Goal: Answer question/provide support: Share knowledge or assist other users

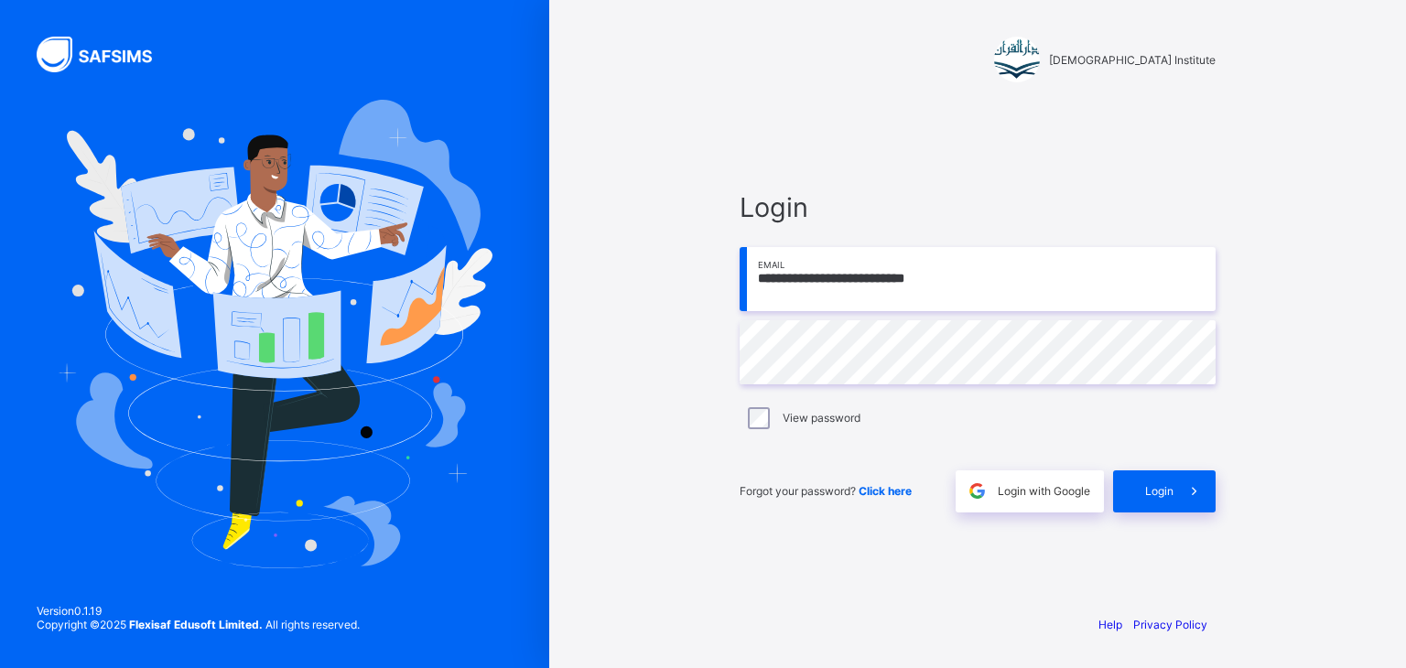
type input "**********"
click at [810, 407] on div "View password" at bounding box center [977, 418] width 467 height 22
click at [936, 323] on div "**********" at bounding box center [977, 351] width 476 height 321
click at [1142, 493] on div "Login" at bounding box center [1164, 491] width 102 height 42
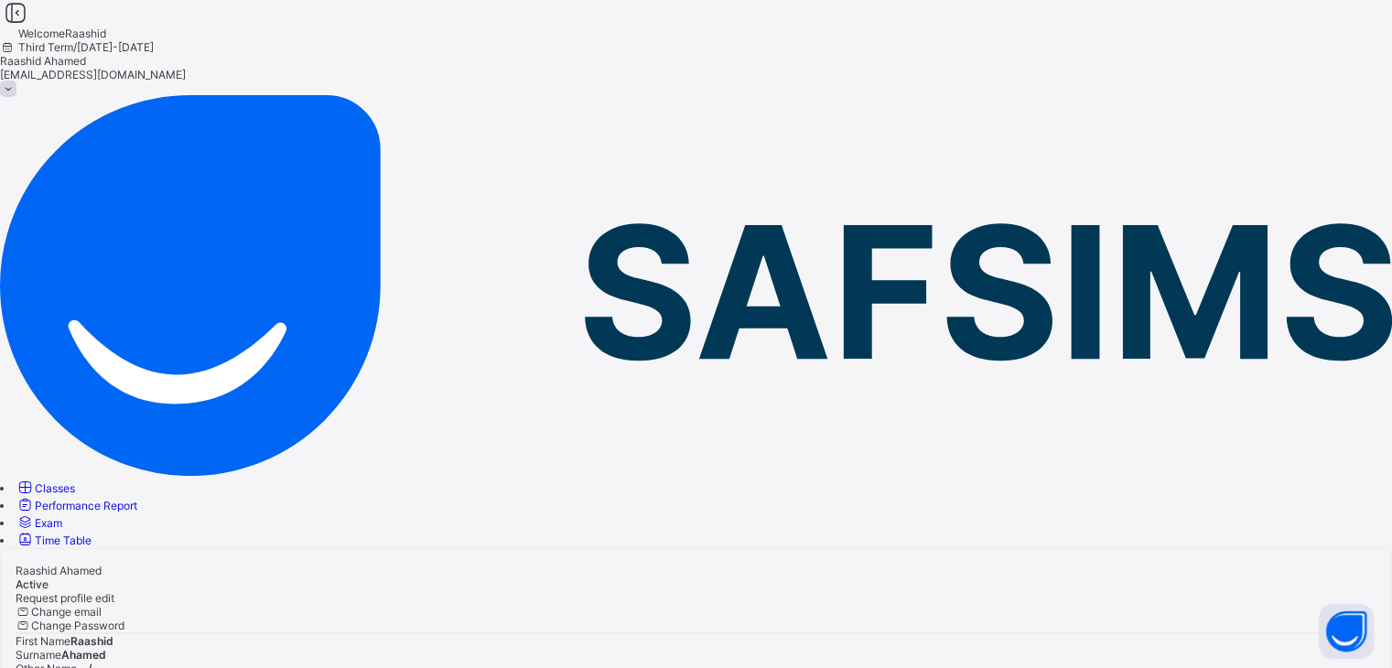
click at [75, 481] on link "Classes" at bounding box center [45, 488] width 59 height 14
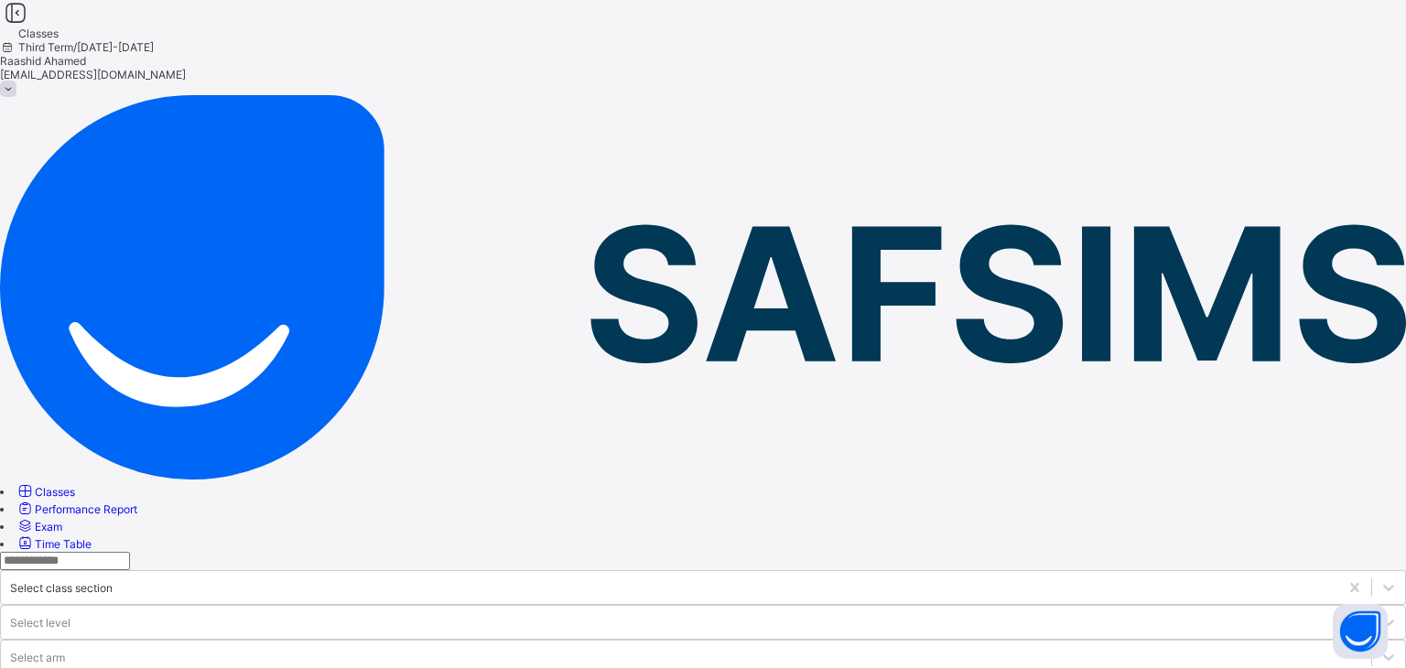
drag, startPoint x: 387, startPoint y: 239, endPoint x: 377, endPoint y: 232, distance: 11.9
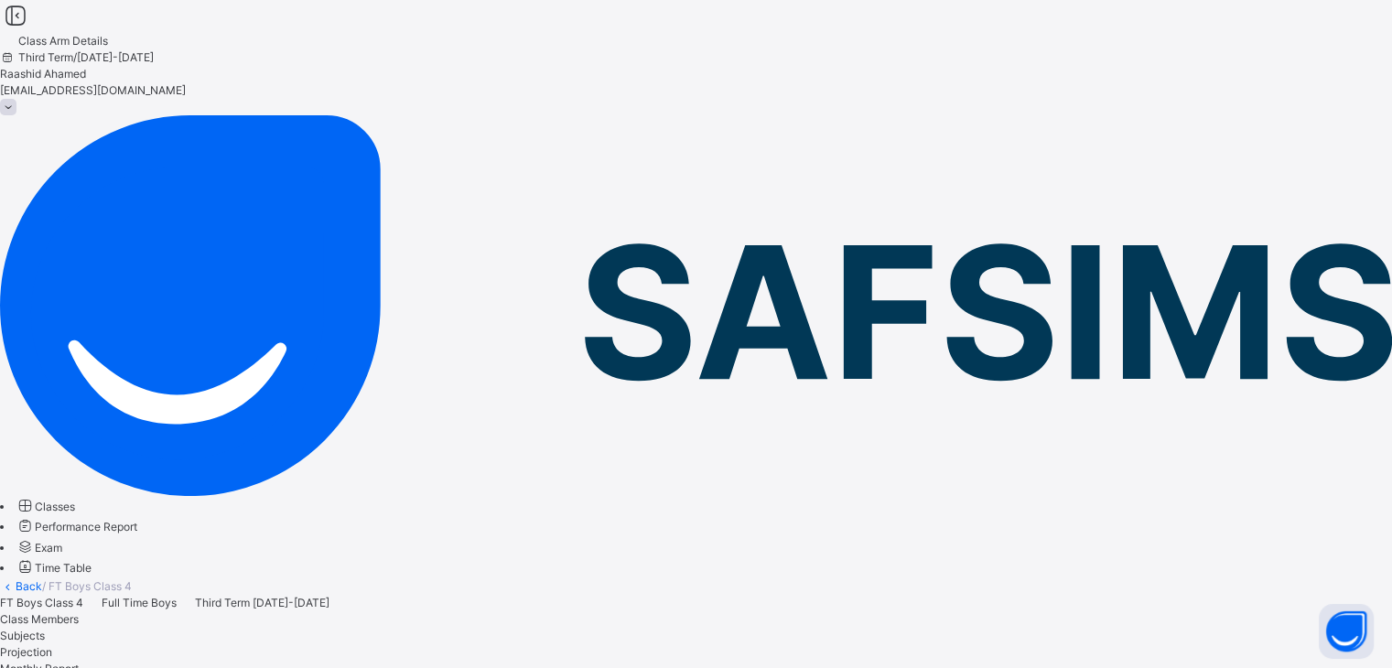
click at [79, 662] on span "Monthly Report" at bounding box center [39, 669] width 79 height 14
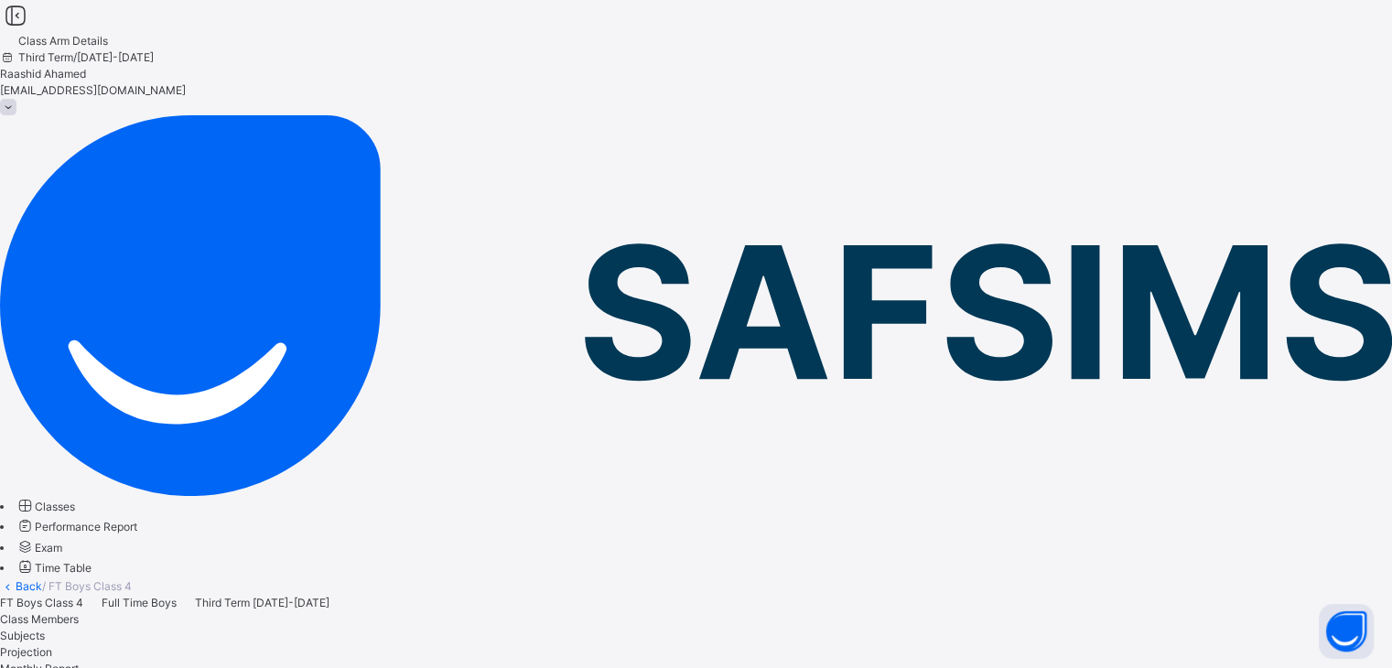
scroll to position [41, 0]
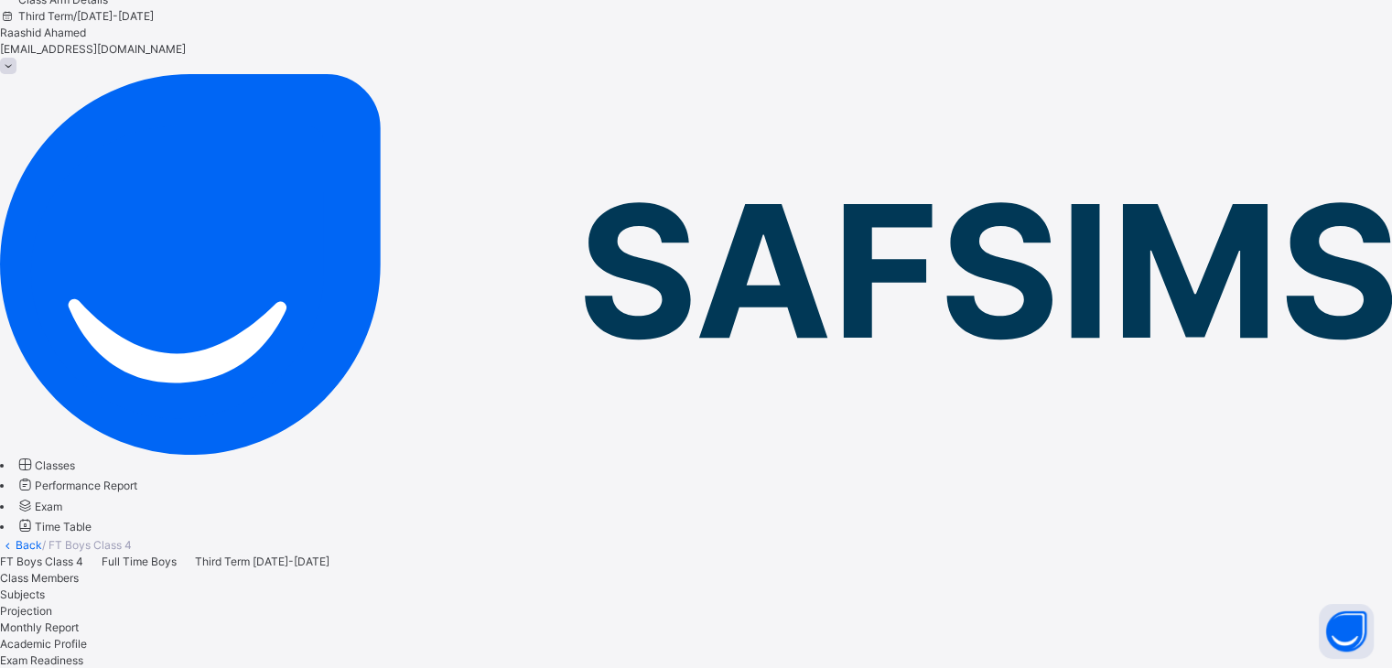
select select "****"
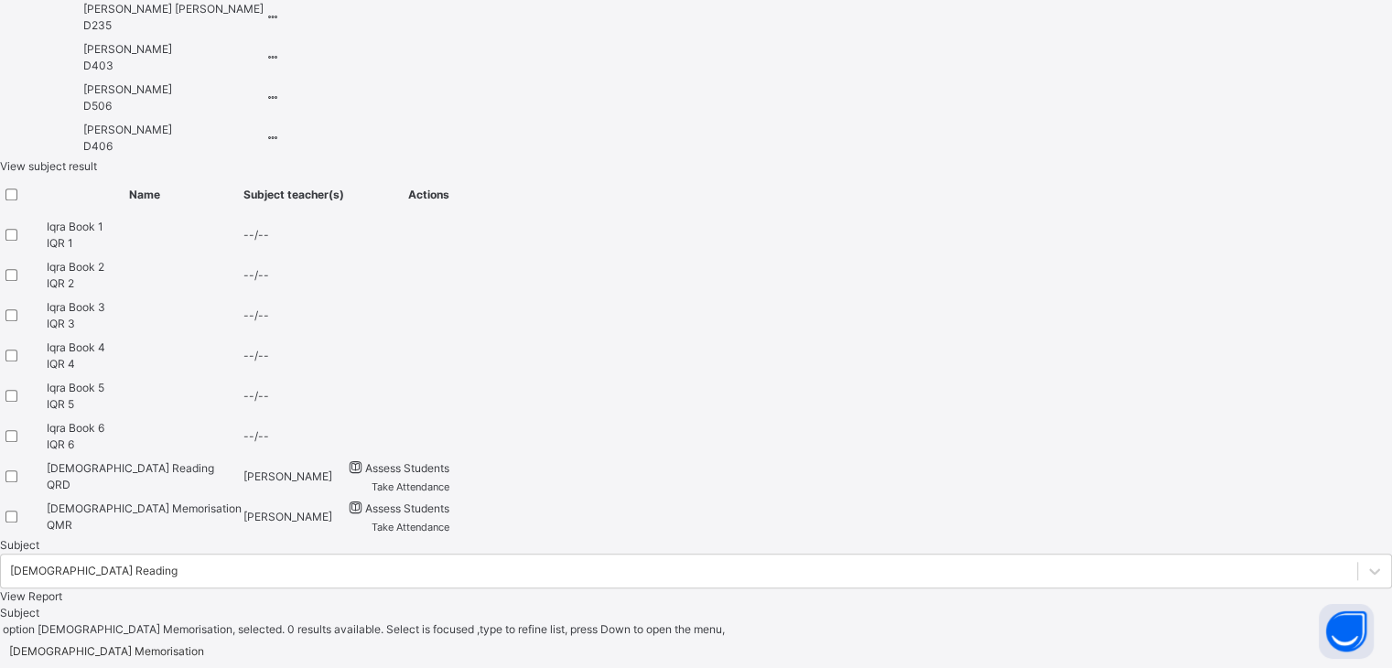
scroll to position [1754, 0]
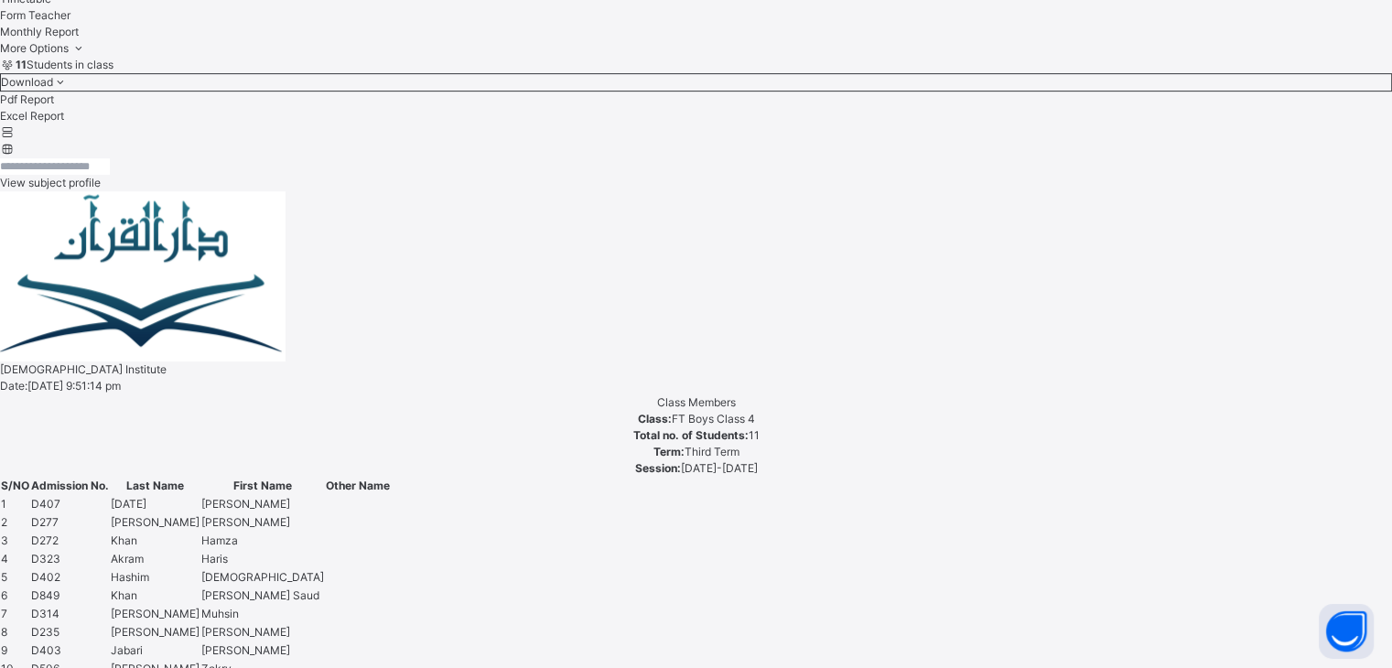
scroll to position [422, 0]
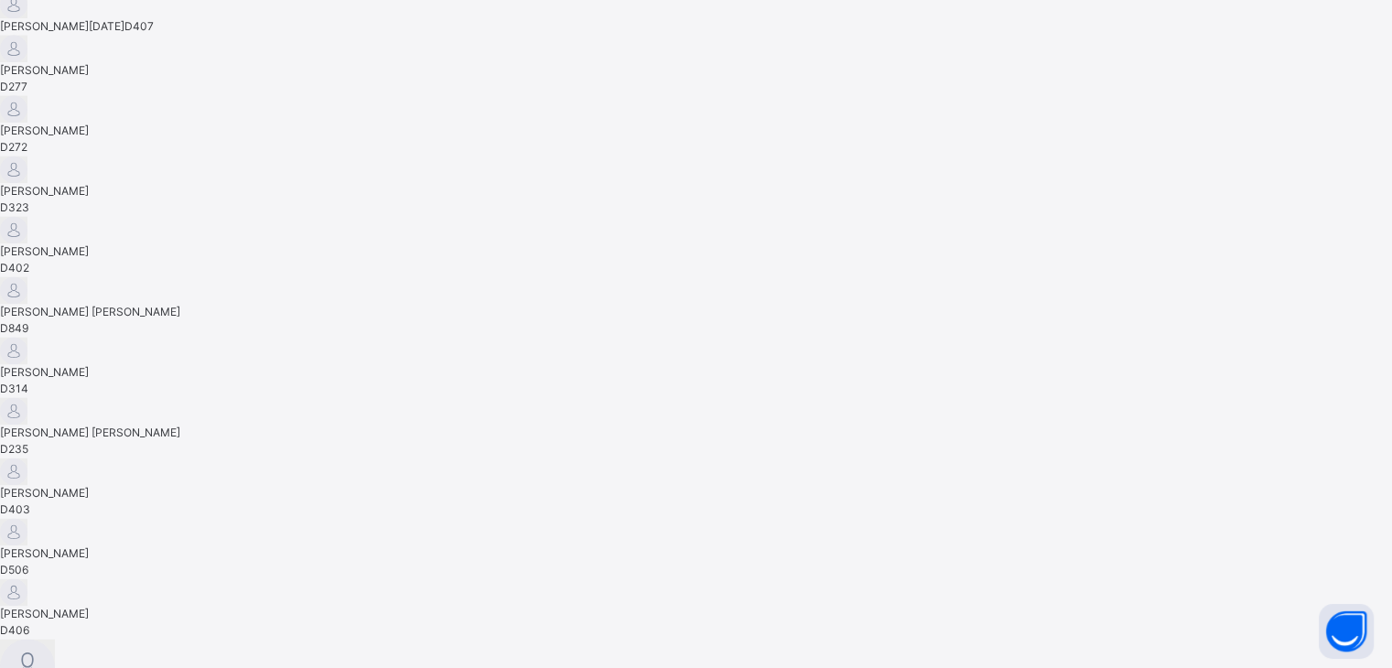
scroll to position [0, 0]
drag, startPoint x: 685, startPoint y: 473, endPoint x: 468, endPoint y: 340, distance: 255.5
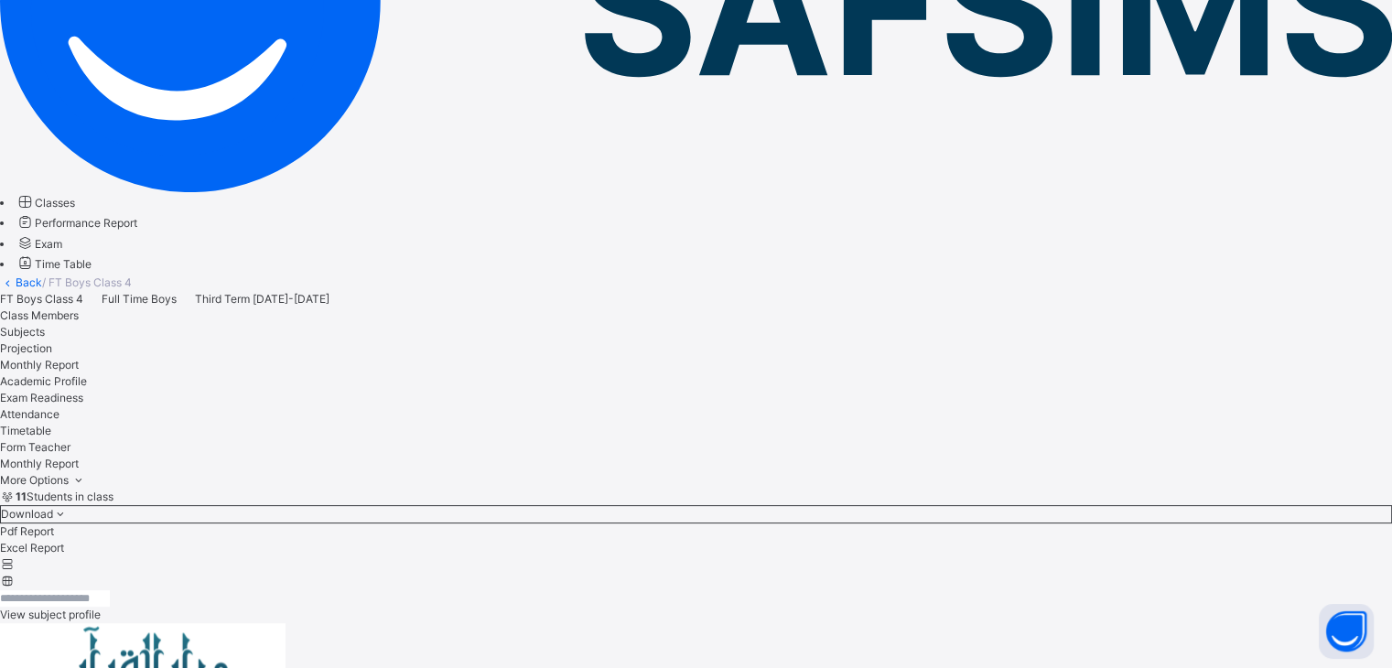
scroll to position [304, 0]
select select "*"
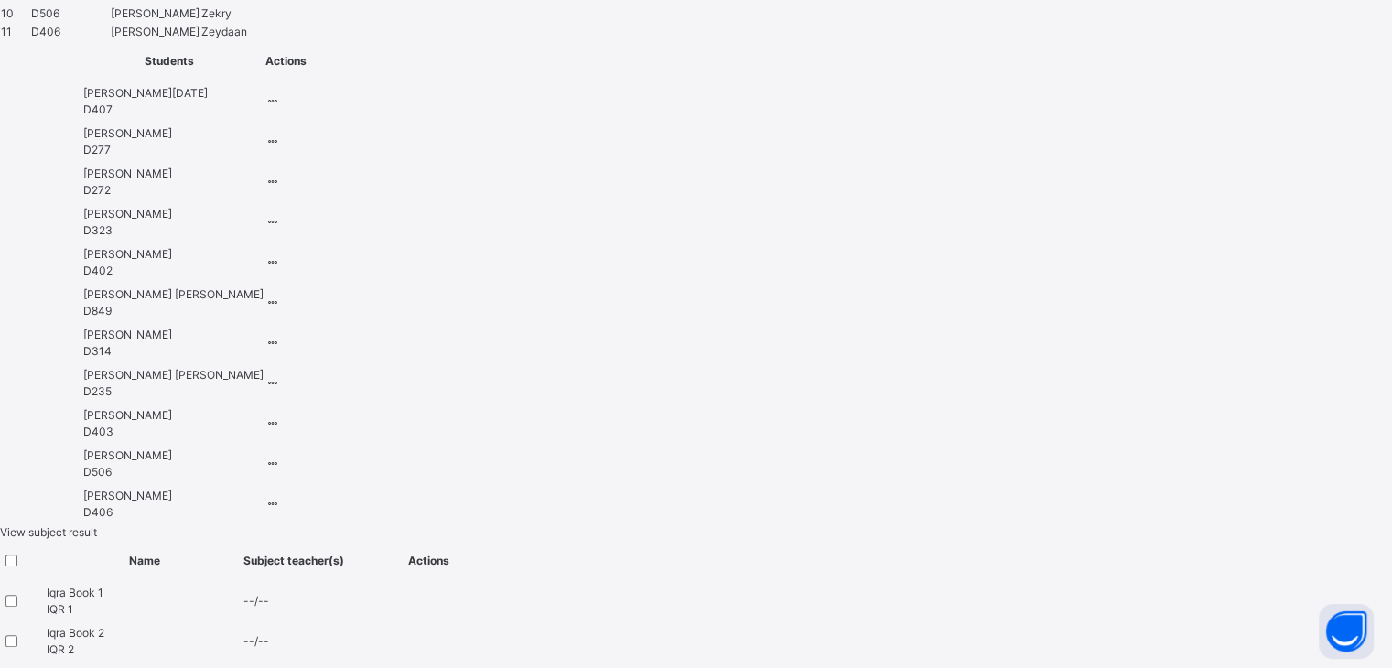
scroll to position [1757, 0]
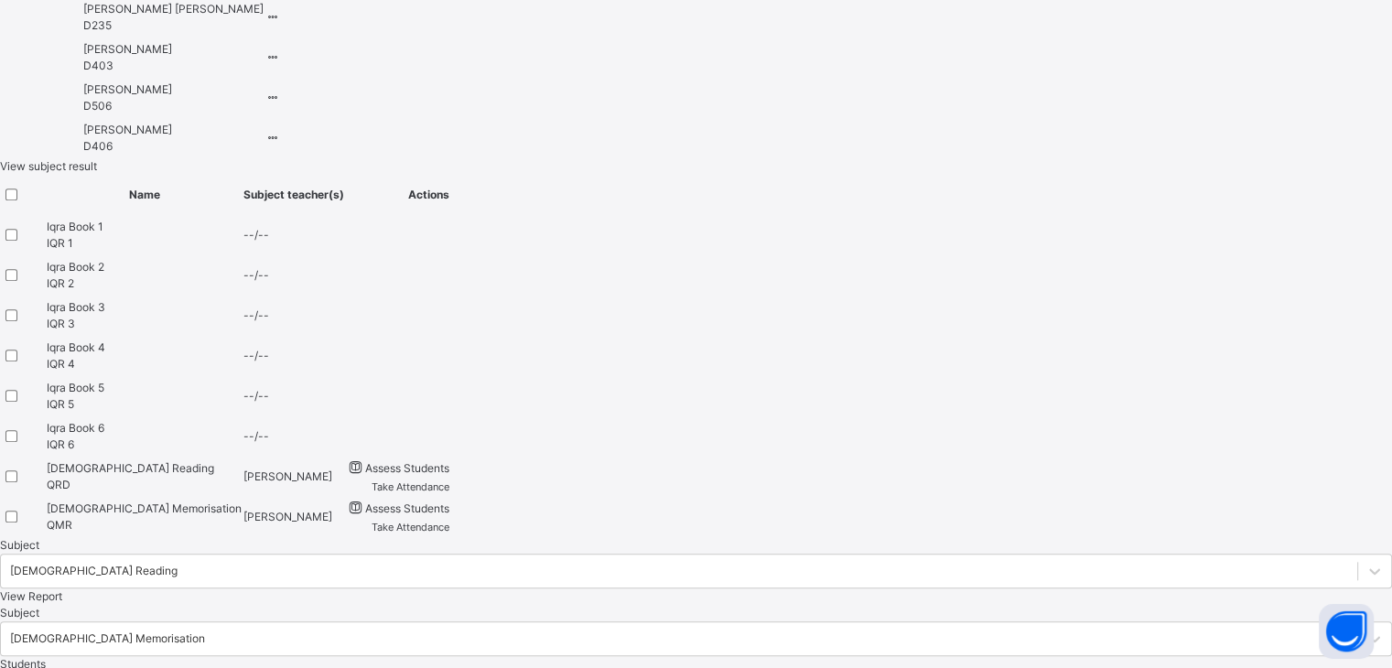
paste textarea "**********"
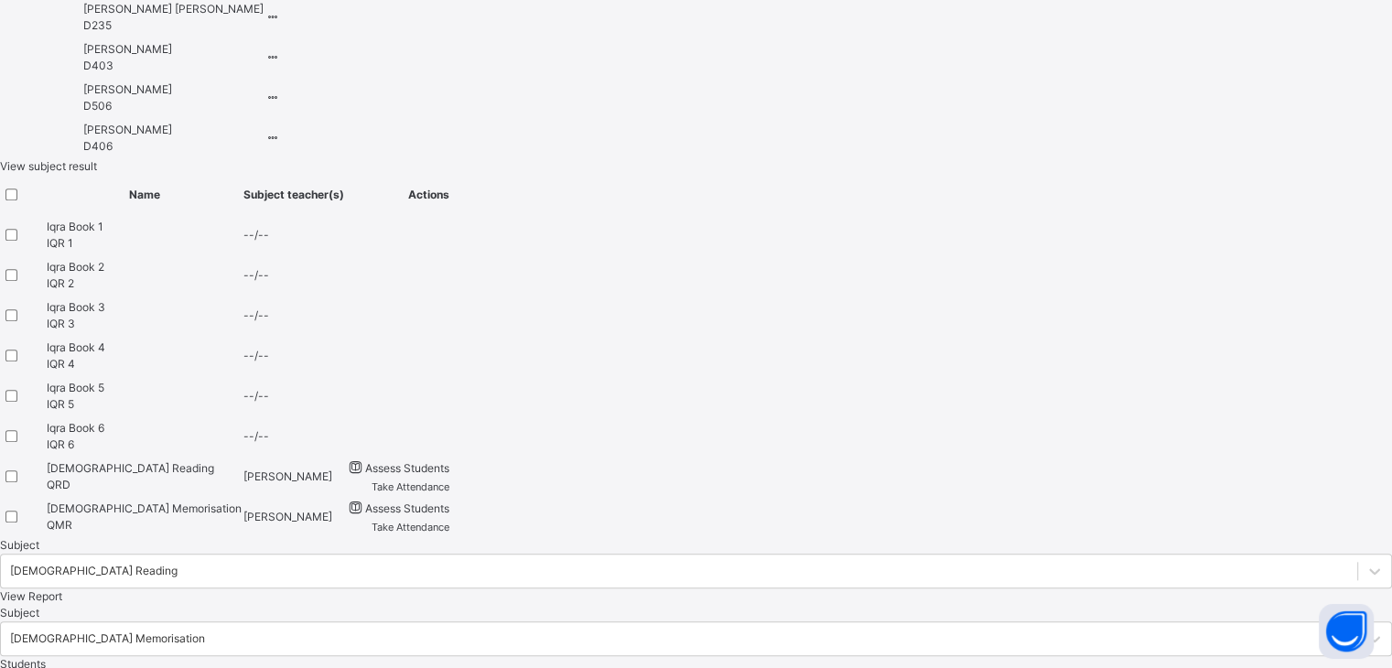
drag, startPoint x: 751, startPoint y: 450, endPoint x: 777, endPoint y: 451, distance: 25.6
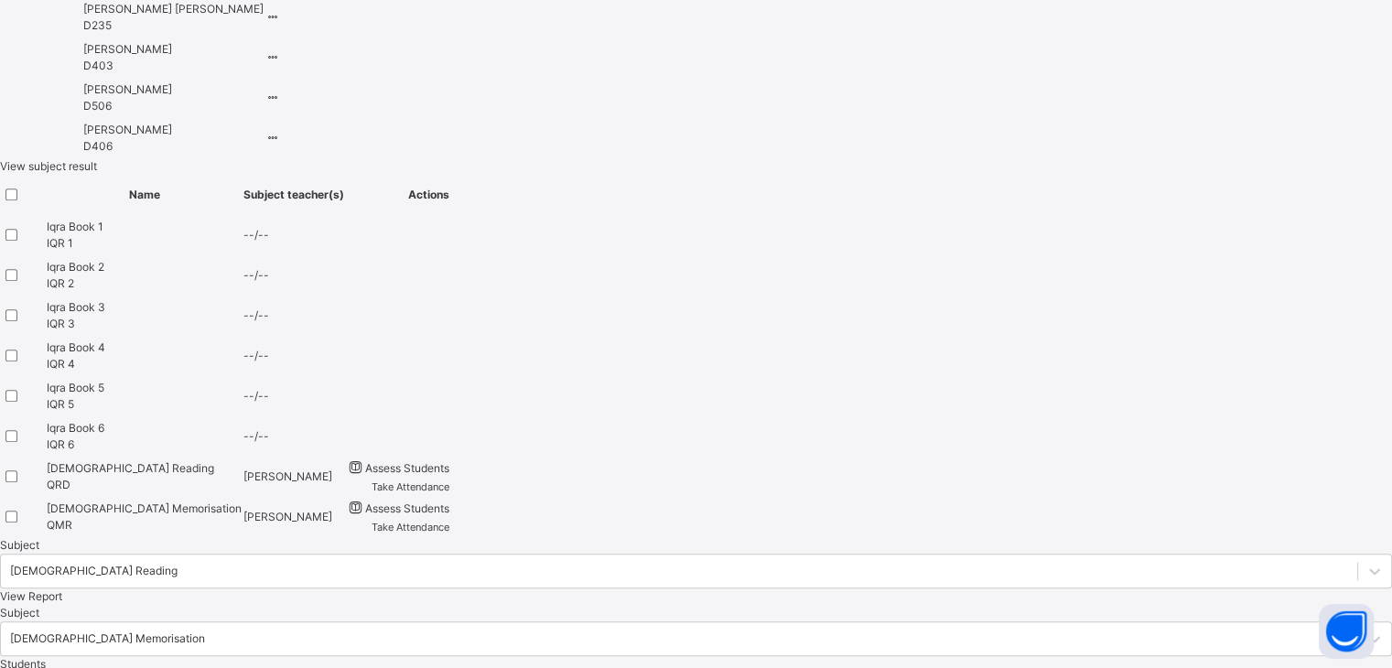
drag, startPoint x: 638, startPoint y: 431, endPoint x: 678, endPoint y: 316, distance: 122.1
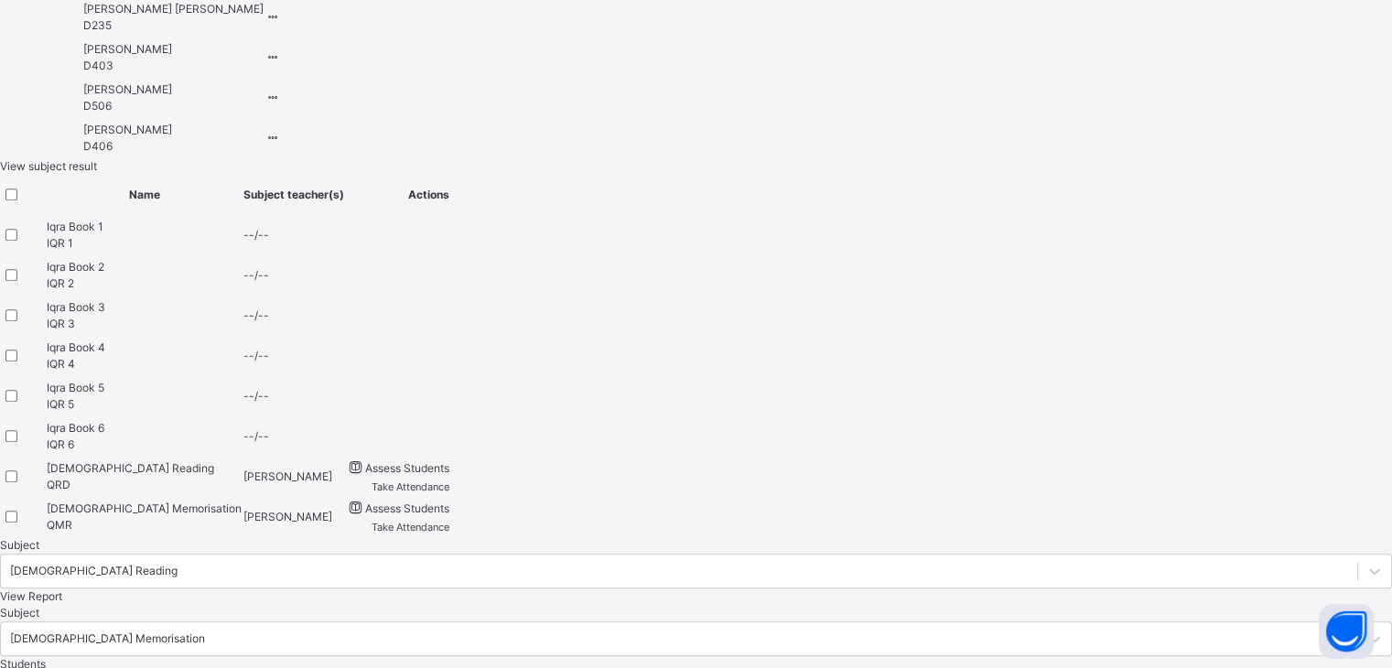
type textarea "**********"
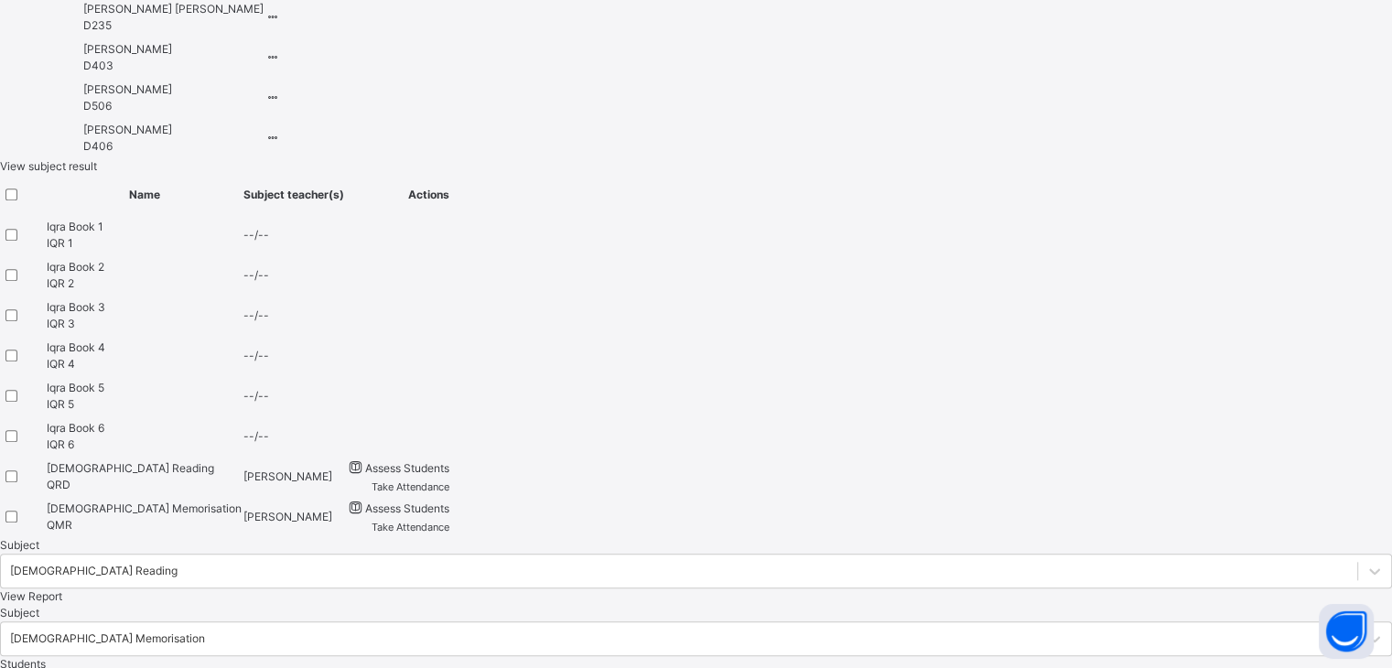
scroll to position [0, 0]
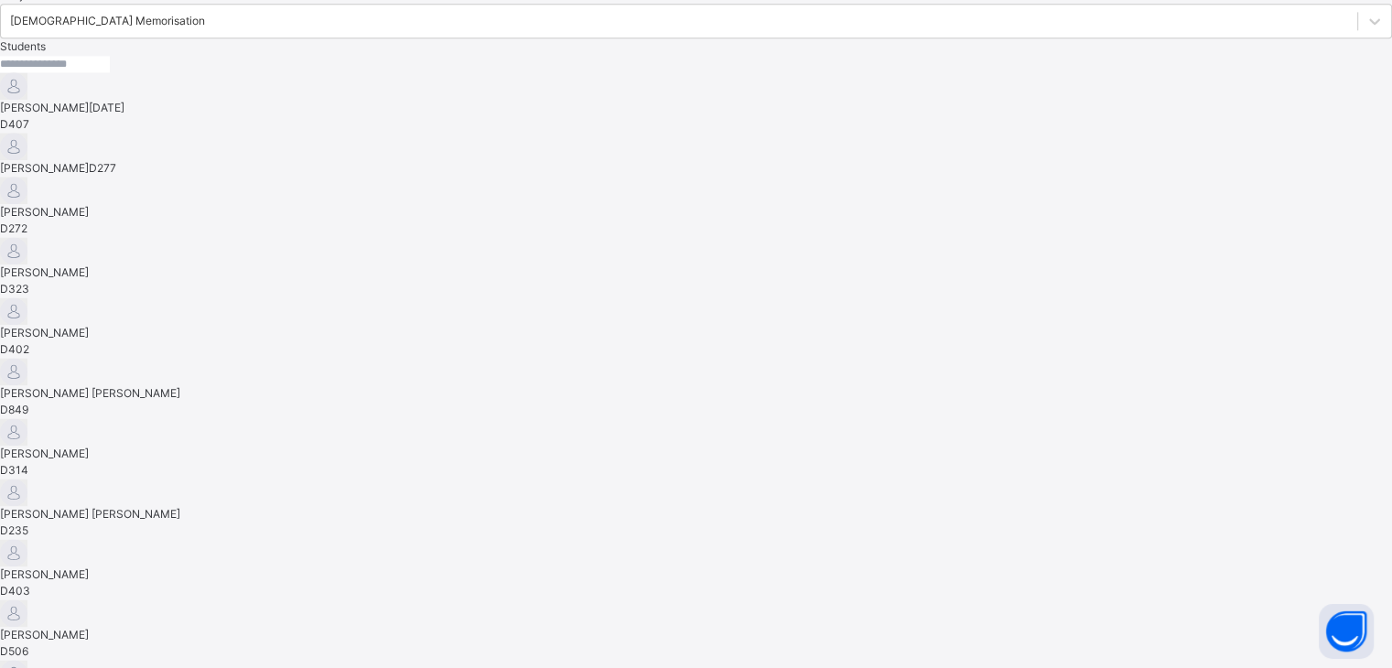
scroll to position [78, 0]
drag, startPoint x: 542, startPoint y: 426, endPoint x: 830, endPoint y: 572, distance: 323.3
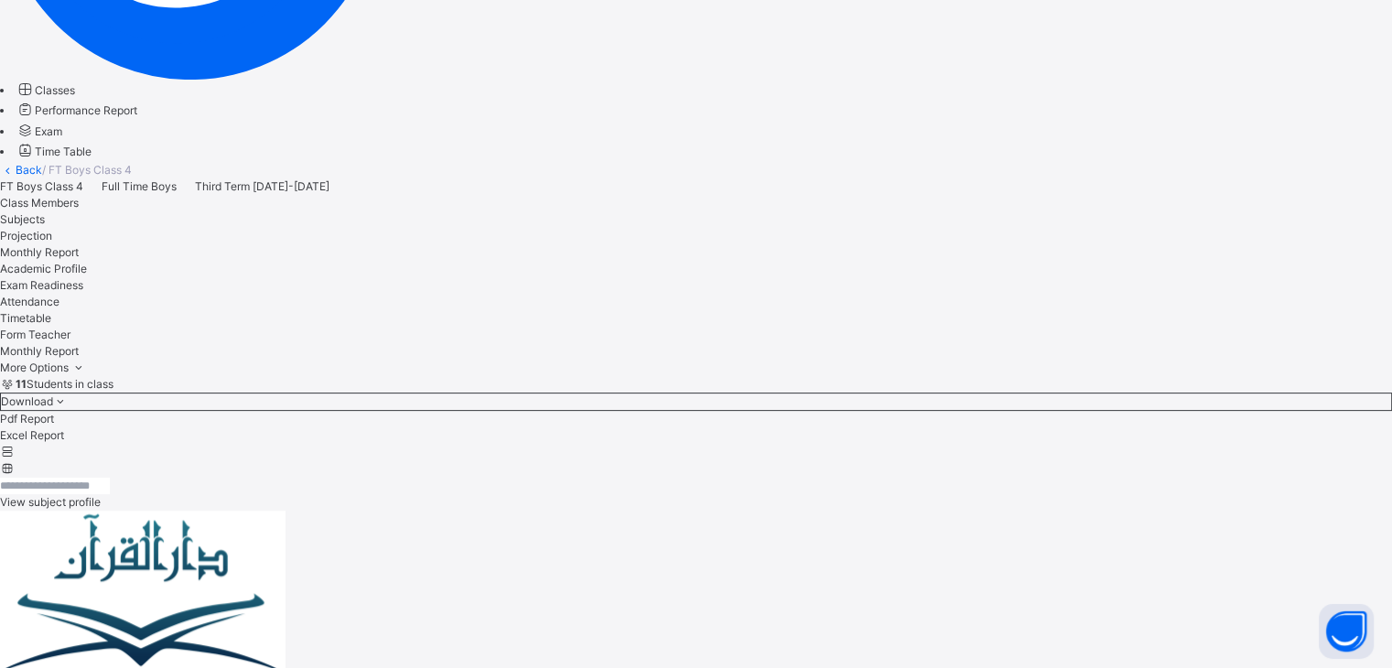
scroll to position [461, 0]
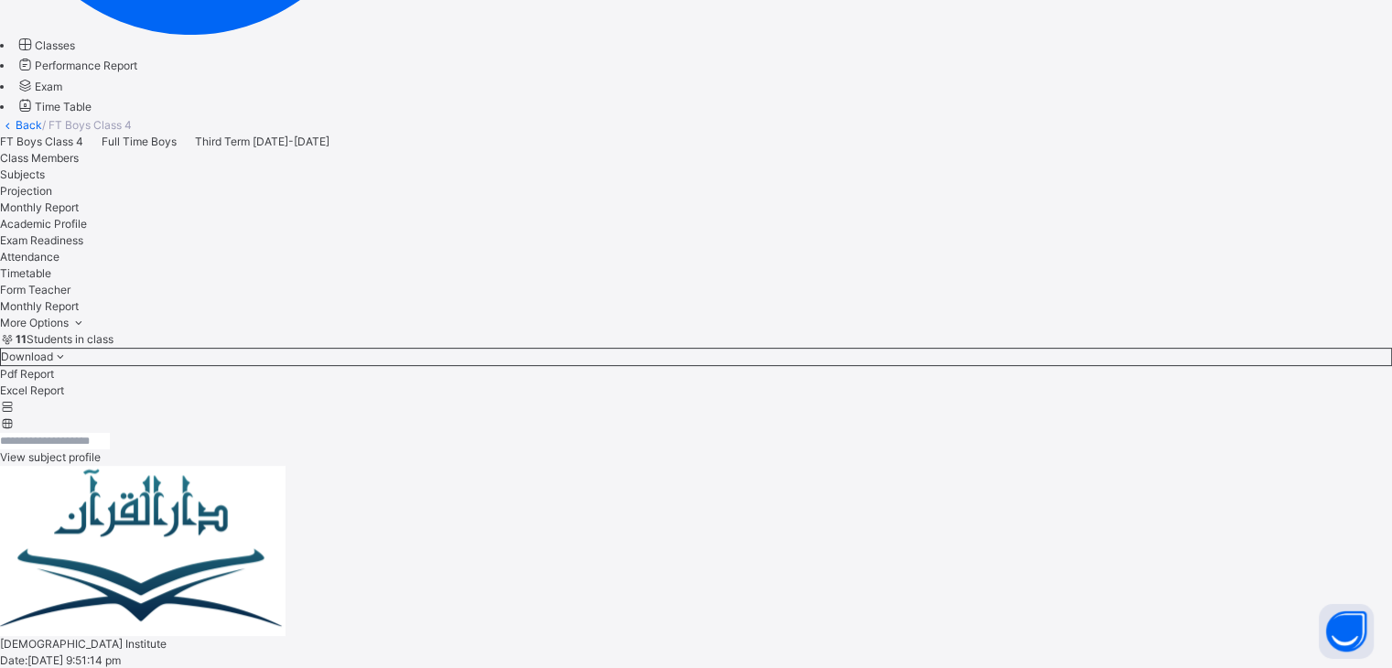
select select "*"
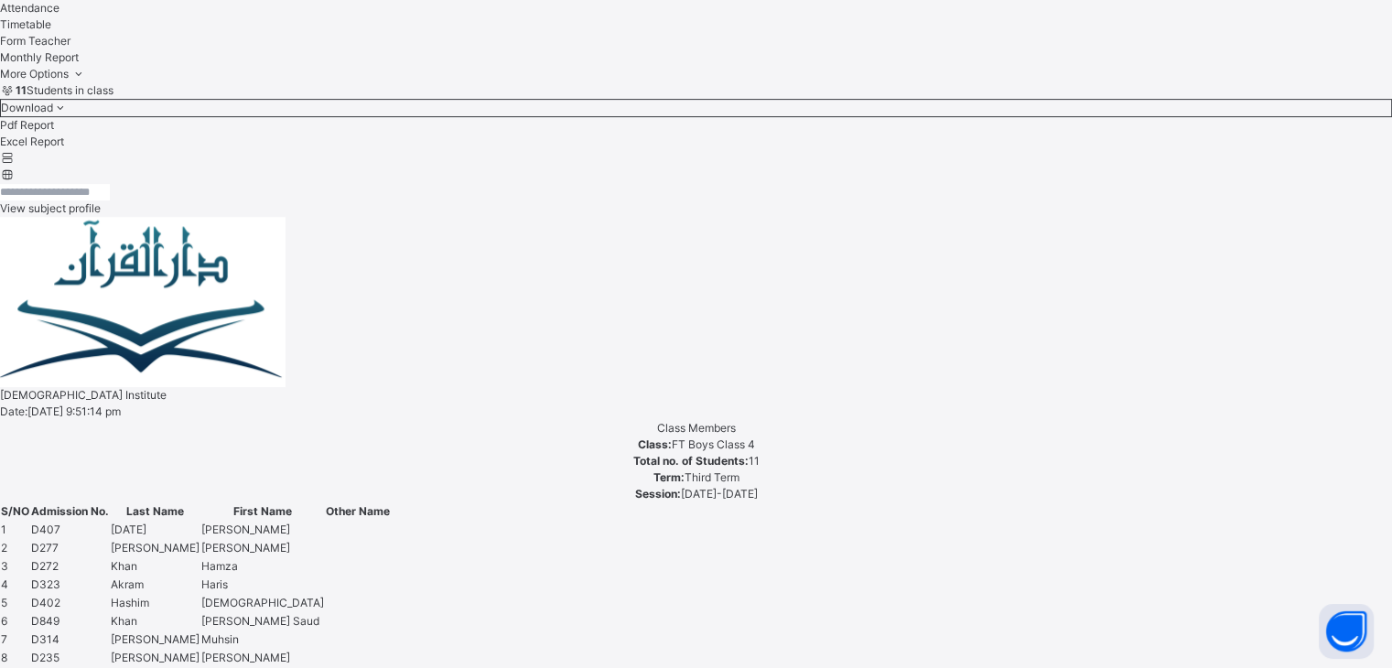
scroll to position [1676, 0]
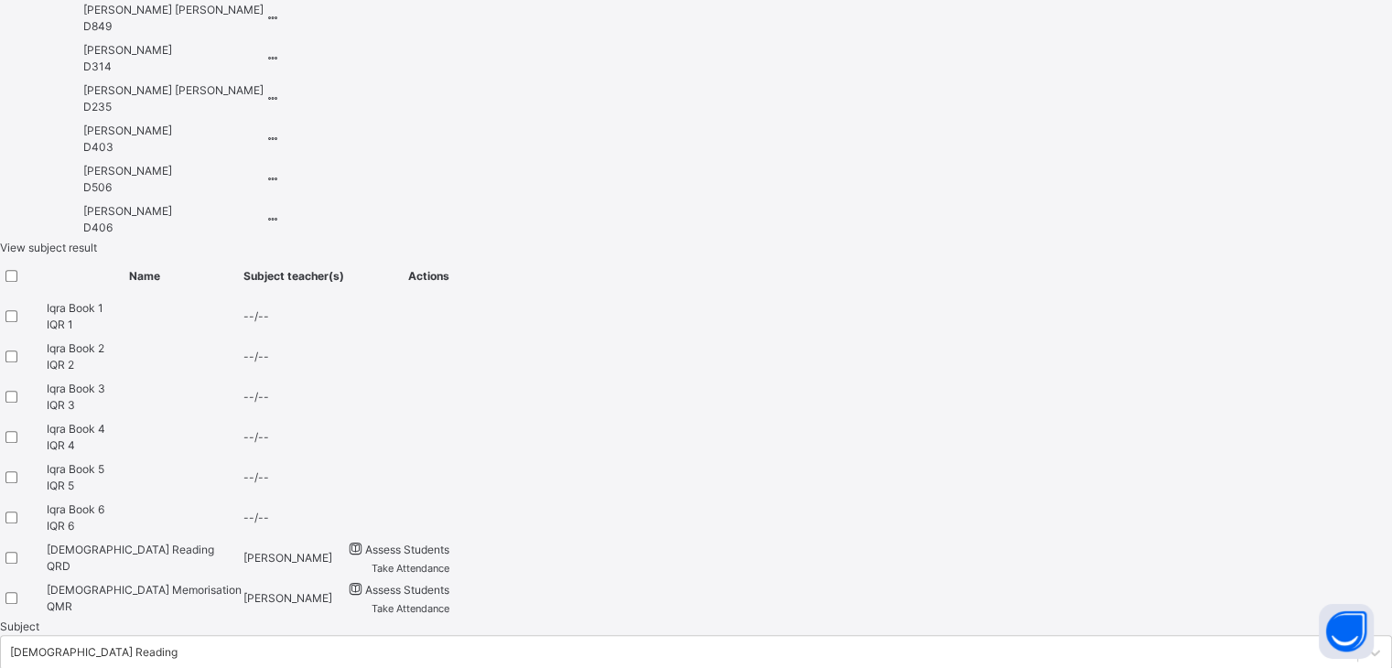
paste textarea "**********"
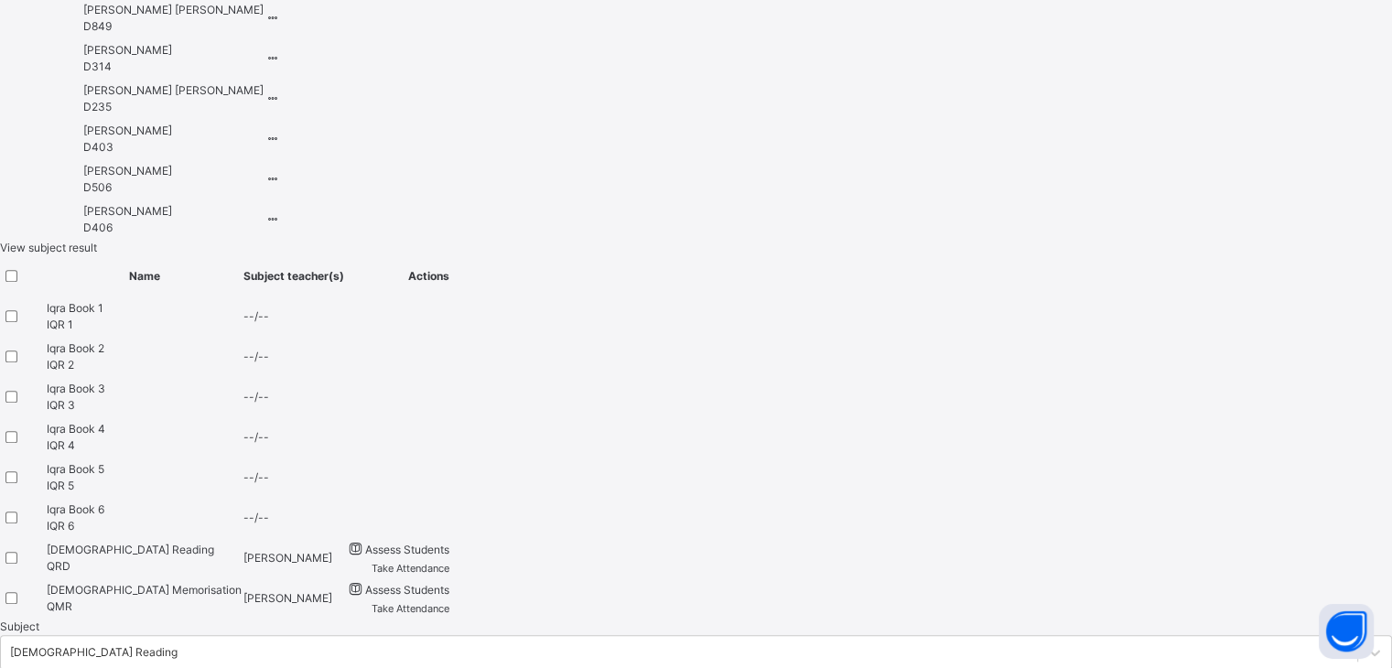
scroll to position [78, 0]
drag, startPoint x: 659, startPoint y: 466, endPoint x: 545, endPoint y: 437, distance: 117.0
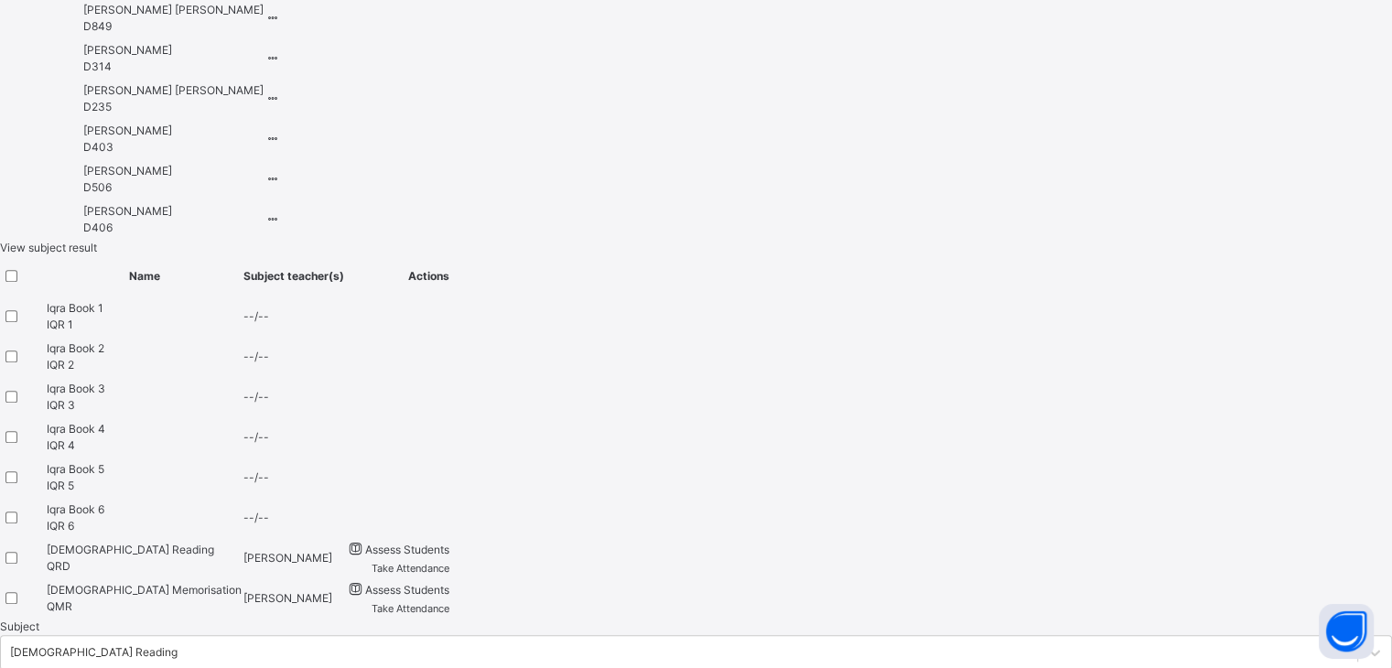
type textarea "**********"
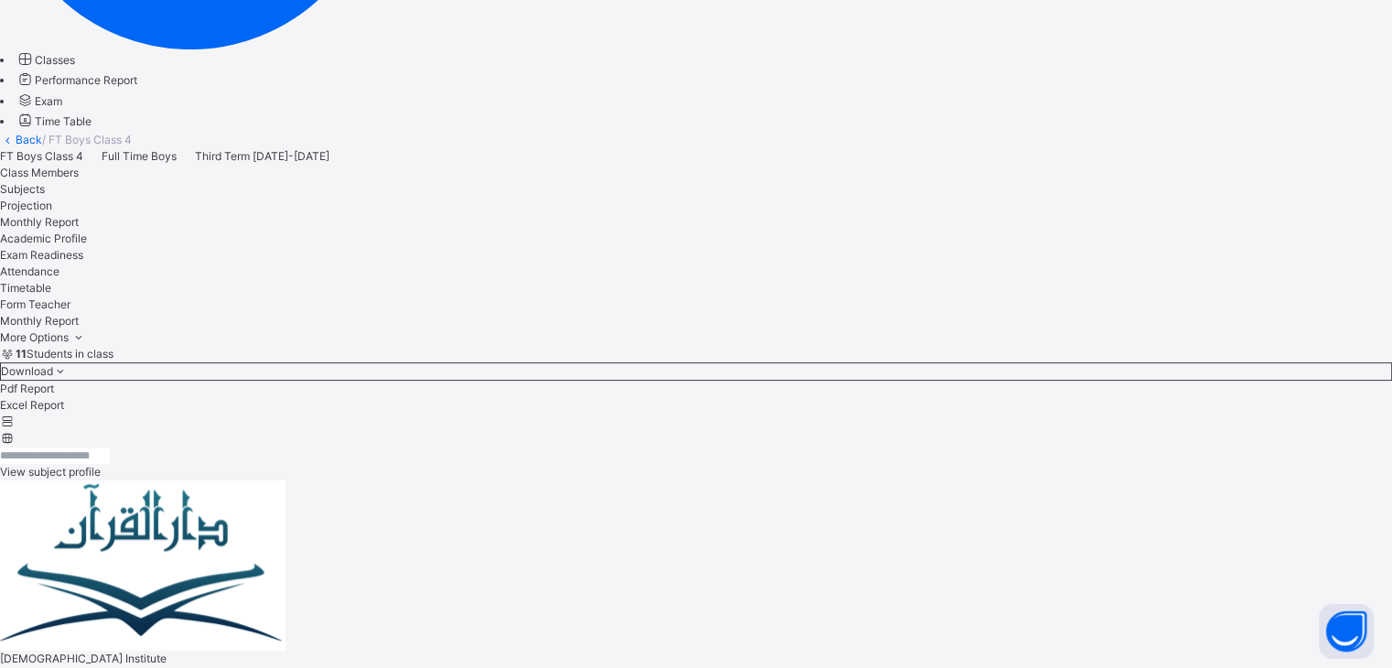
scroll to position [447, 0]
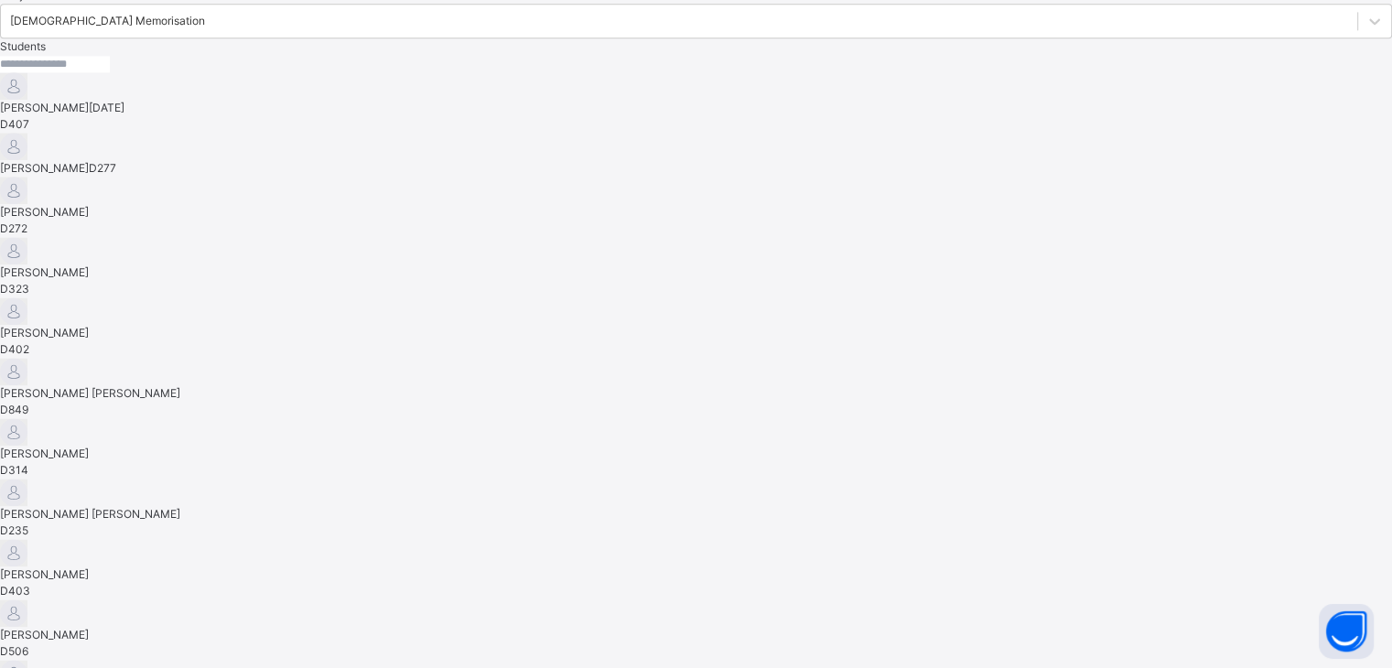
scroll to position [0, 0]
drag, startPoint x: 678, startPoint y: 479, endPoint x: 493, endPoint y: 341, distance: 230.2
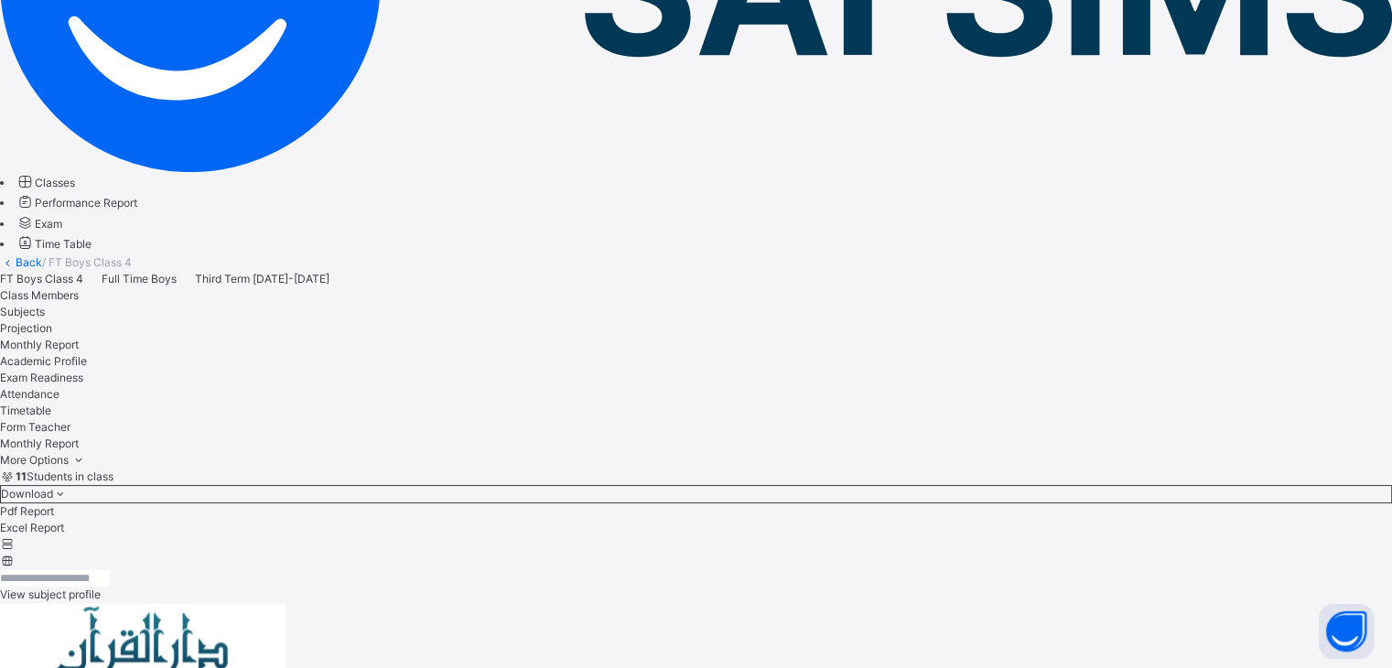
scroll to position [310, 0]
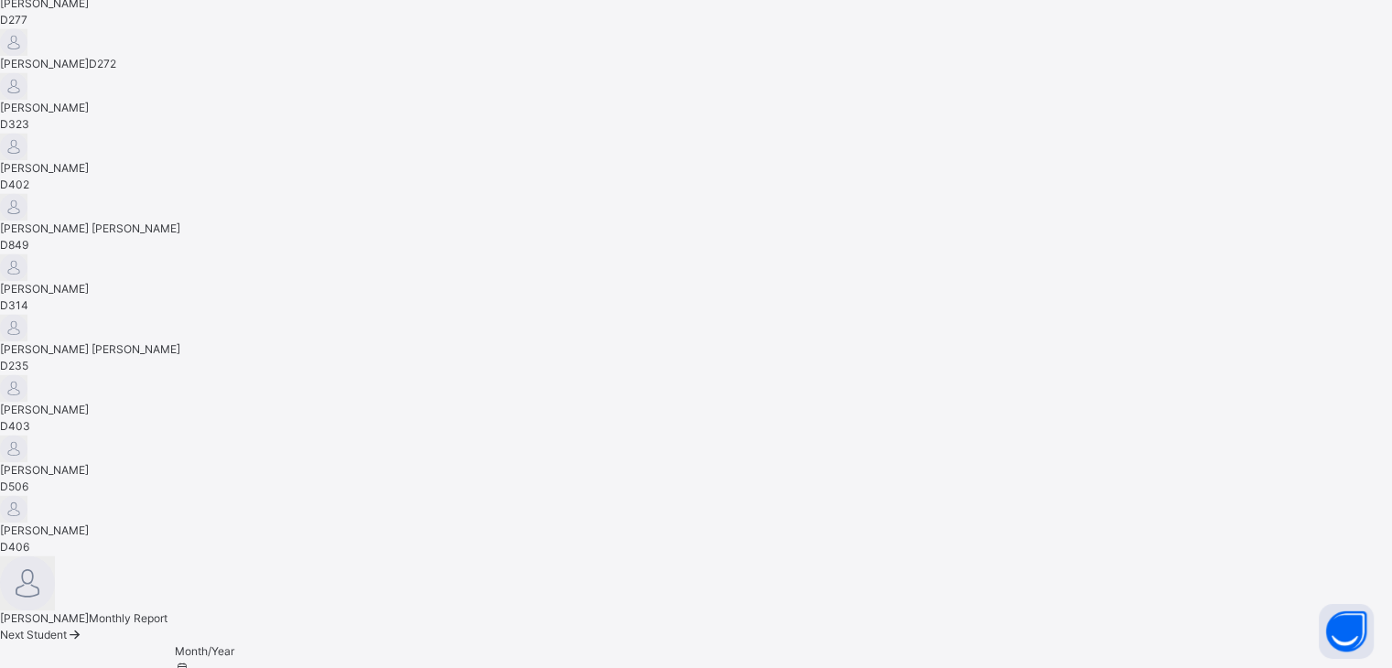
scroll to position [62, 0]
drag, startPoint x: 542, startPoint y: 416, endPoint x: 810, endPoint y: 543, distance: 296.4
drag, startPoint x: 857, startPoint y: 469, endPoint x: 470, endPoint y: 385, distance: 396.1
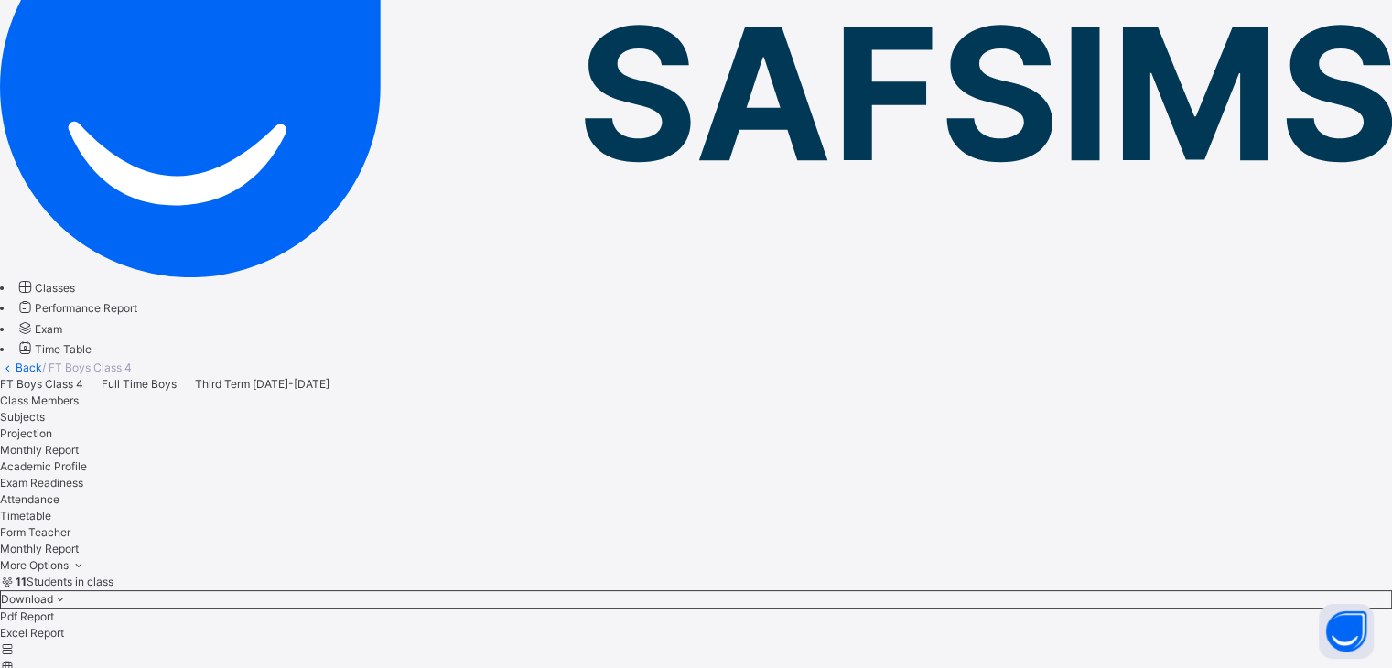
scroll to position [220, 0]
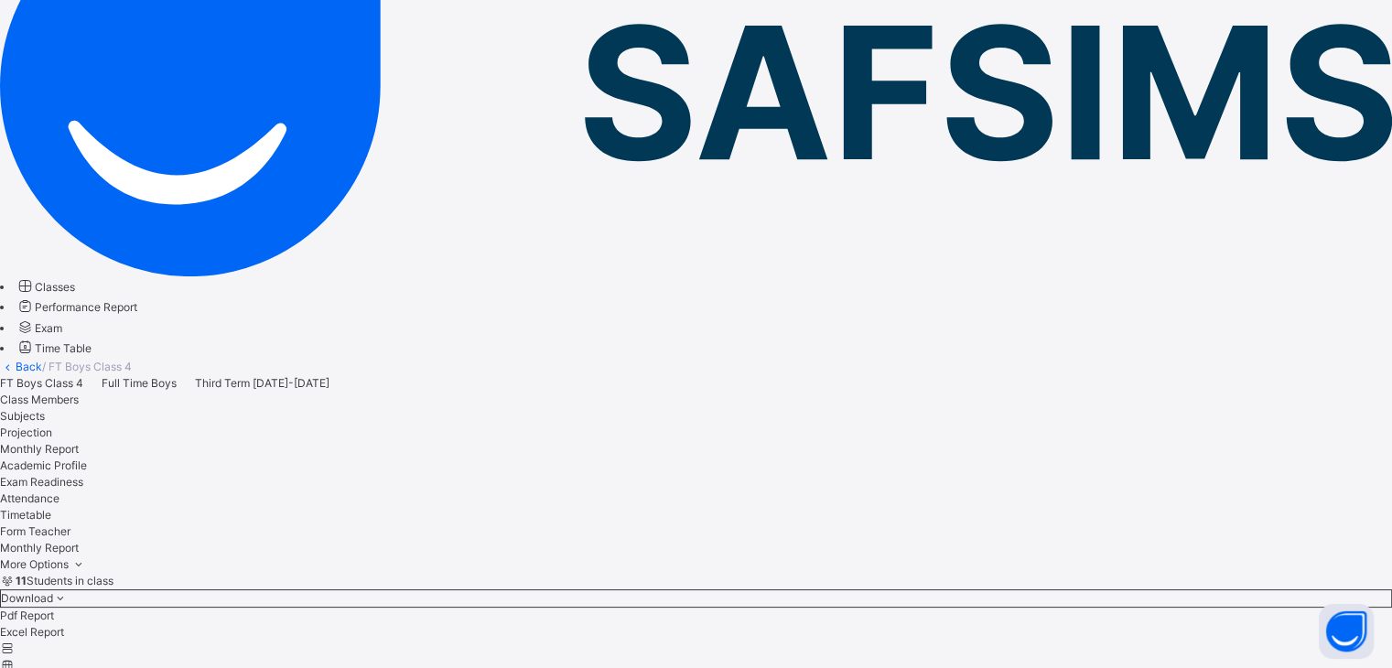
select select "*"
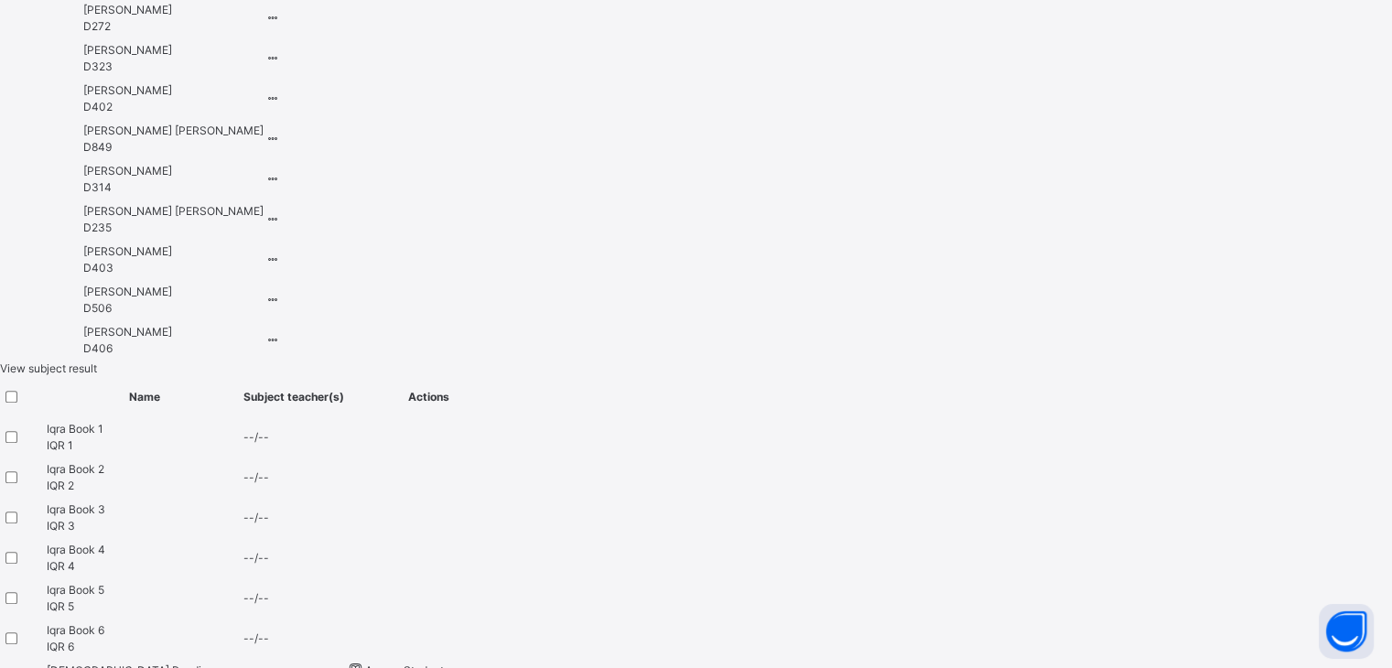
scroll to position [1625, 0]
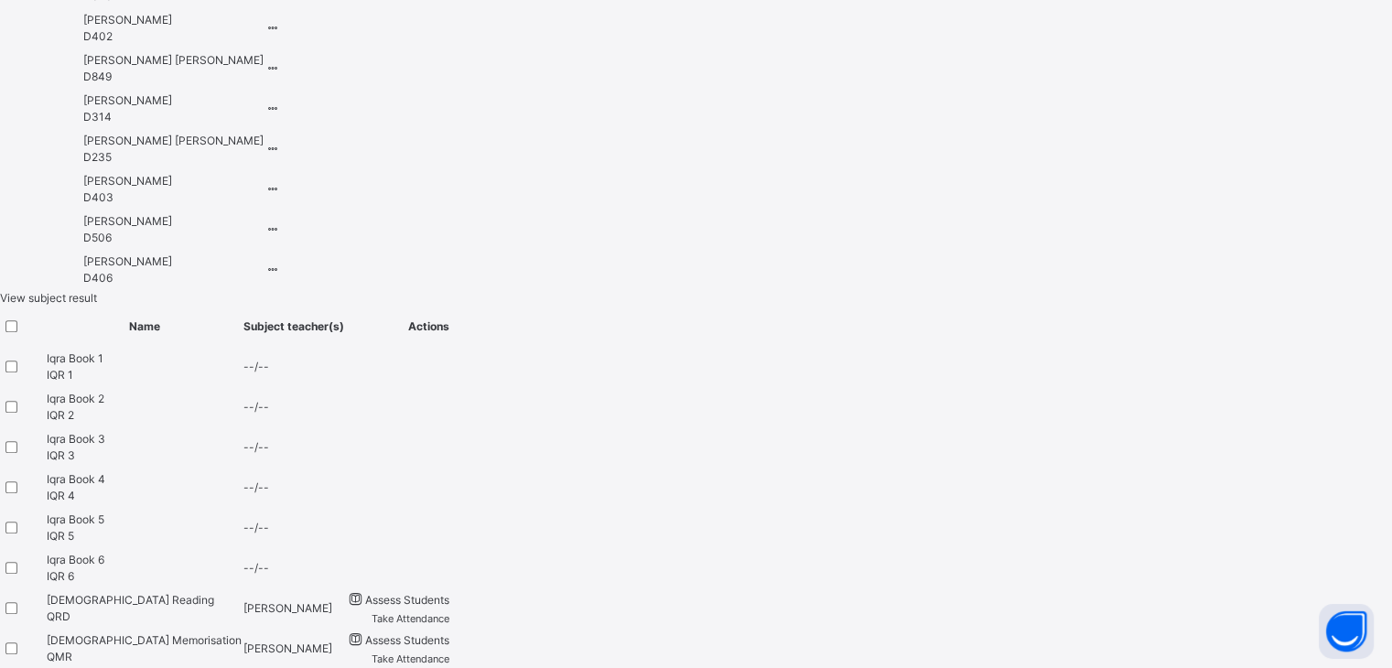
paste textarea "**********"
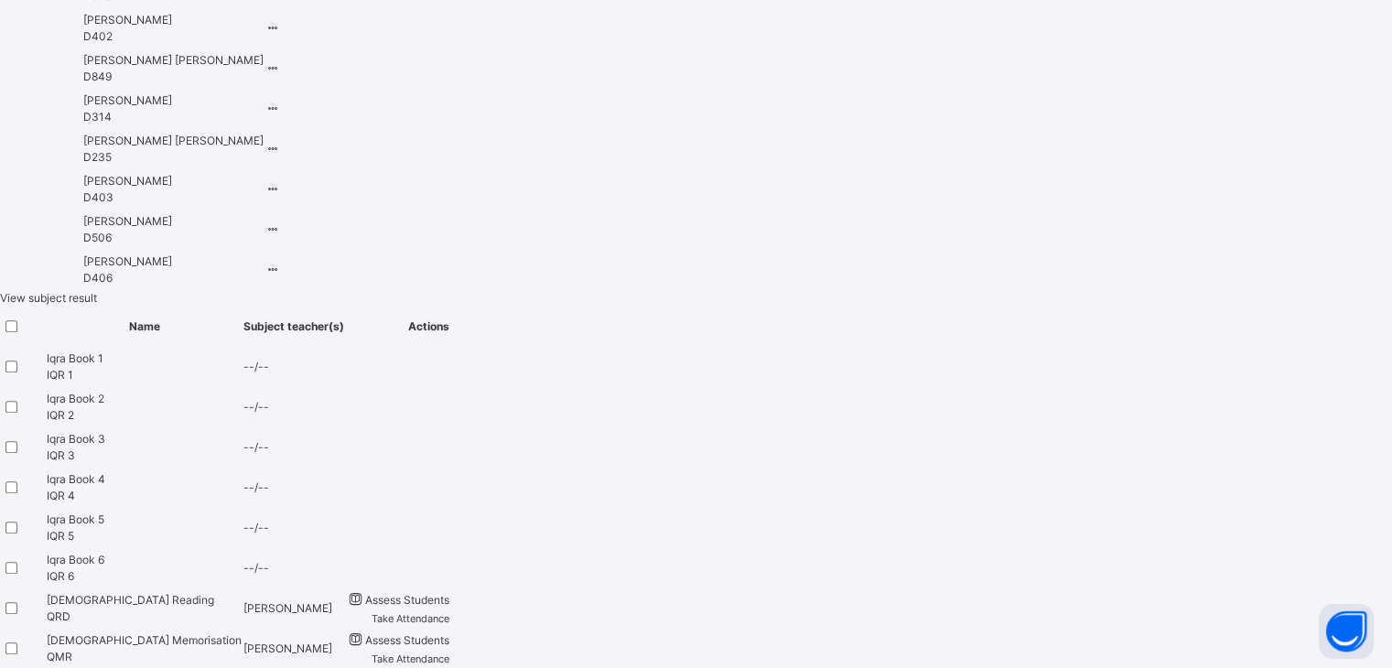
drag, startPoint x: 715, startPoint y: 469, endPoint x: 561, endPoint y: 489, distance: 154.9
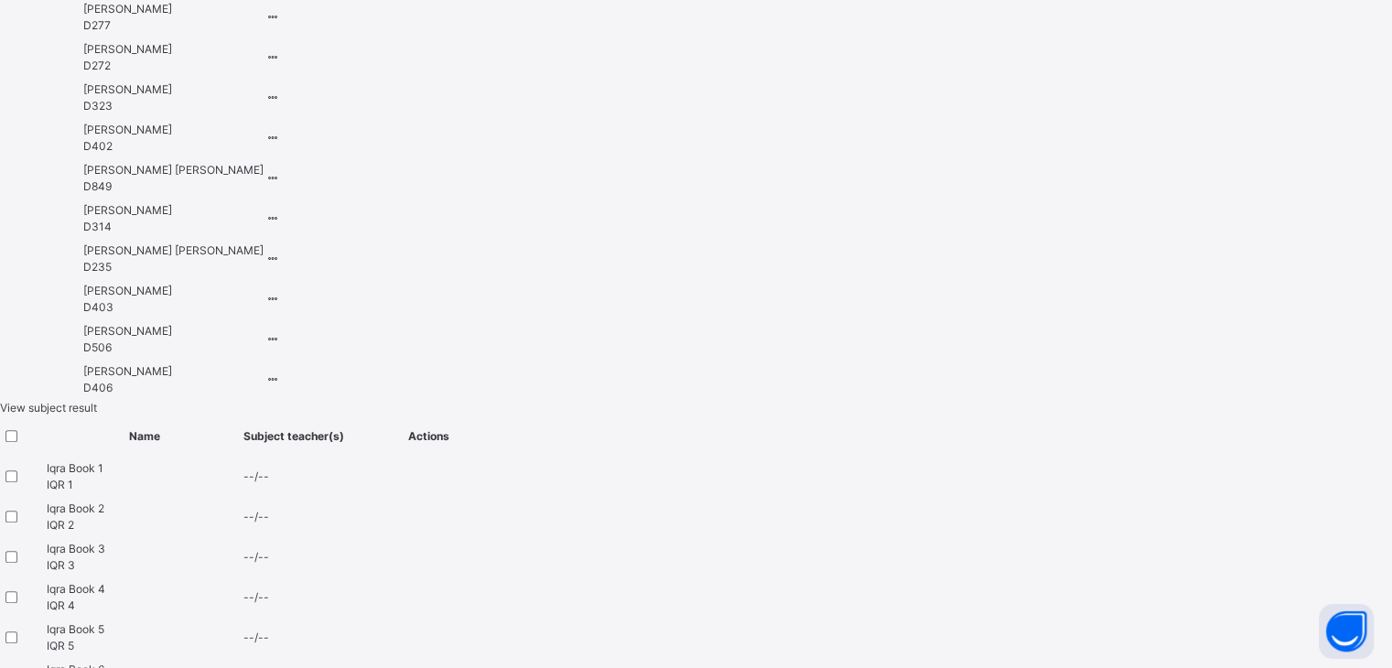
scroll to position [0, 0]
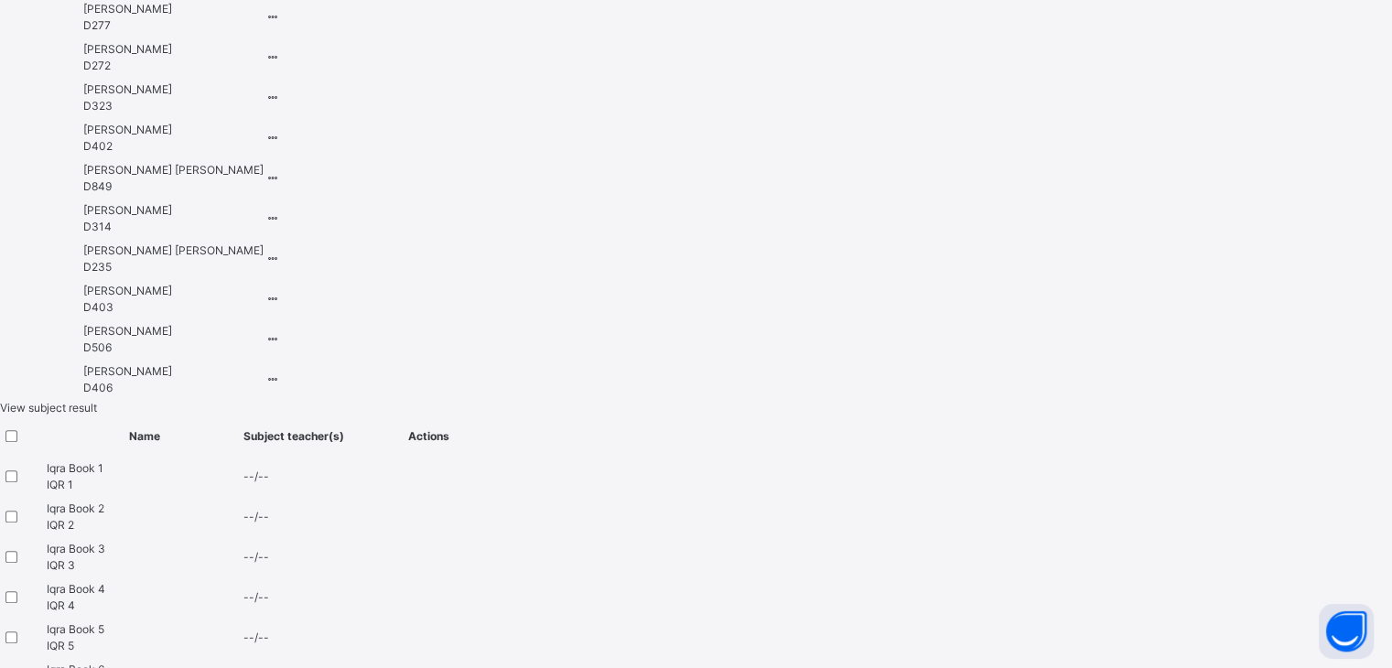
drag, startPoint x: 764, startPoint y: 574, endPoint x: 538, endPoint y: 560, distance: 226.4
drag, startPoint x: 838, startPoint y: 571, endPoint x: 534, endPoint y: 573, distance: 303.8
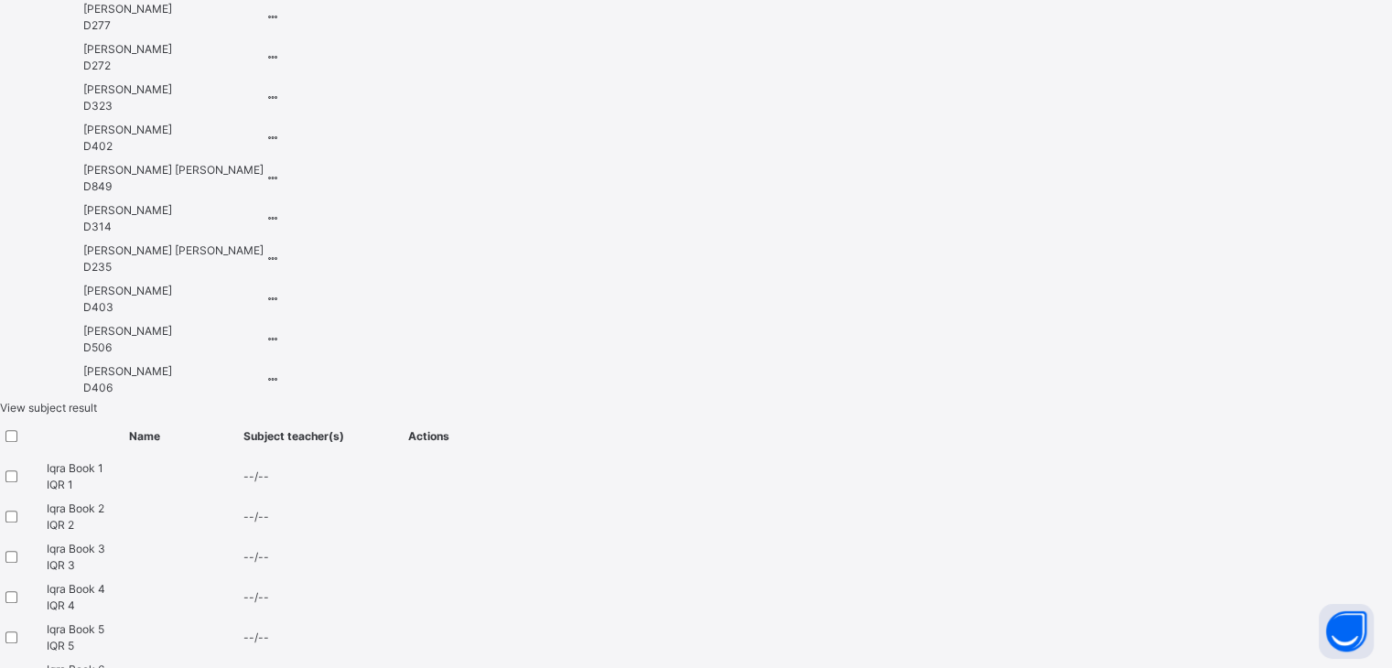
scroll to position [37, 0]
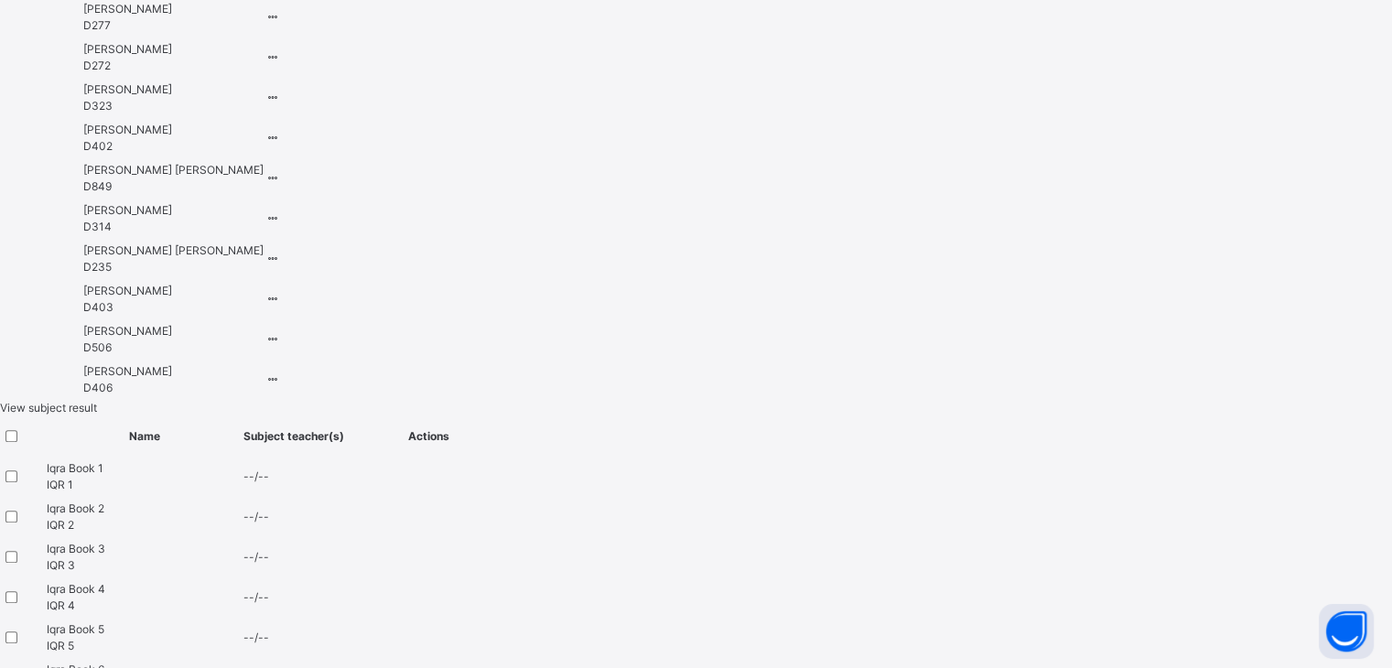
scroll to position [45, 0]
type textarea "**********"
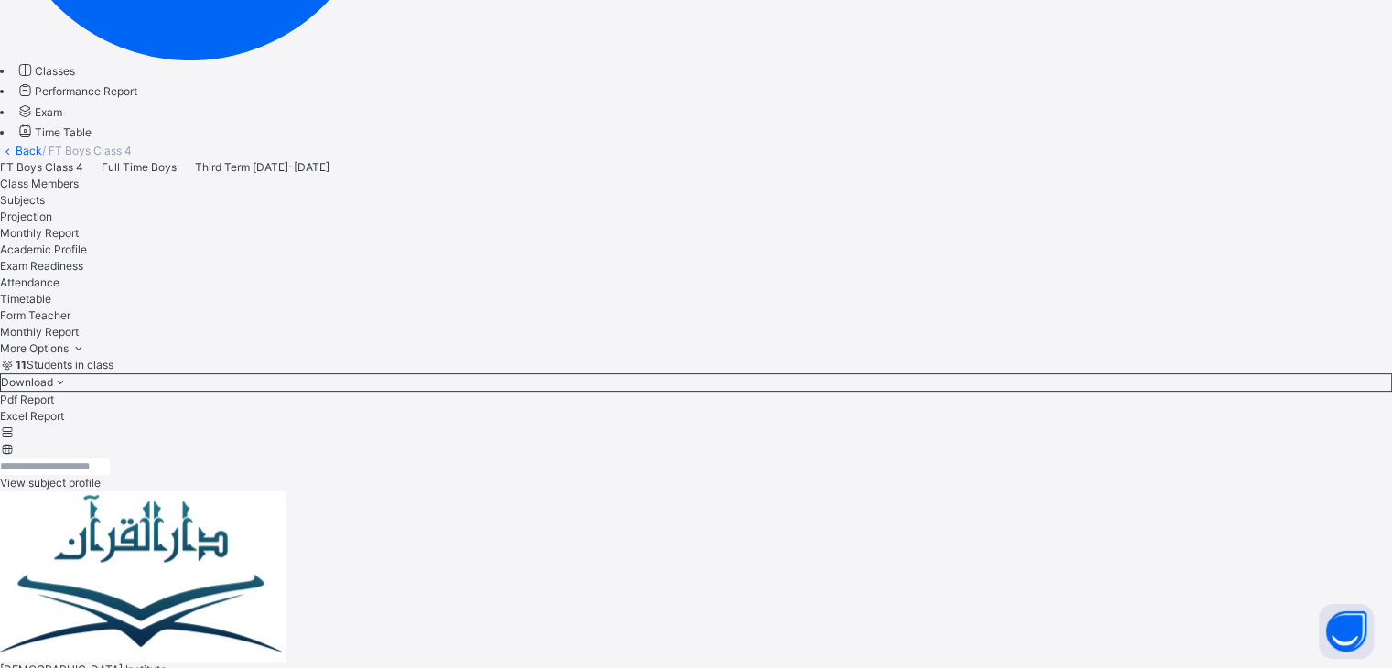
scroll to position [424, 0]
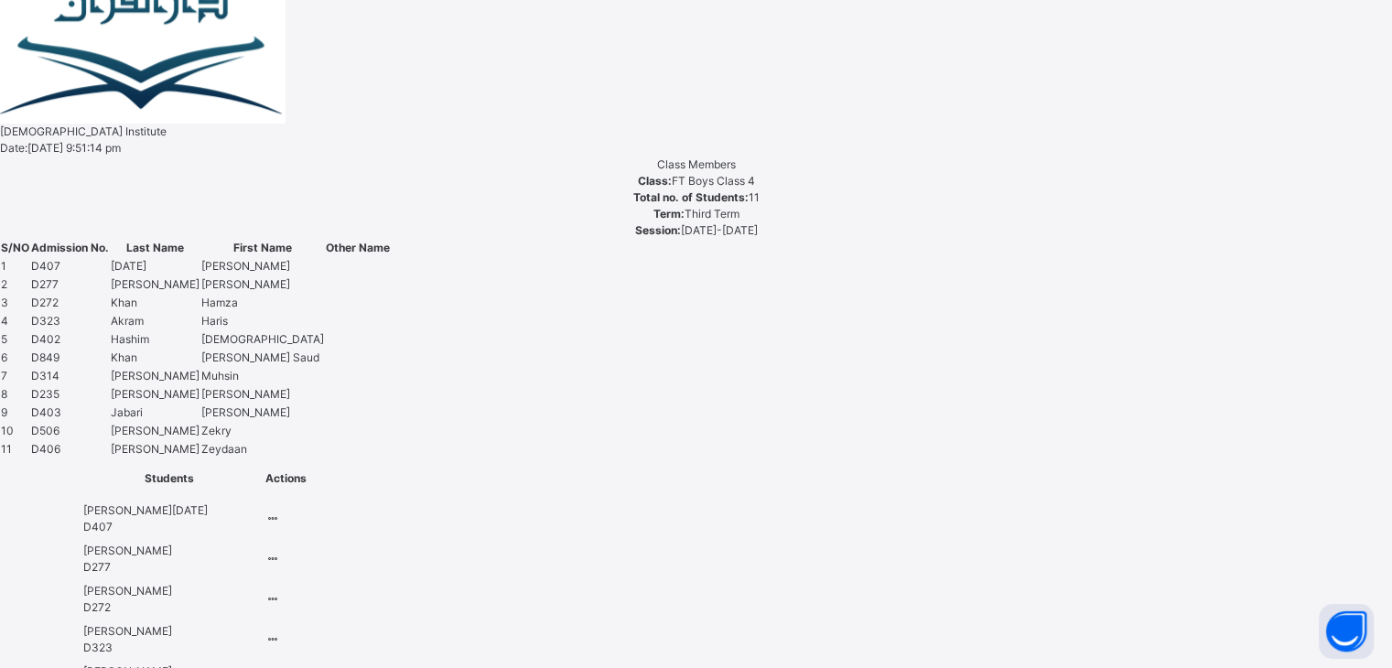
scroll to position [1735, 0]
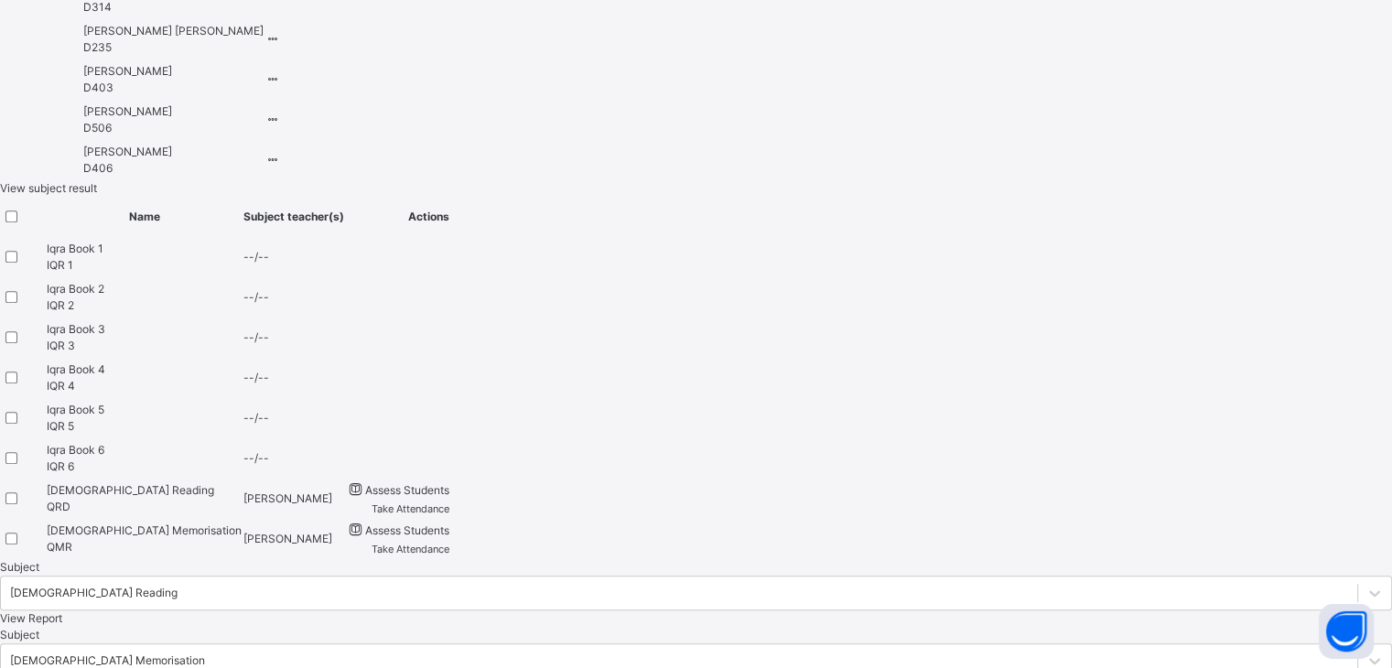
drag, startPoint x: 547, startPoint y: 426, endPoint x: 824, endPoint y: 539, distance: 298.7
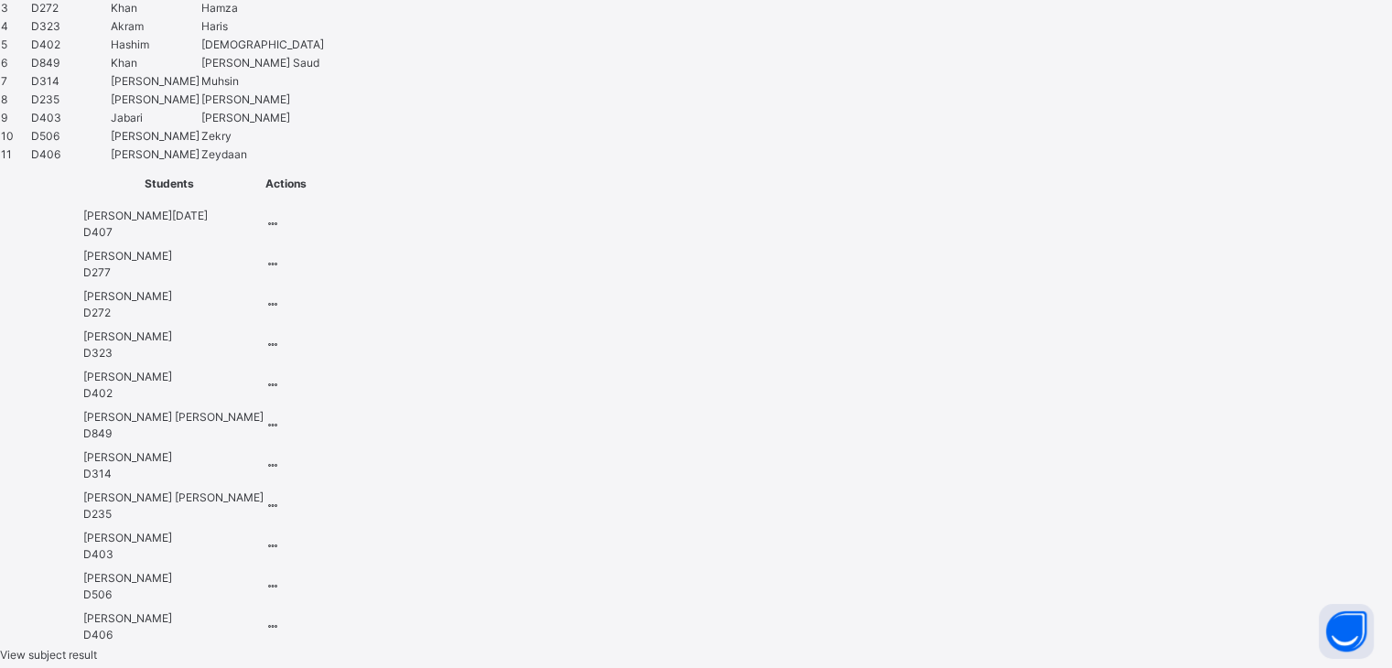
scroll to position [377, 0]
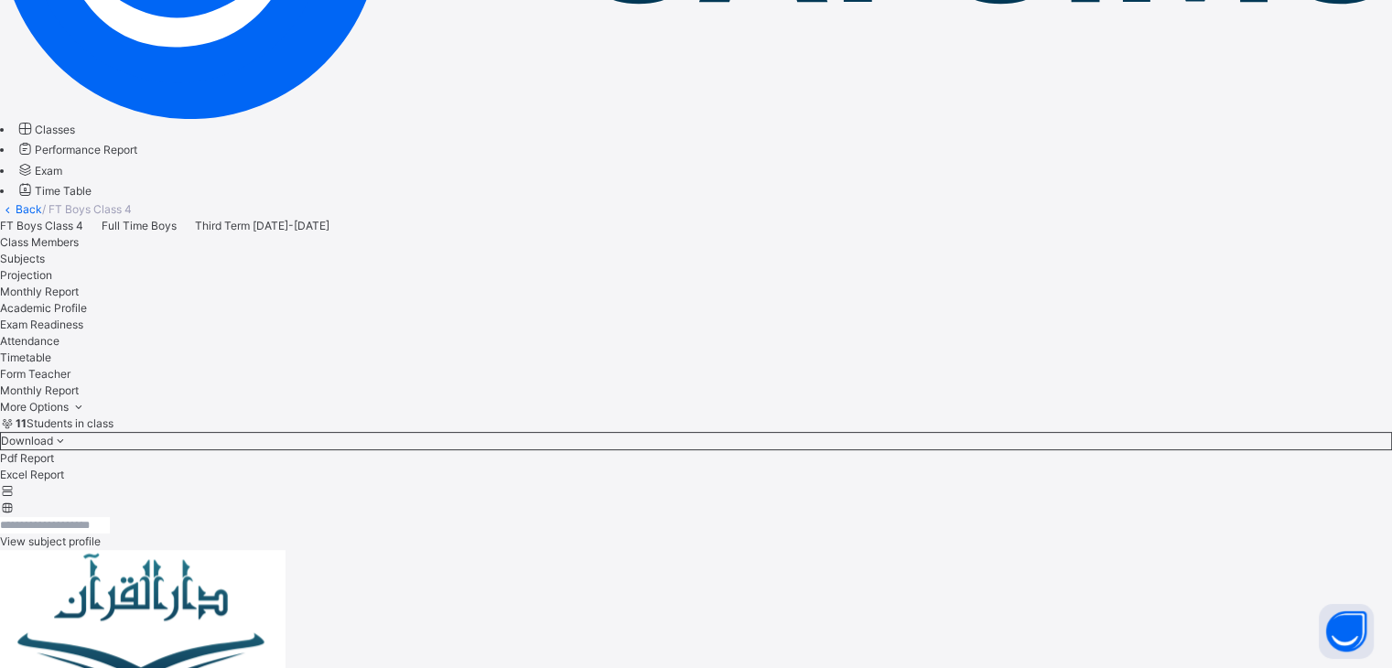
select select "*"
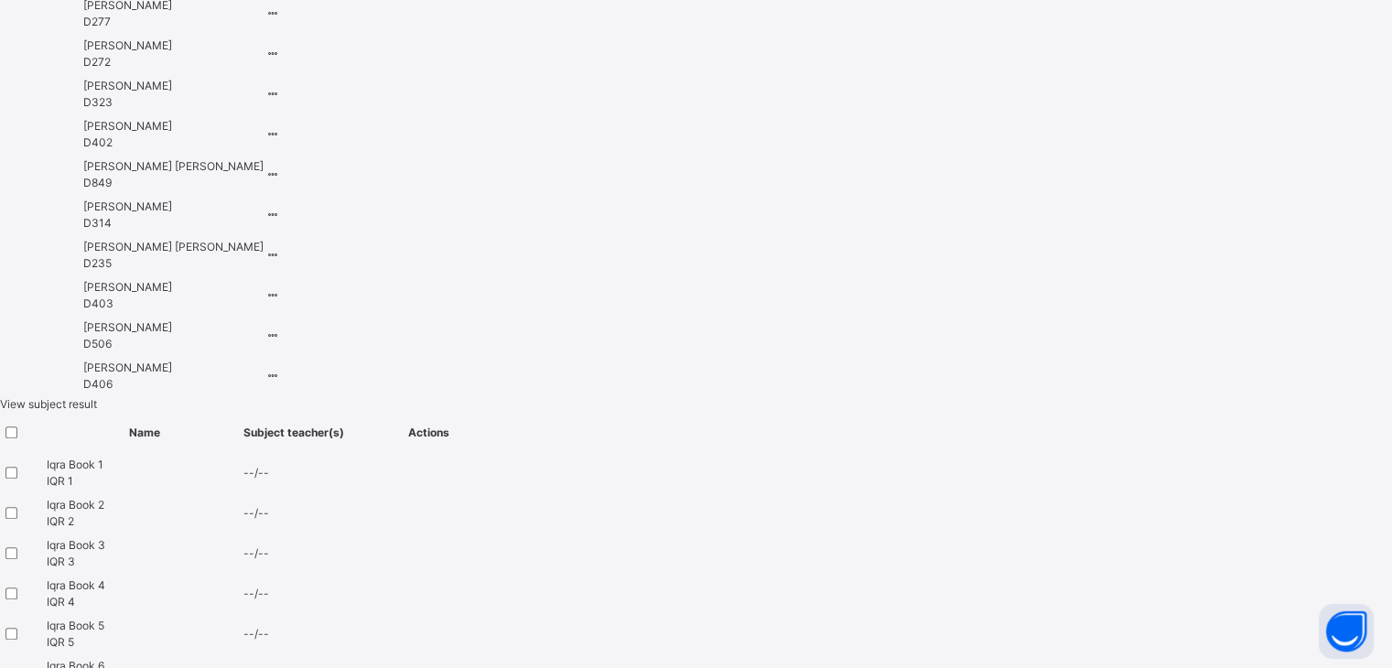
scroll to position [1774, 0]
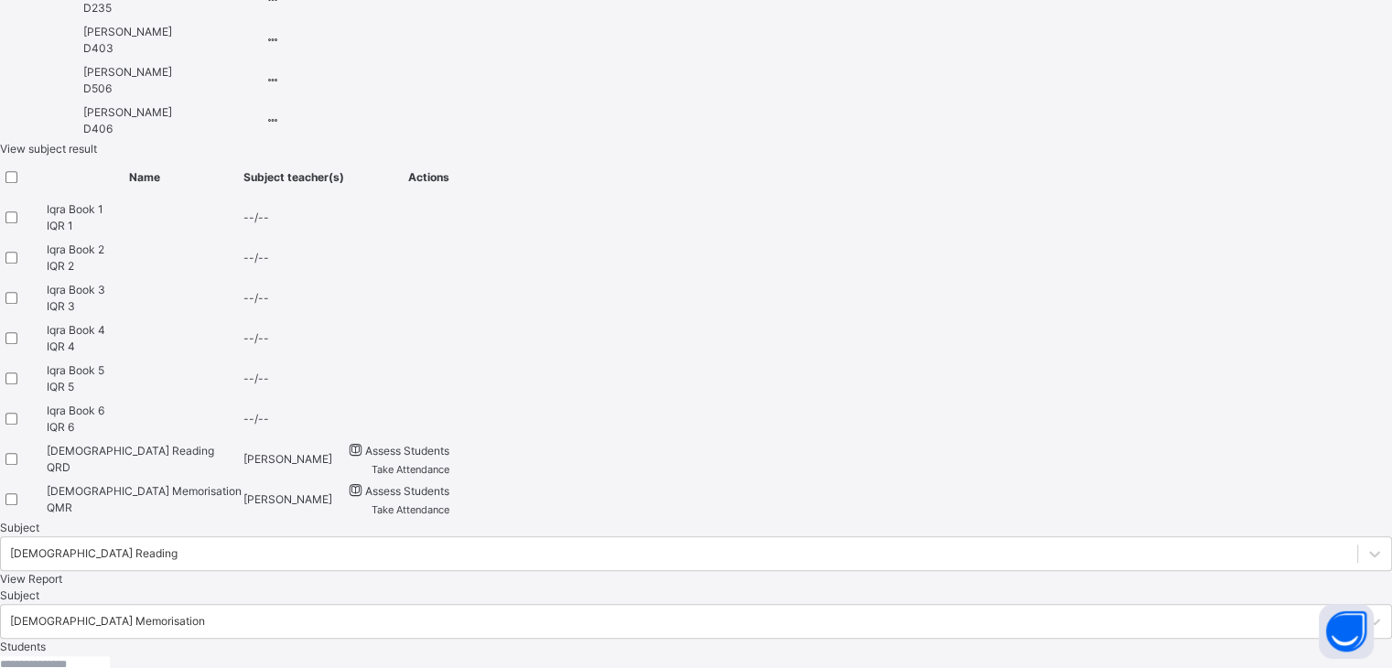
paste textarea "**********"
drag, startPoint x: 819, startPoint y: 441, endPoint x: 544, endPoint y: 440, distance: 274.5
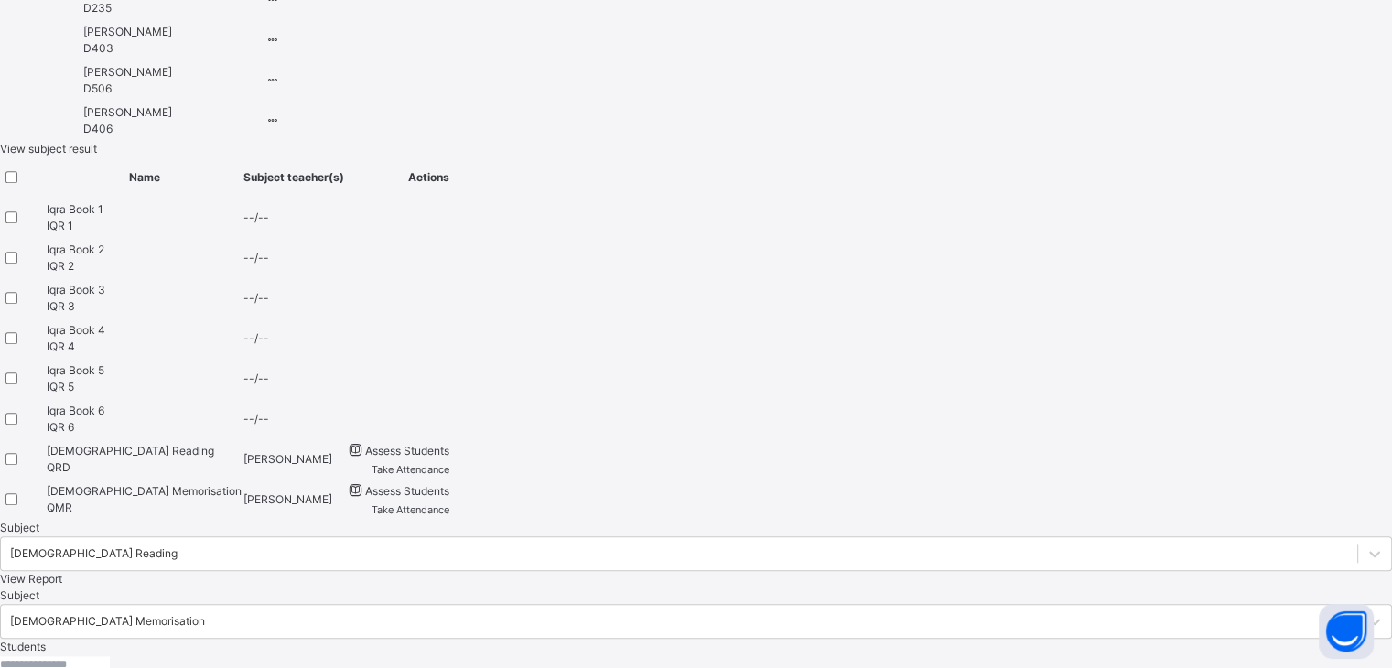
scroll to position [78, 0]
drag, startPoint x: 653, startPoint y: 469, endPoint x: 620, endPoint y: 469, distance: 33.9
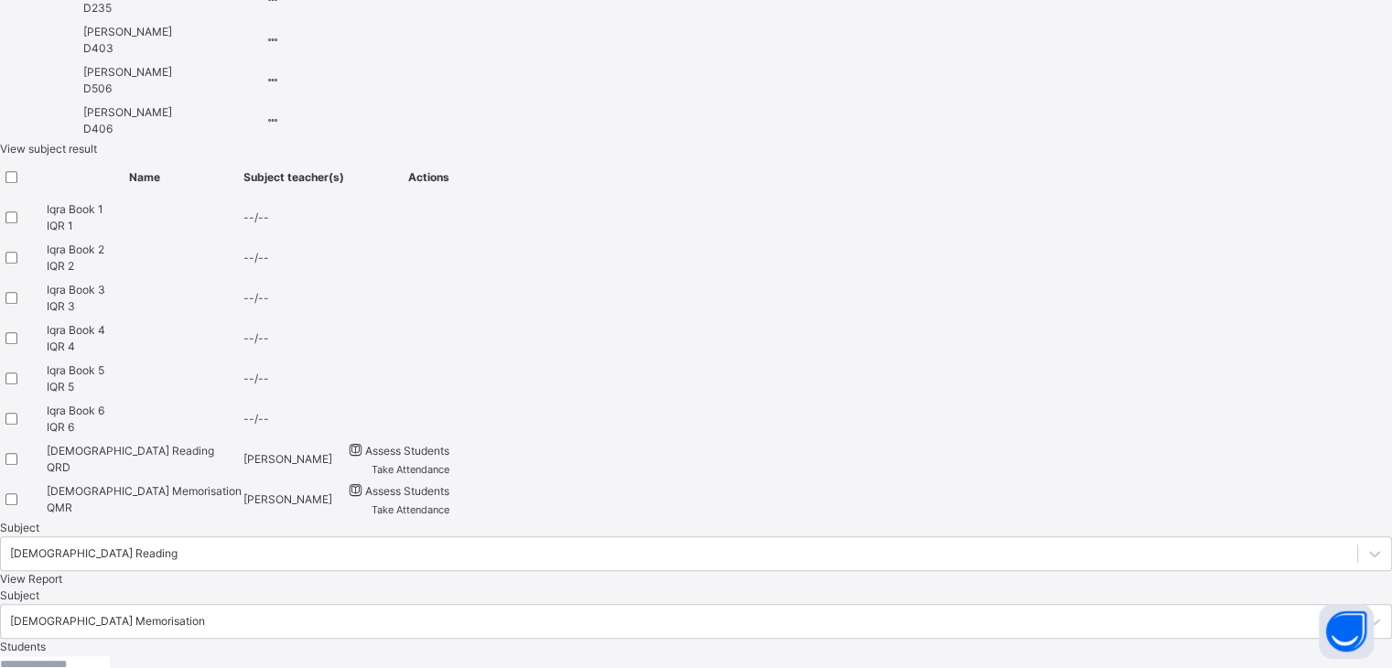
drag, startPoint x: 854, startPoint y: 455, endPoint x: 692, endPoint y: 477, distance: 163.5
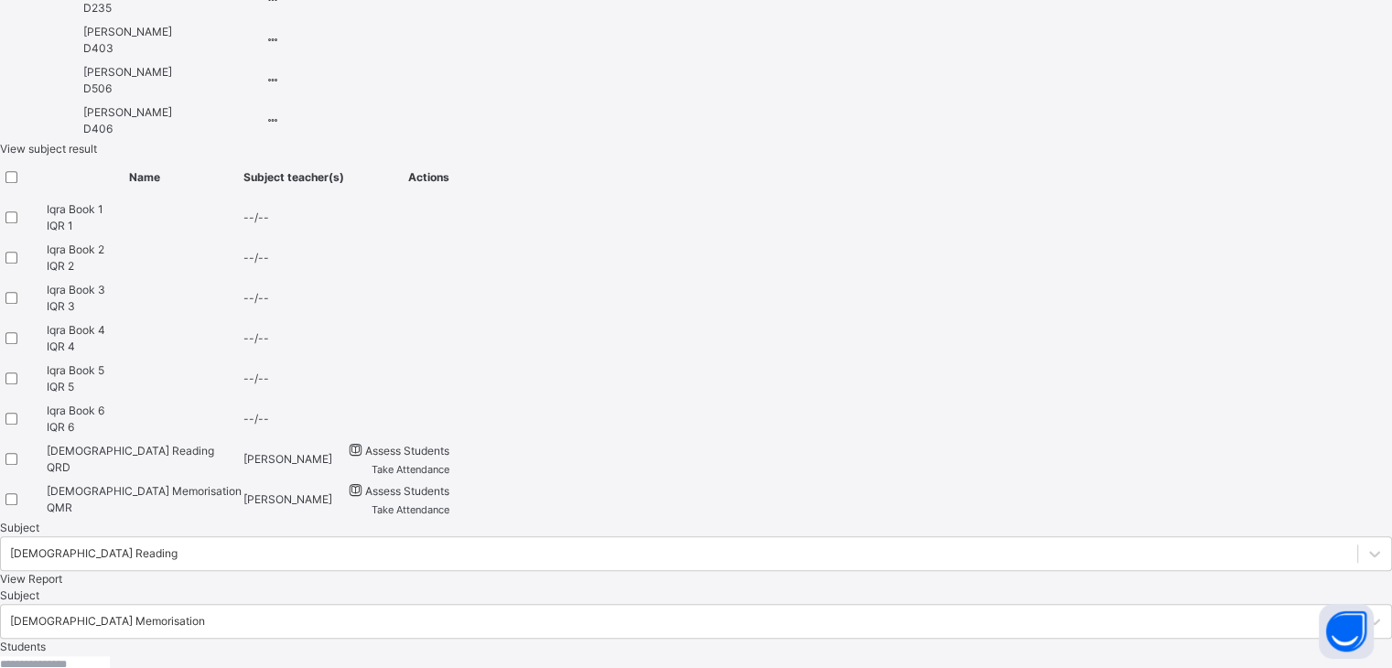
scroll to position [0, 0]
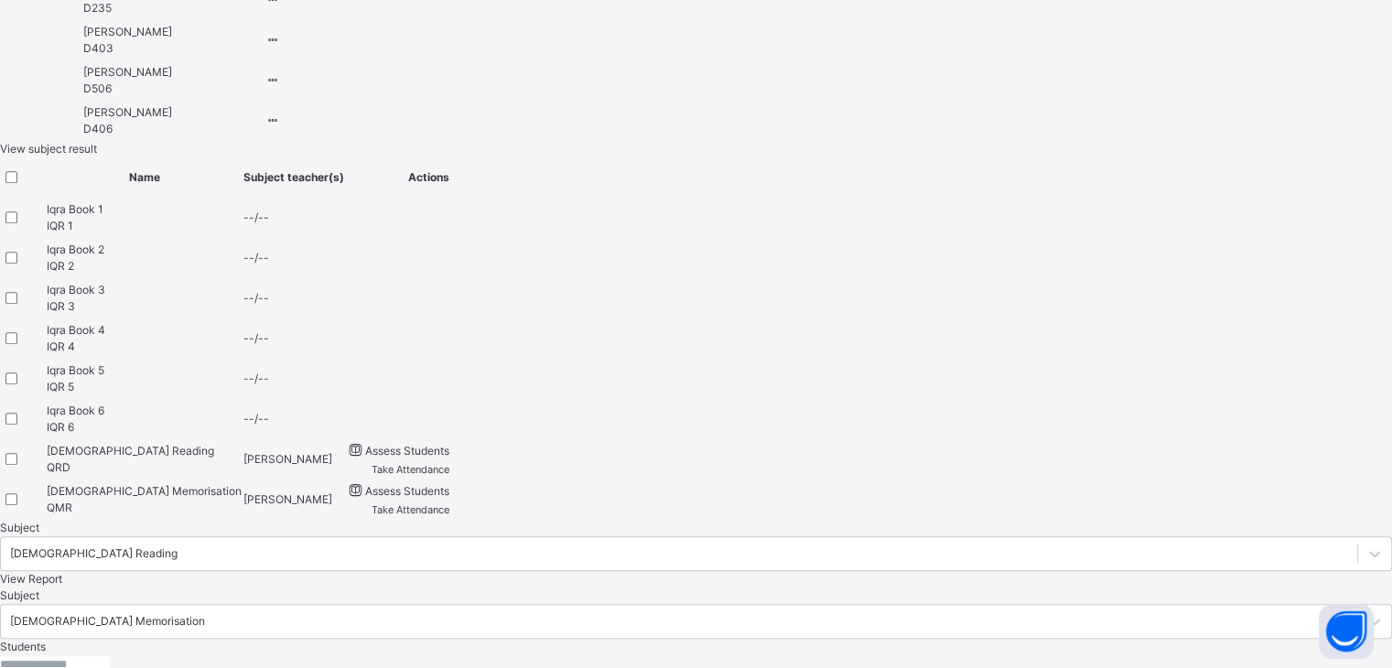
scroll to position [94, 0]
type textarea "**********"
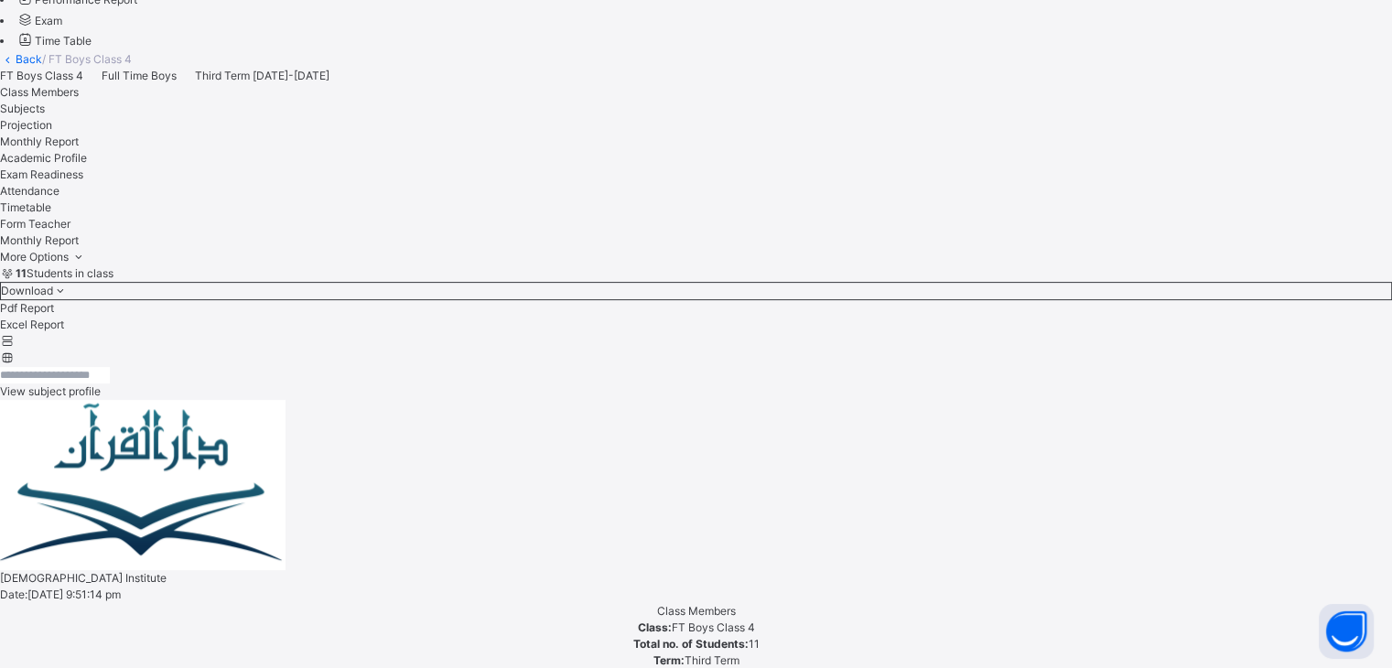
scroll to position [516, 0]
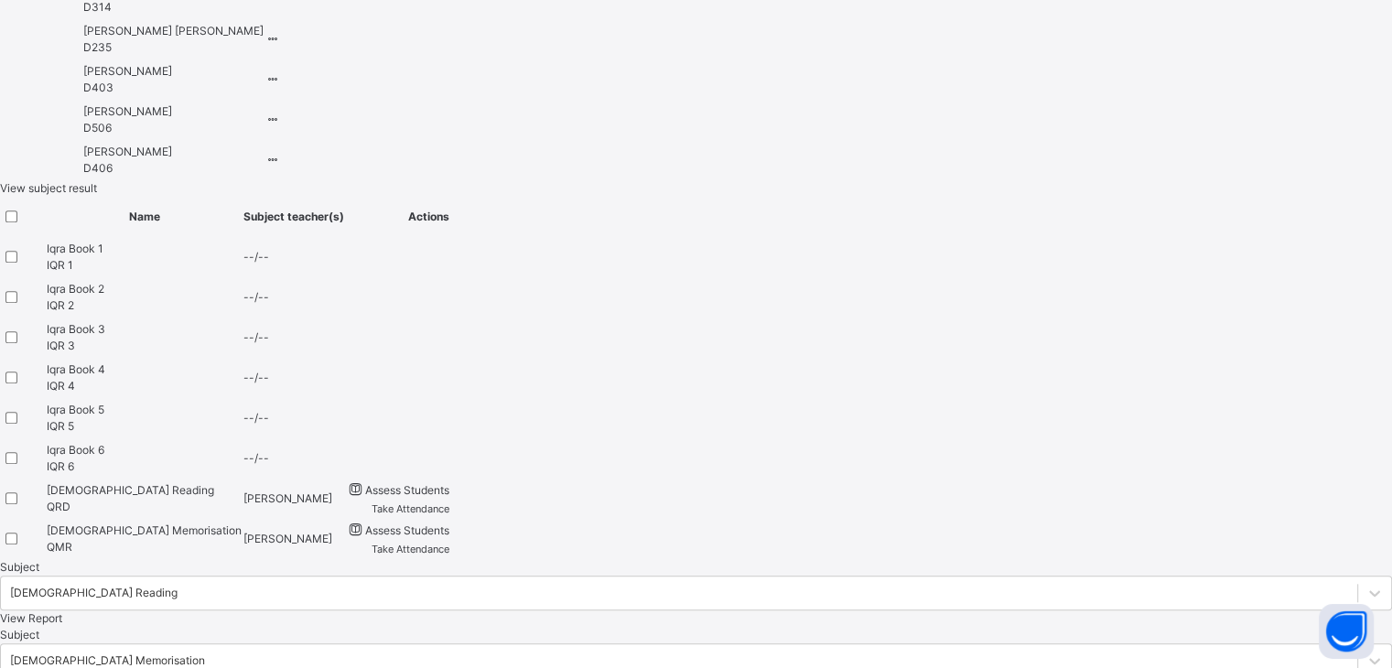
scroll to position [177, 0]
drag, startPoint x: 545, startPoint y: 422, endPoint x: 856, endPoint y: 517, distance: 324.5
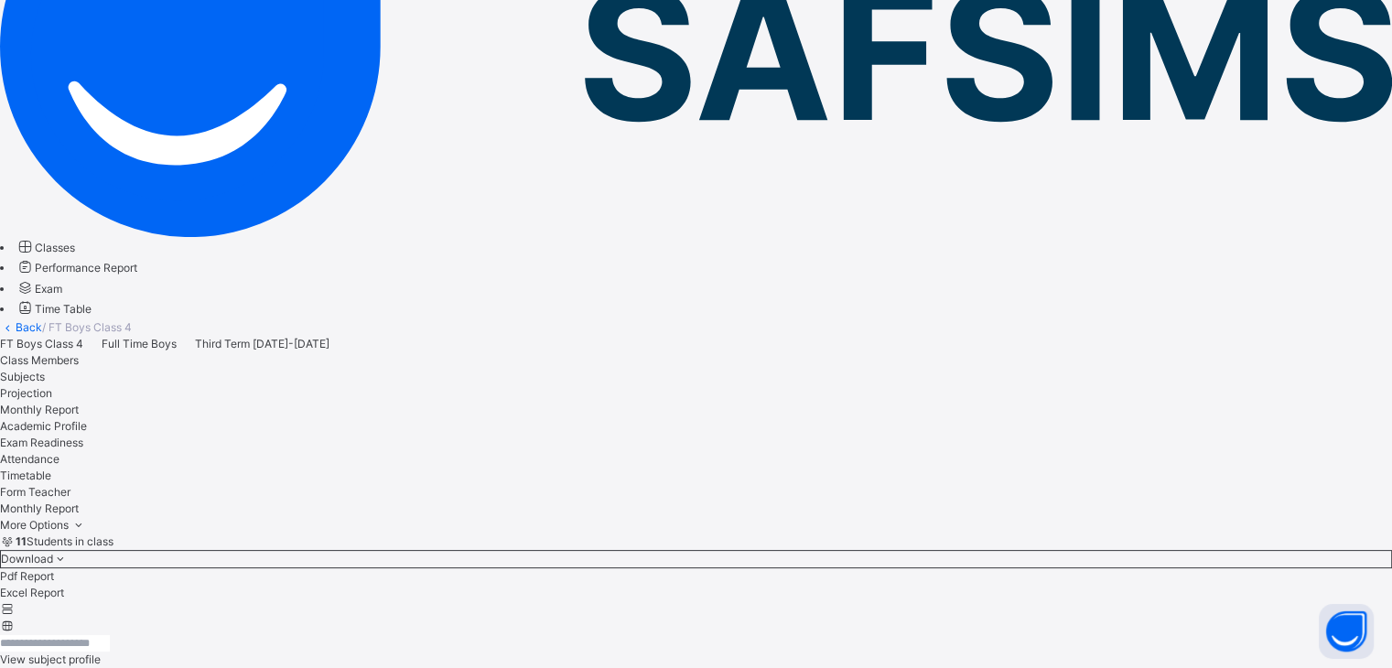
scroll to position [223, 0]
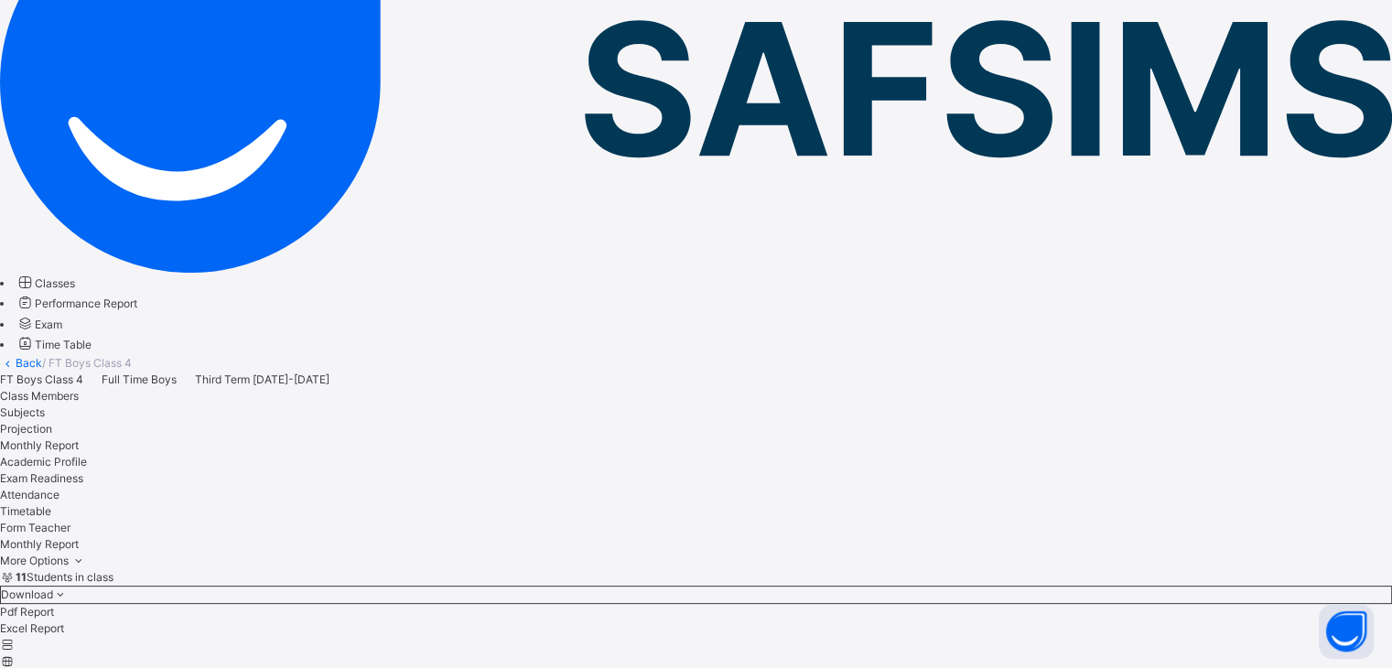
select select "*"
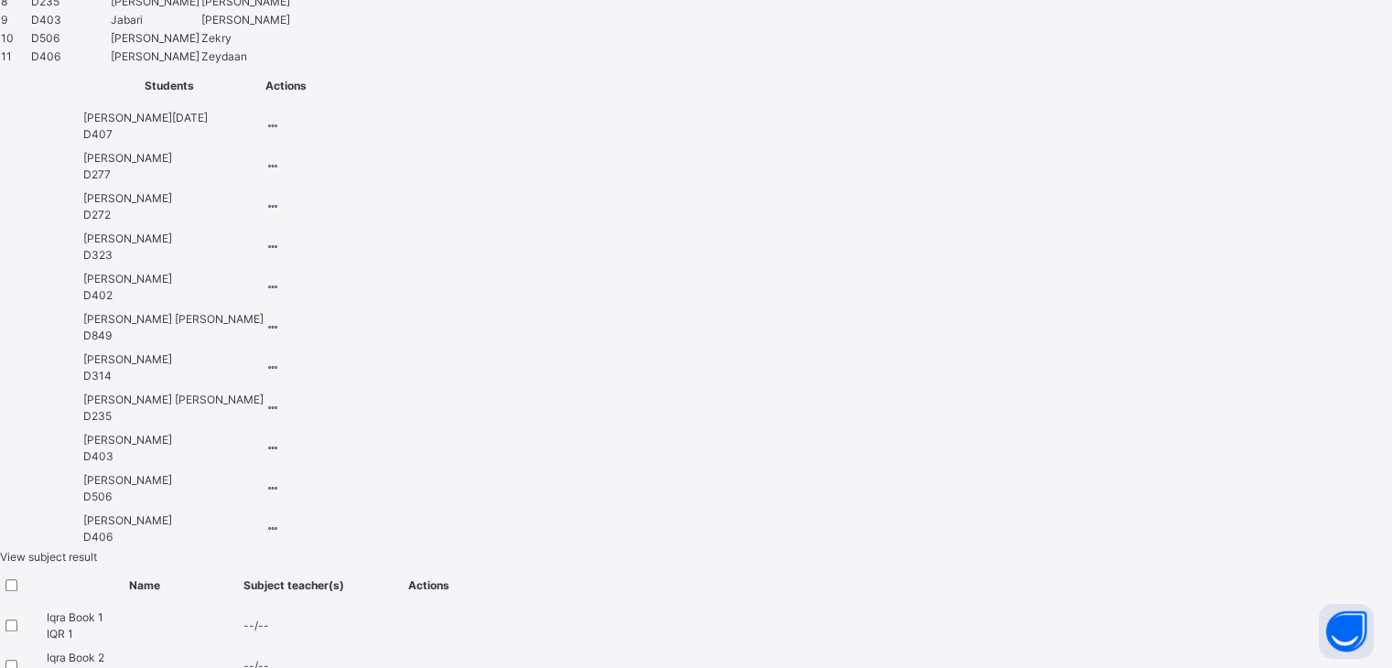
scroll to position [1757, 0]
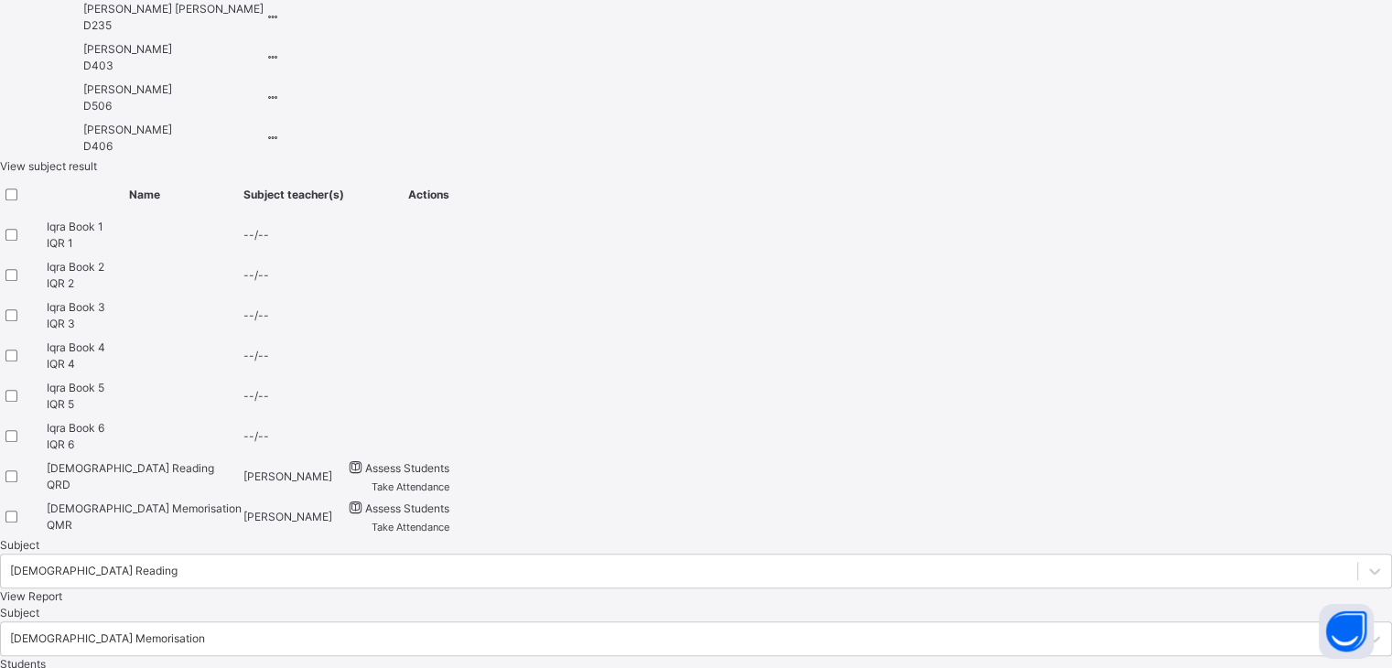
paste textarea "**********"
drag, startPoint x: 777, startPoint y: 442, endPoint x: 550, endPoint y: 432, distance: 227.2
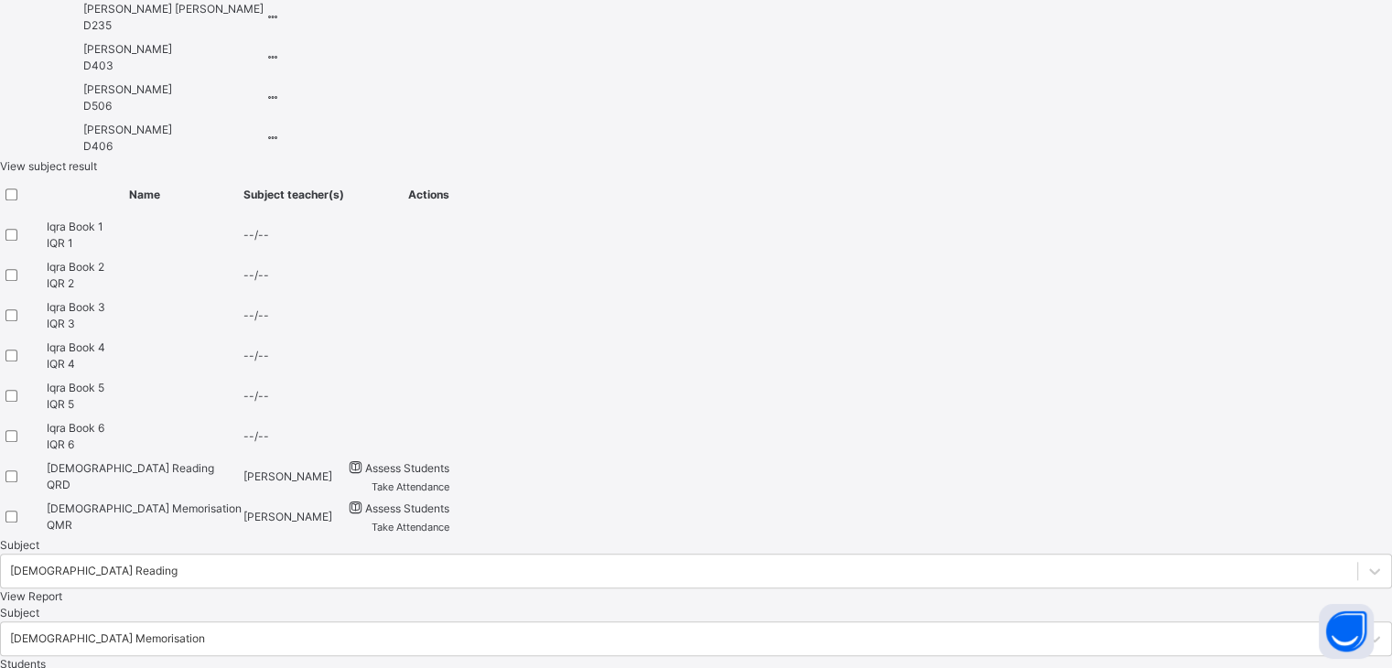
scroll to position [0, 0]
drag, startPoint x: 764, startPoint y: 459, endPoint x: 535, endPoint y: 441, distance: 229.5
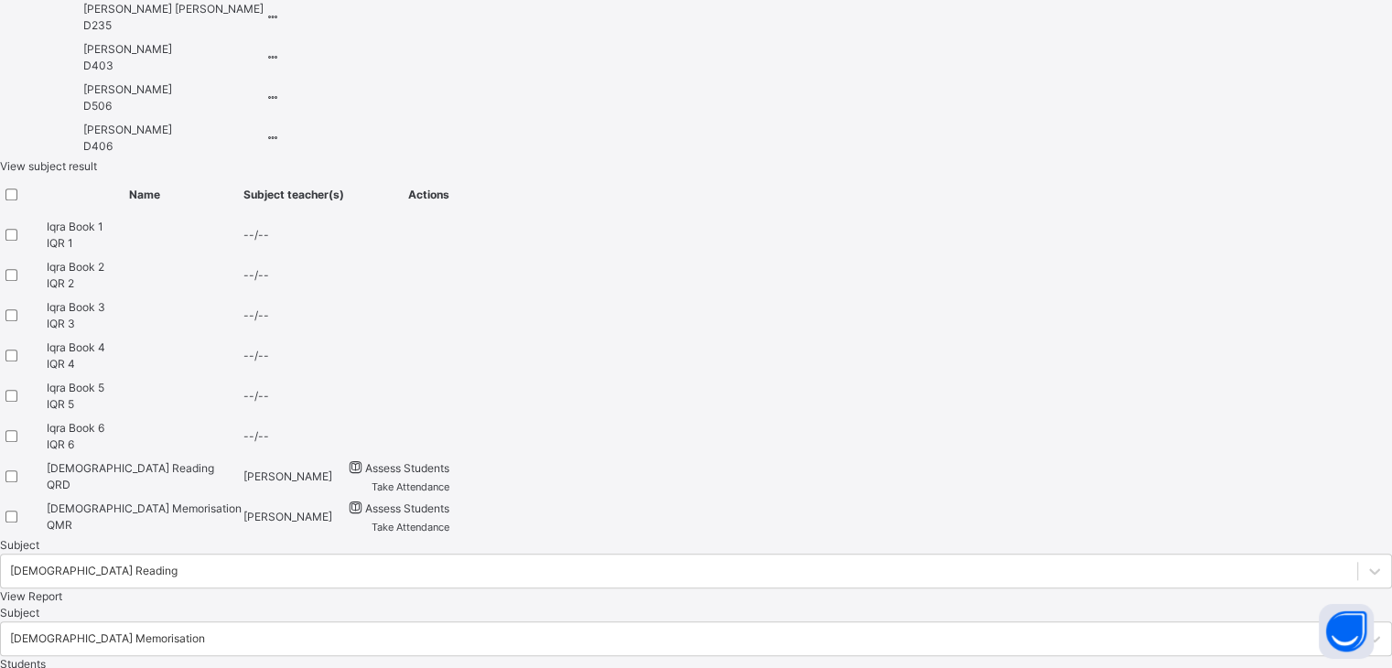
drag, startPoint x: 633, startPoint y: 450, endPoint x: 538, endPoint y: 430, distance: 97.3
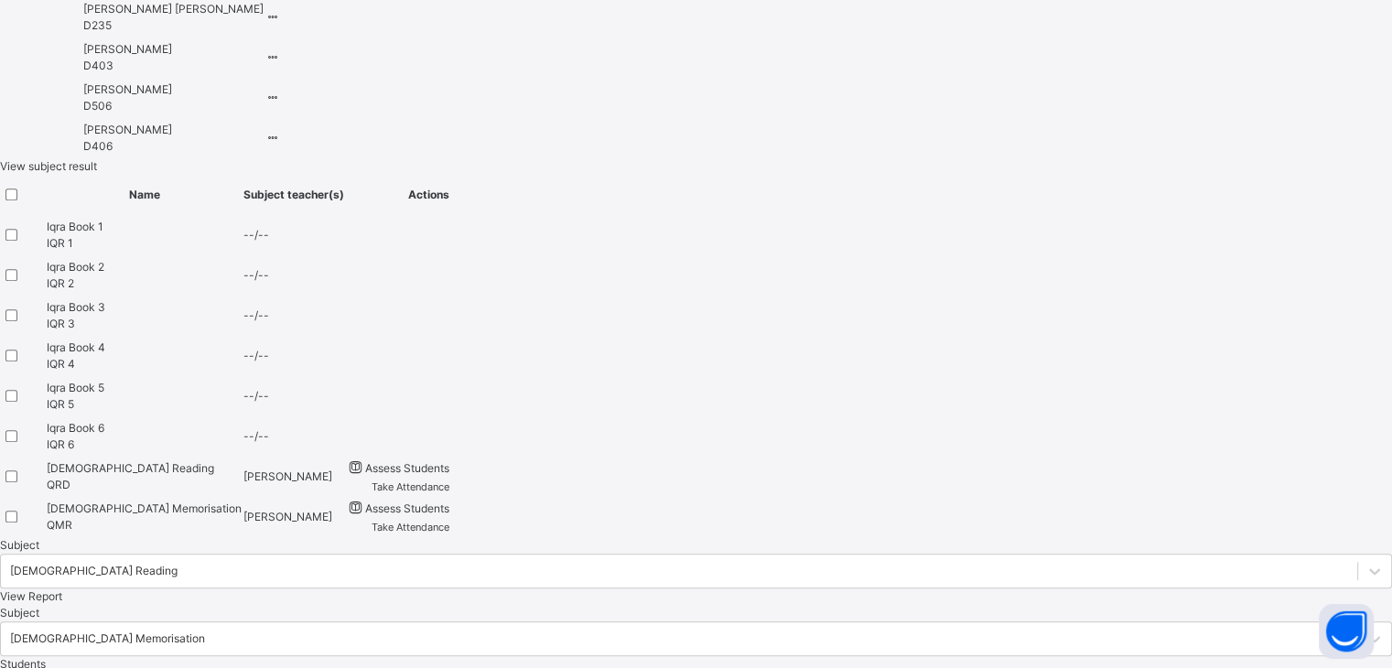
scroll to position [134, 0]
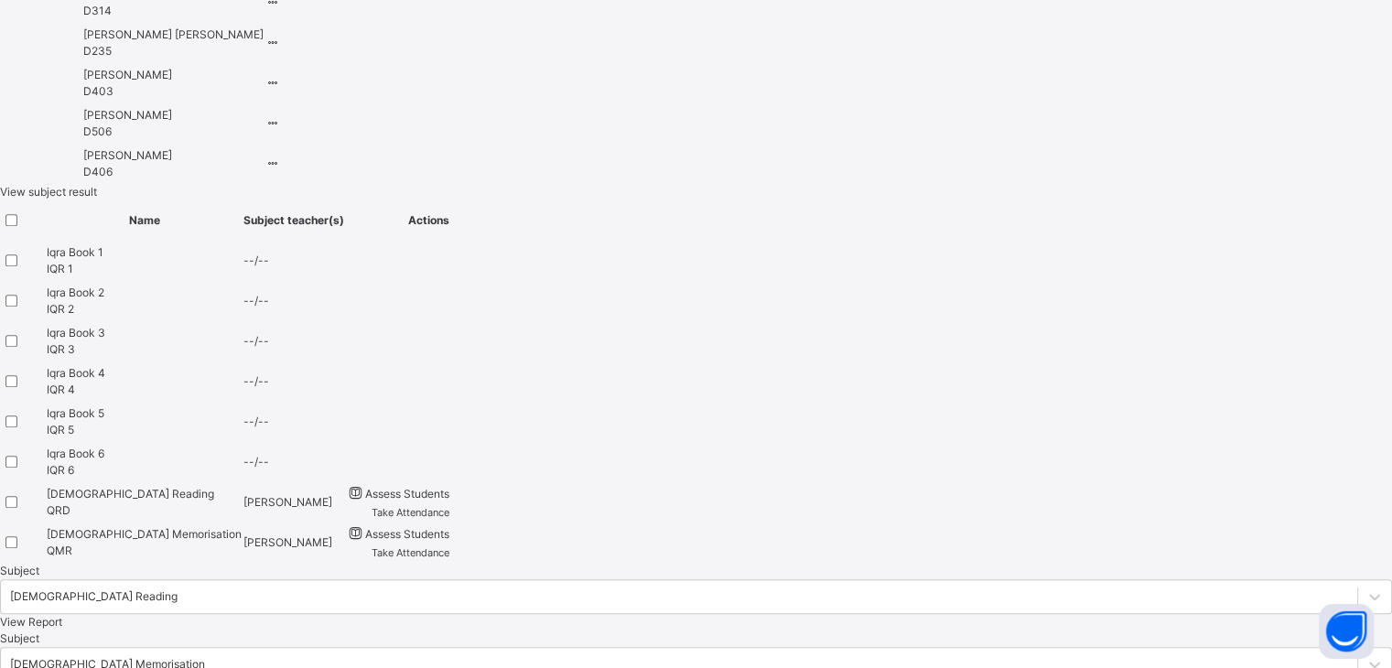
scroll to position [2, 0]
drag, startPoint x: 645, startPoint y: 501, endPoint x: 653, endPoint y: 456, distance: 45.6
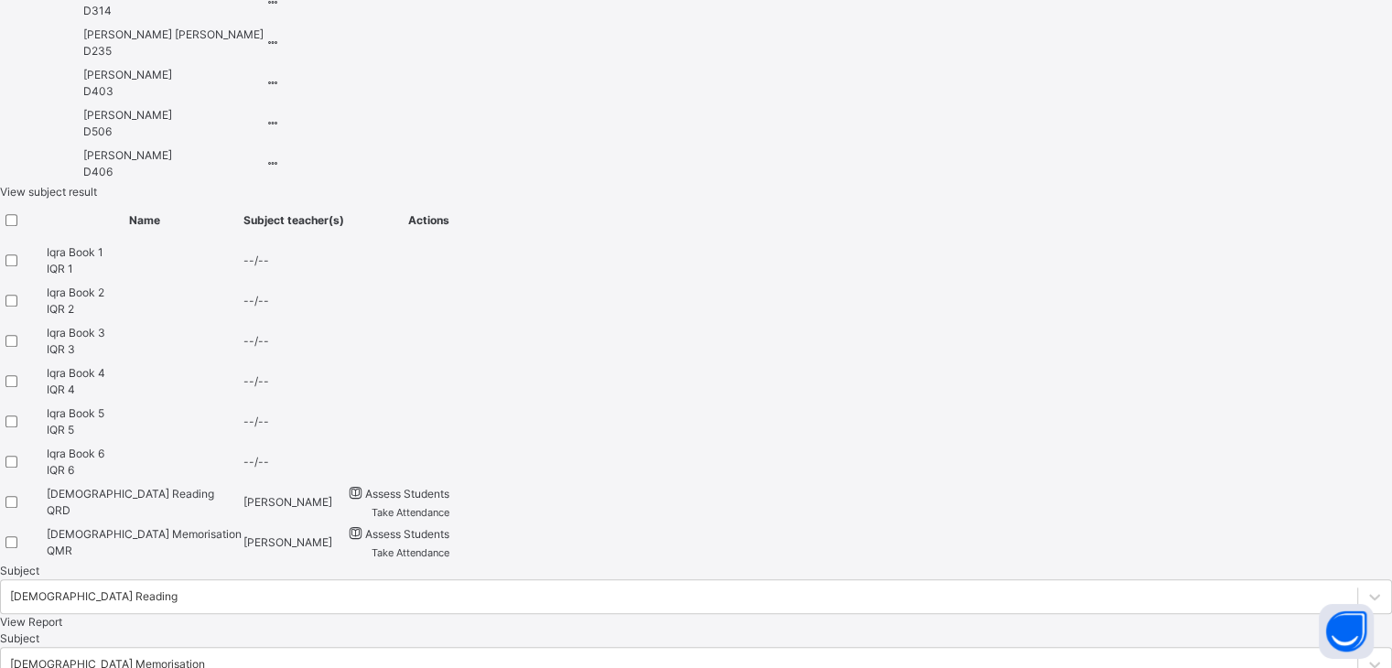
scroll to position [177, 0]
type textarea "**********"
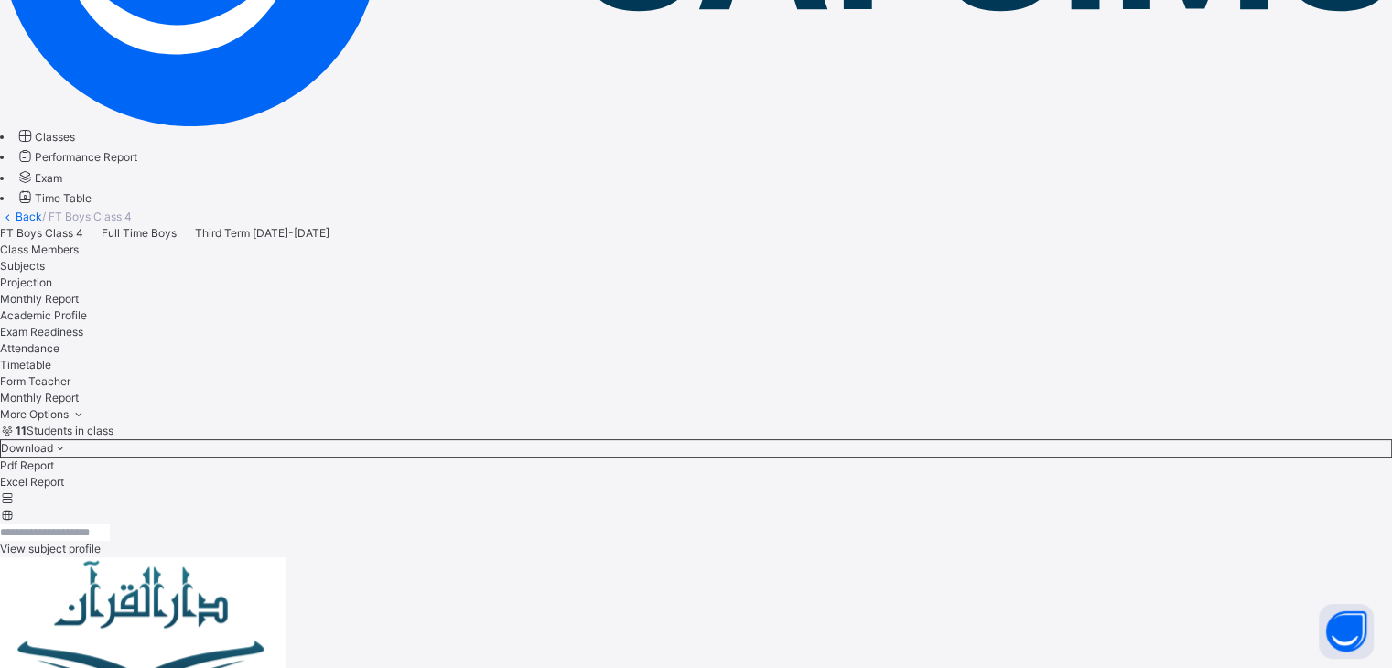
scroll to position [219, 0]
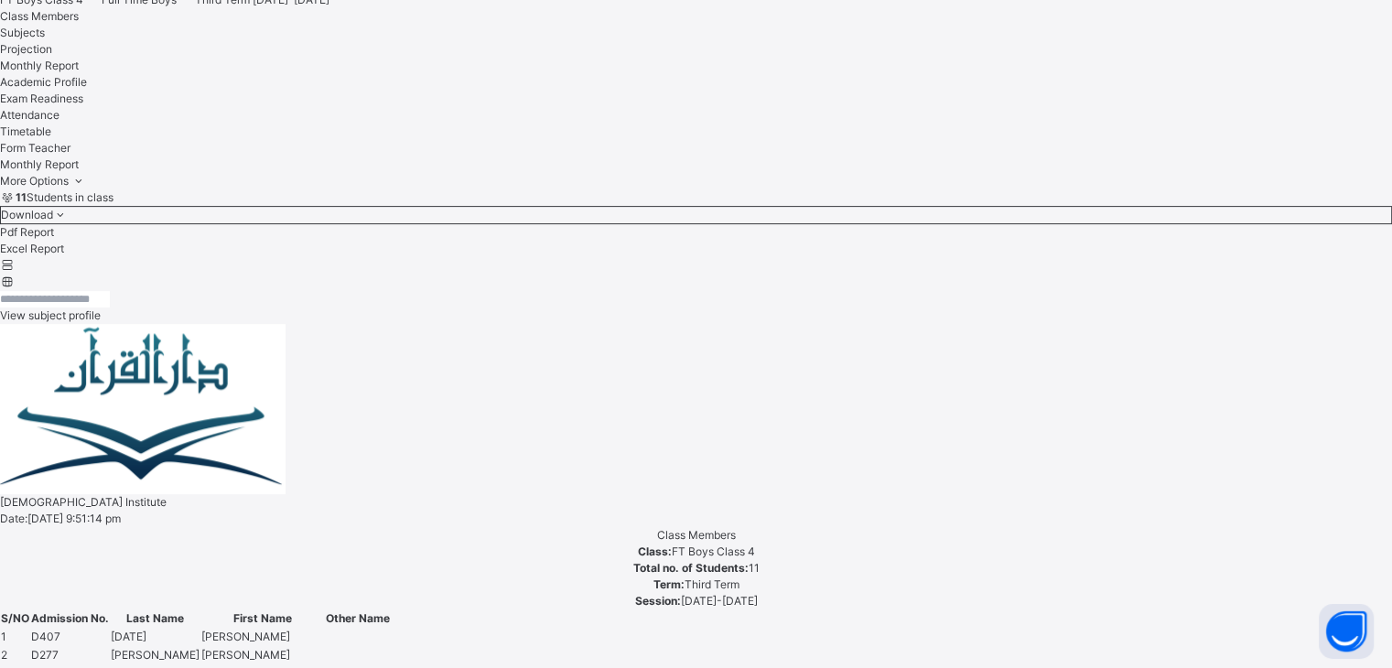
scroll to position [381, 0]
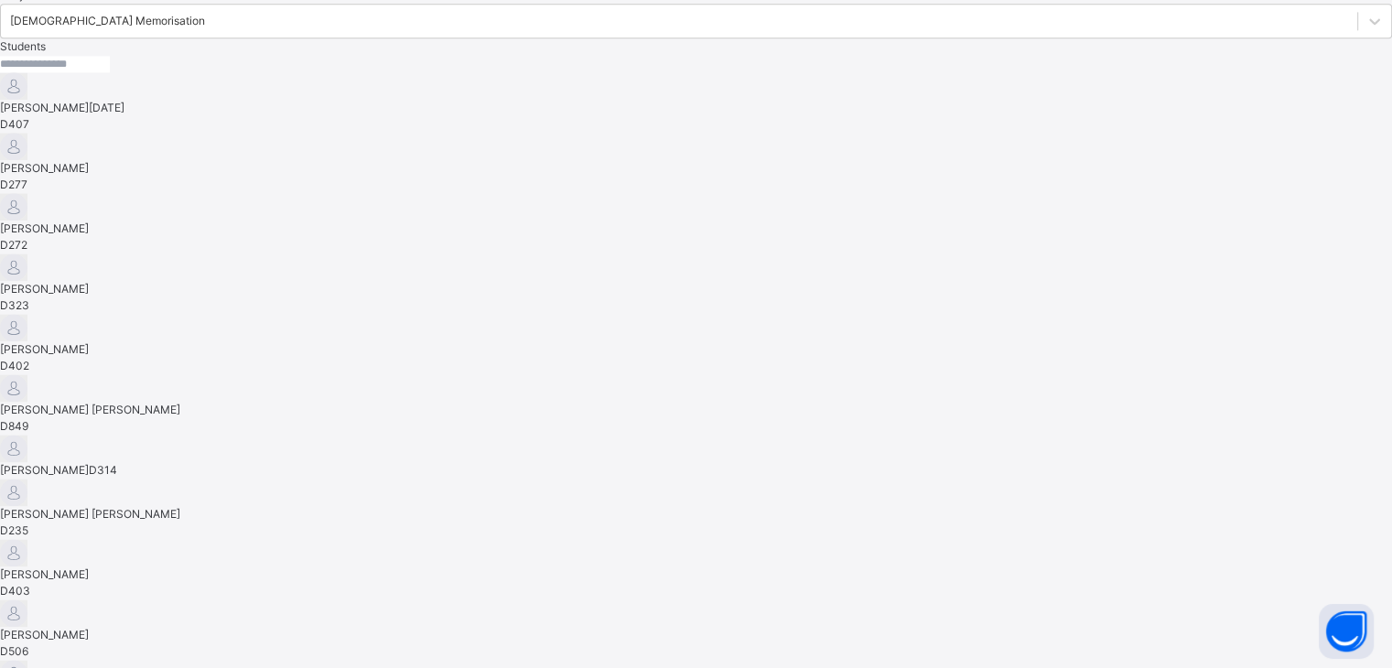
scroll to position [45, 0]
drag, startPoint x: 545, startPoint y: 421, endPoint x: 752, endPoint y: 500, distance: 221.3
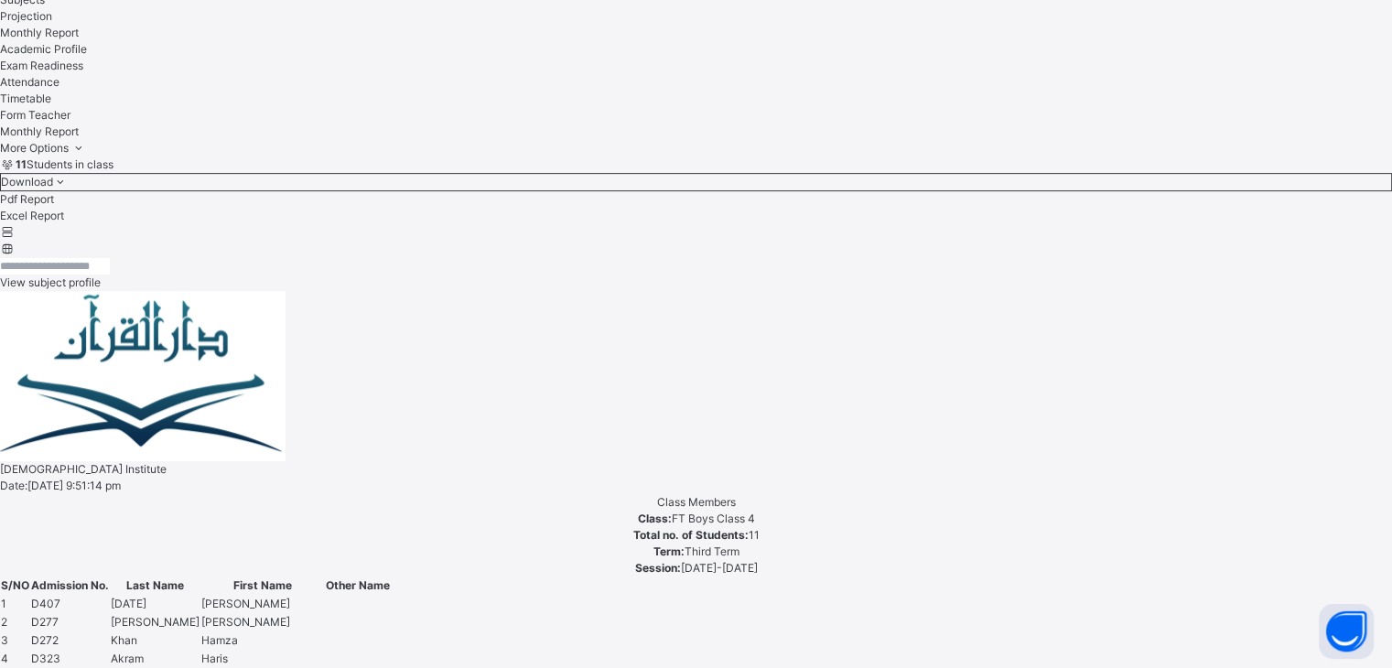
scroll to position [0, 0]
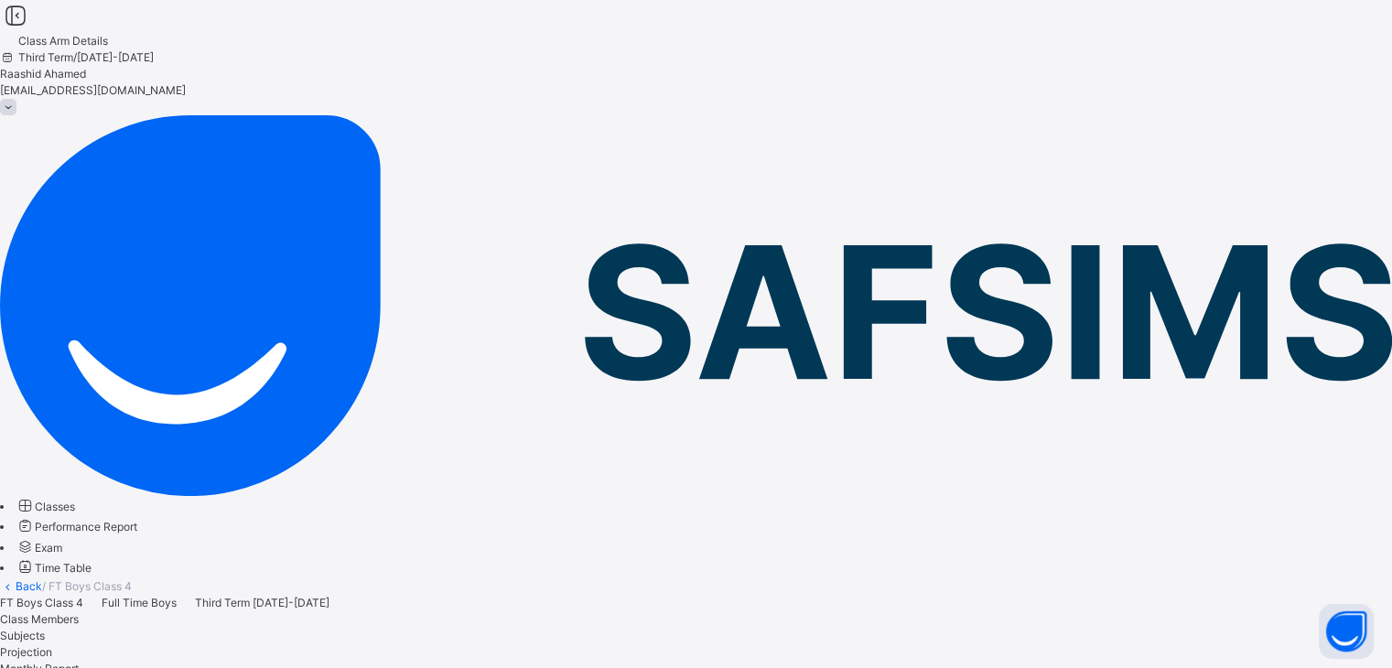
select select "*"
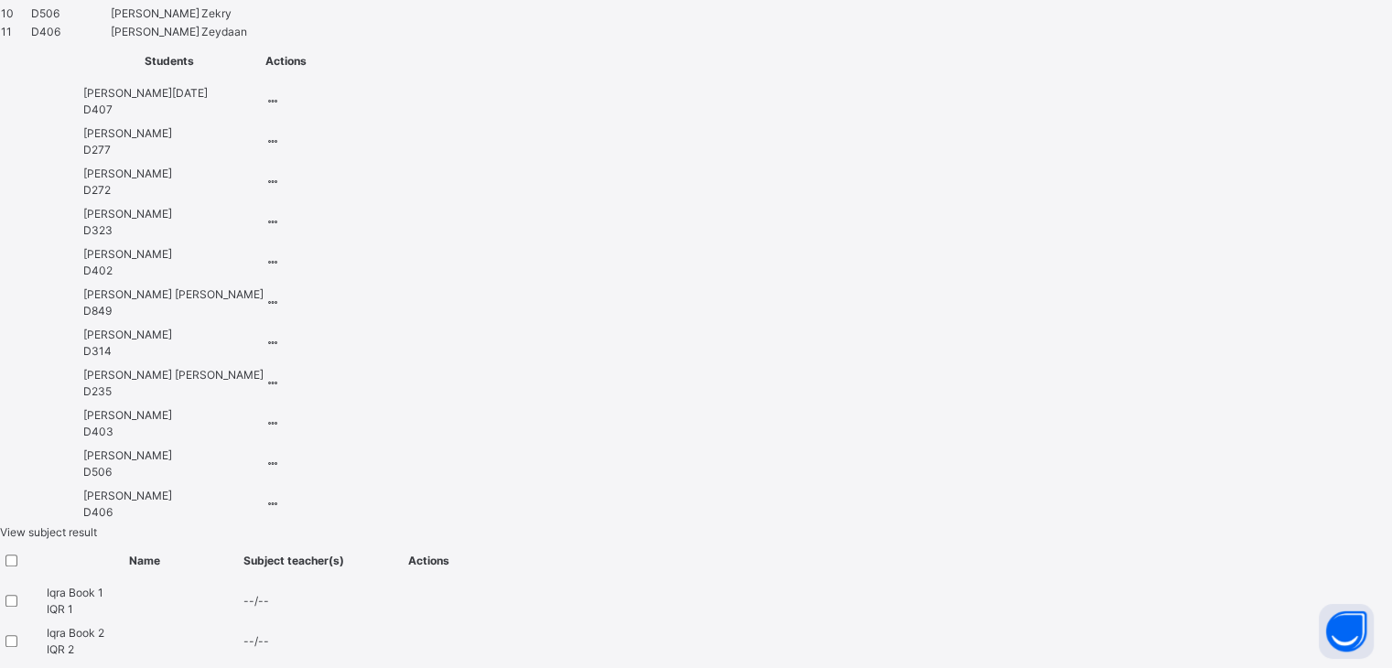
scroll to position [1757, 0]
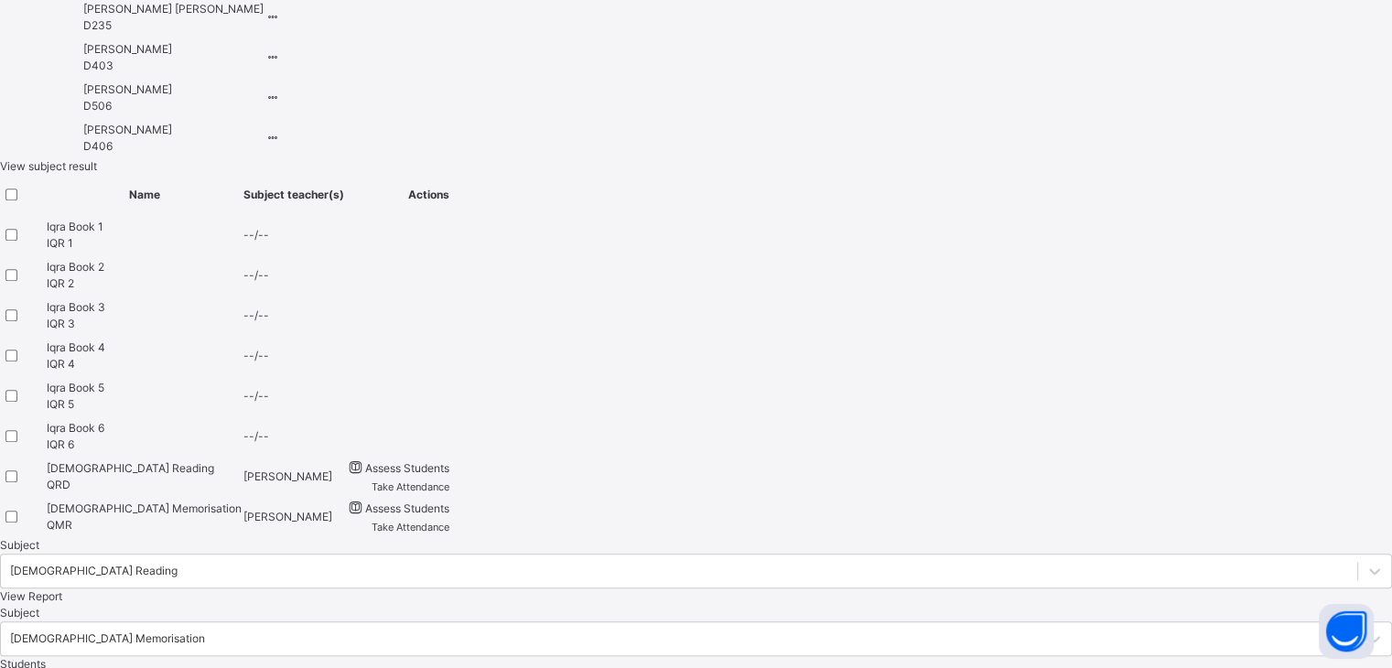
paste textarea "**********"
drag, startPoint x: 637, startPoint y: 461, endPoint x: 547, endPoint y: 437, distance: 92.8
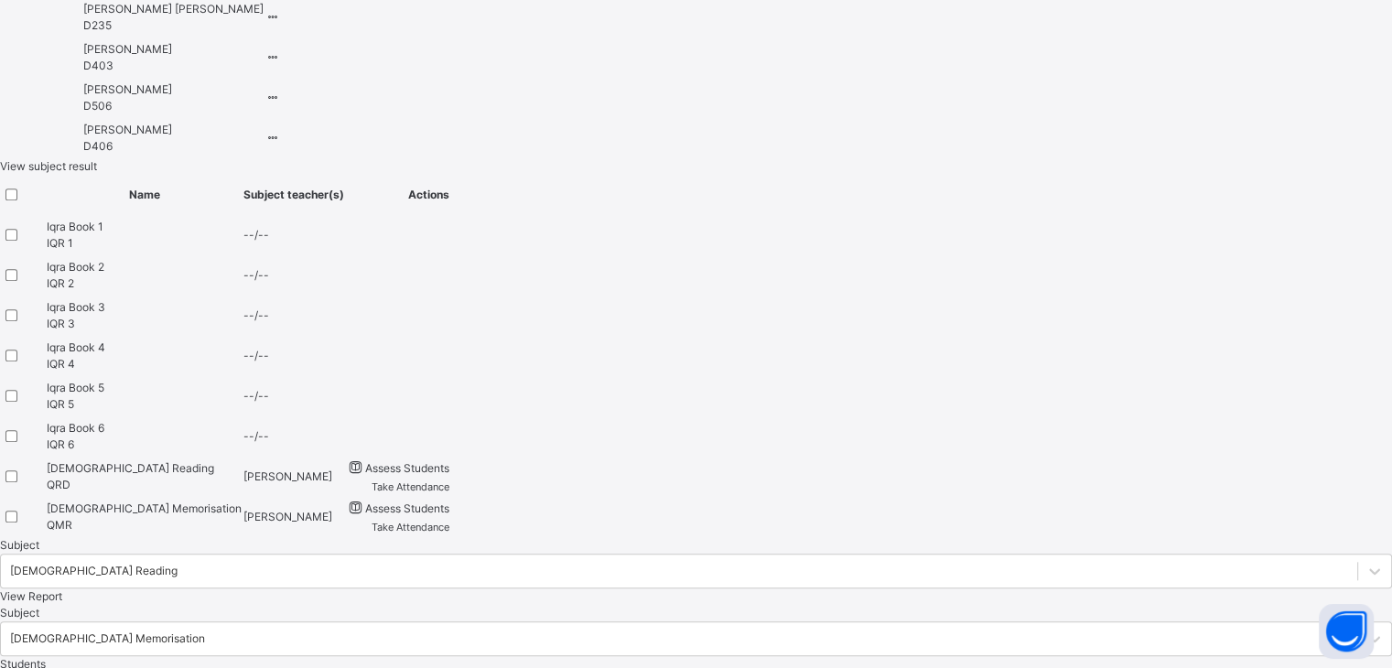
scroll to position [12, 0]
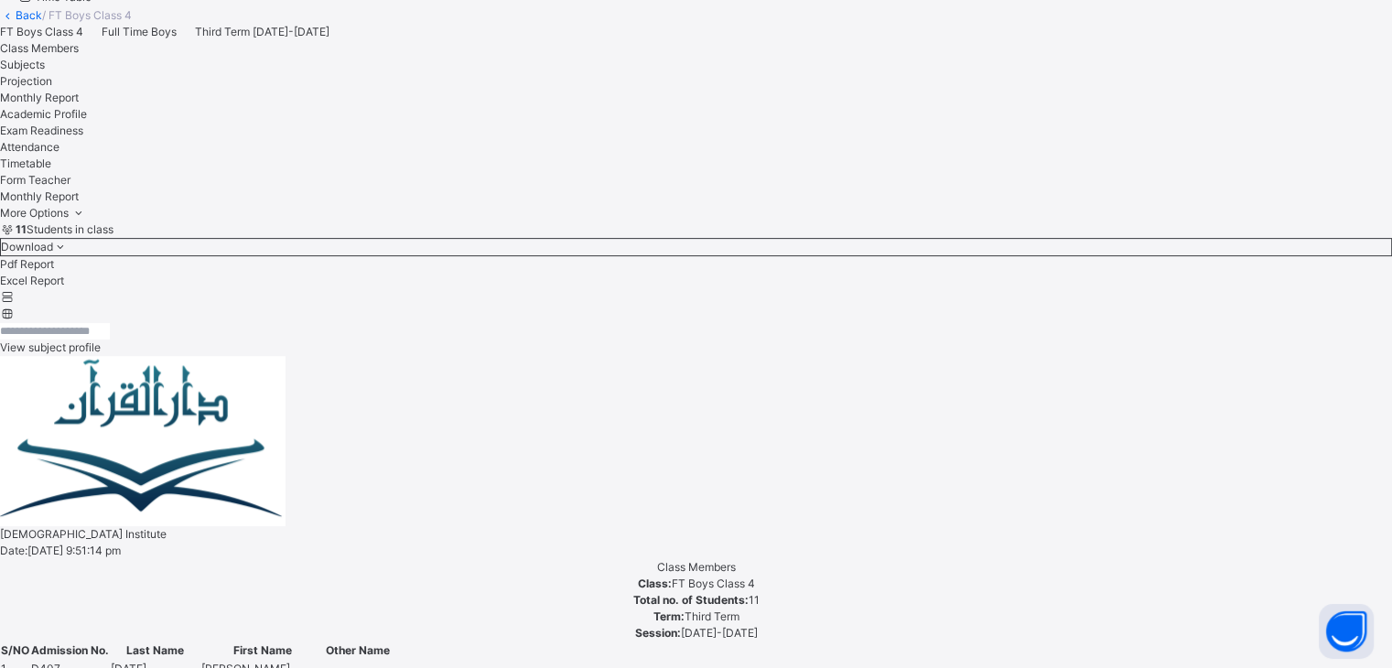
type textarea "**********"
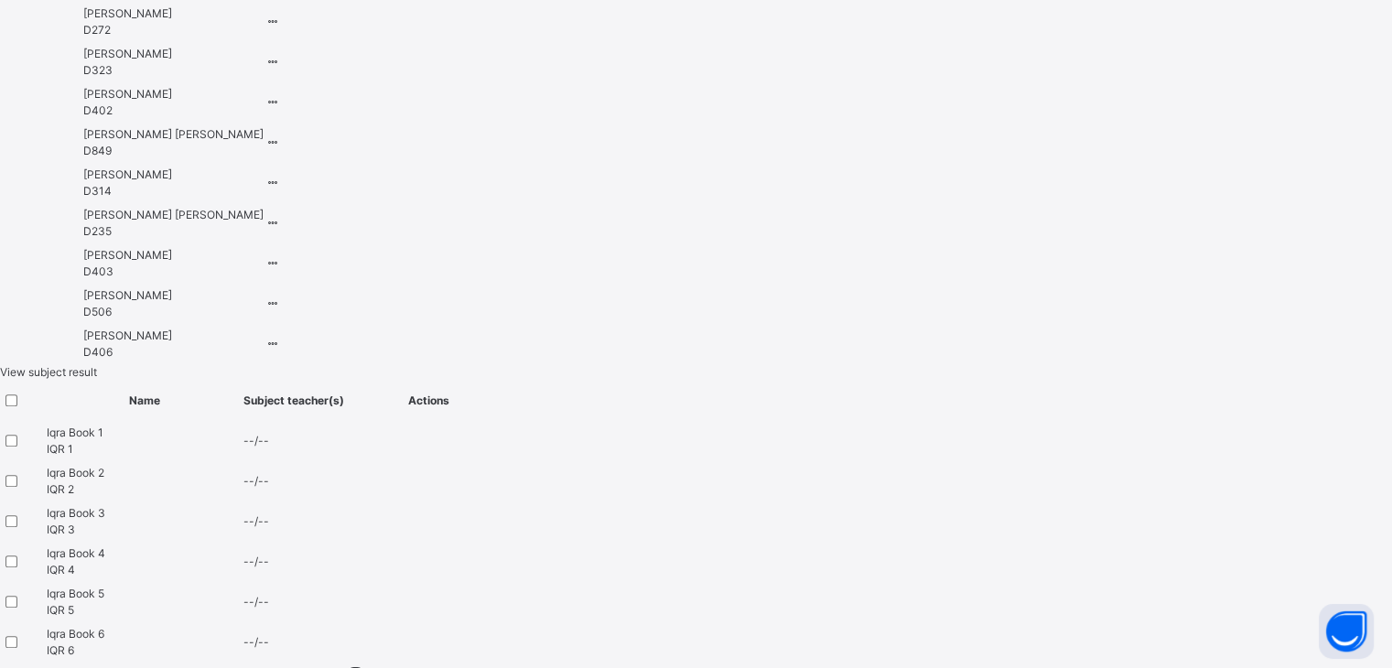
scroll to position [1757, 0]
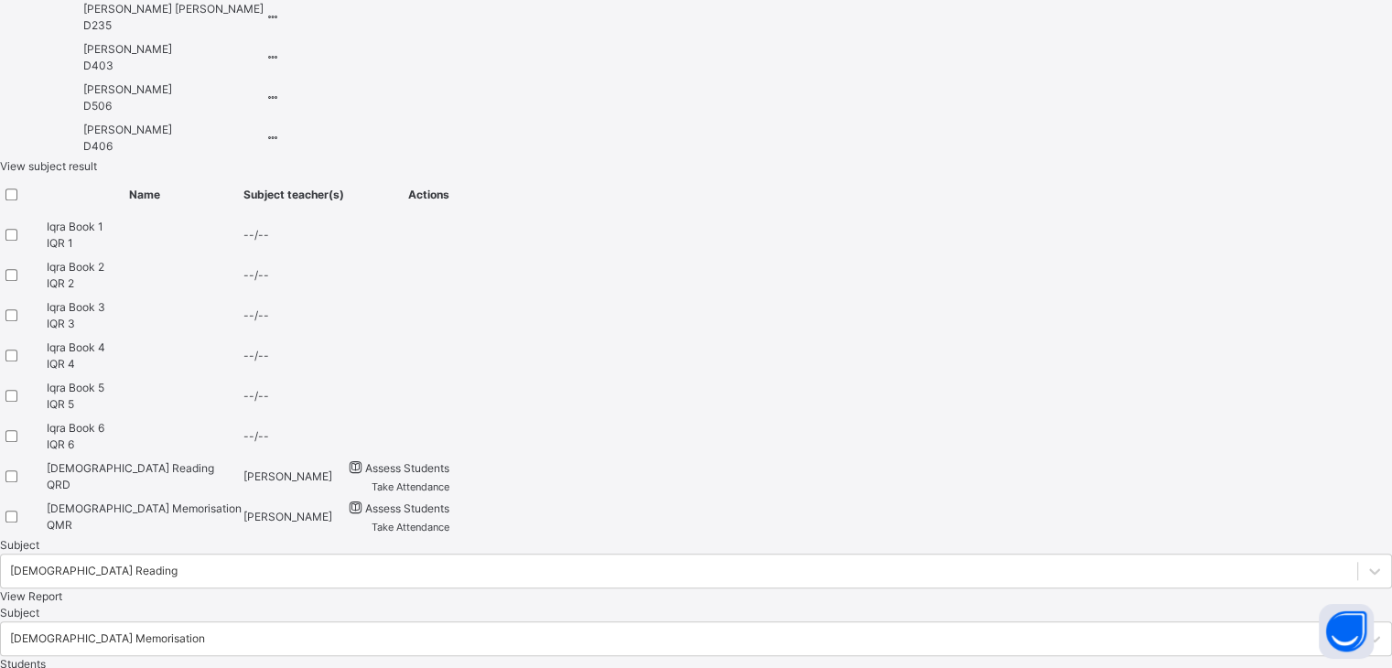
type textarea "**********"
drag, startPoint x: 610, startPoint y: 458, endPoint x: 578, endPoint y: 455, distance: 32.1
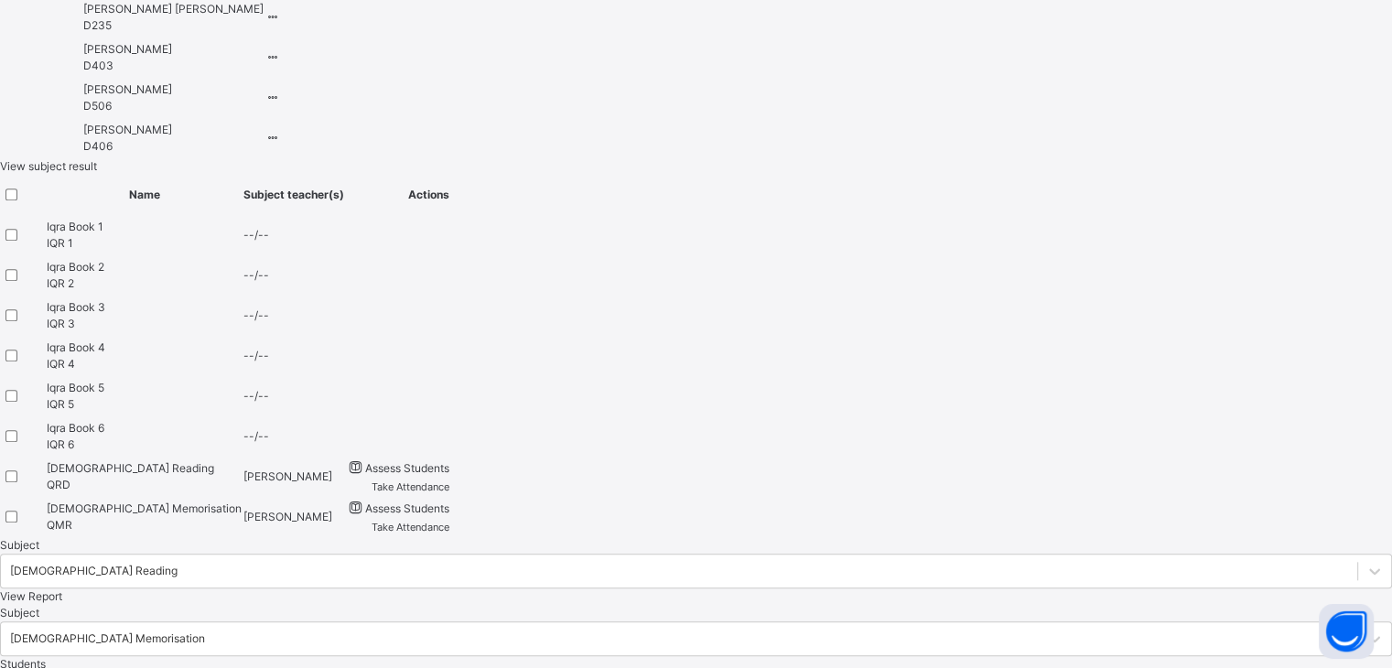
drag, startPoint x: 605, startPoint y: 468, endPoint x: 539, endPoint y: 389, distance: 102.6
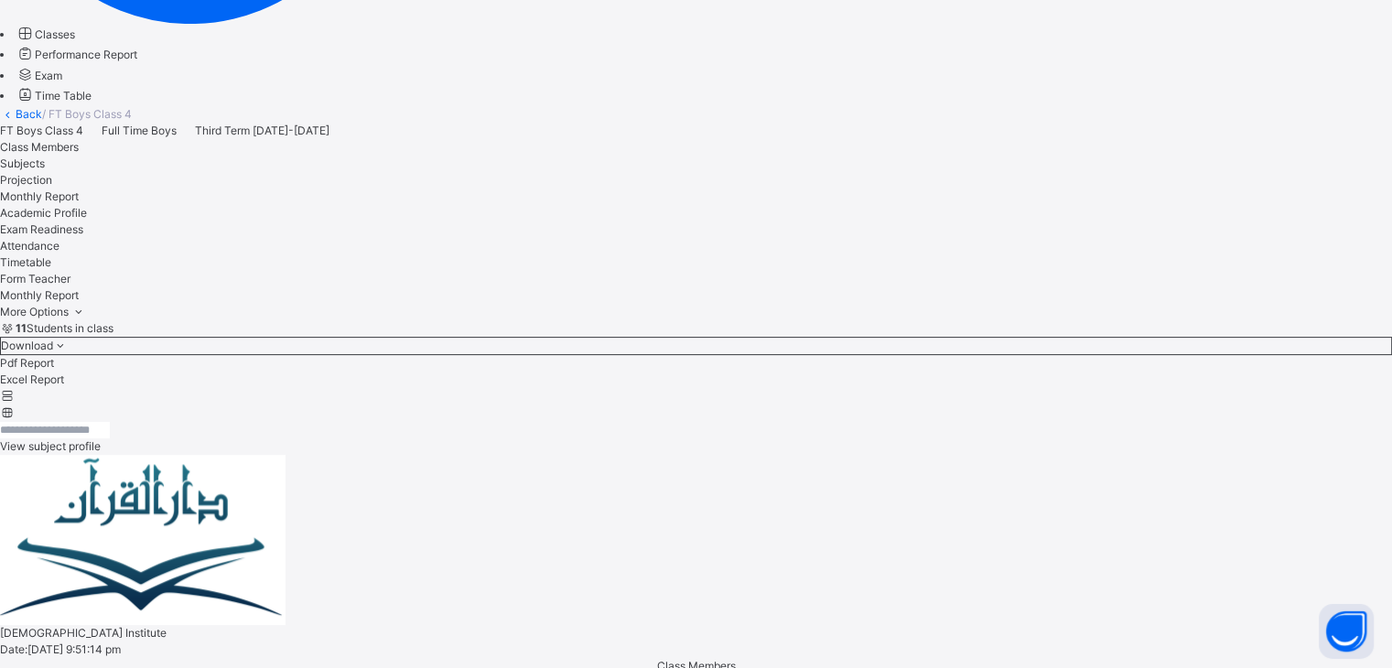
scroll to position [491, 0]
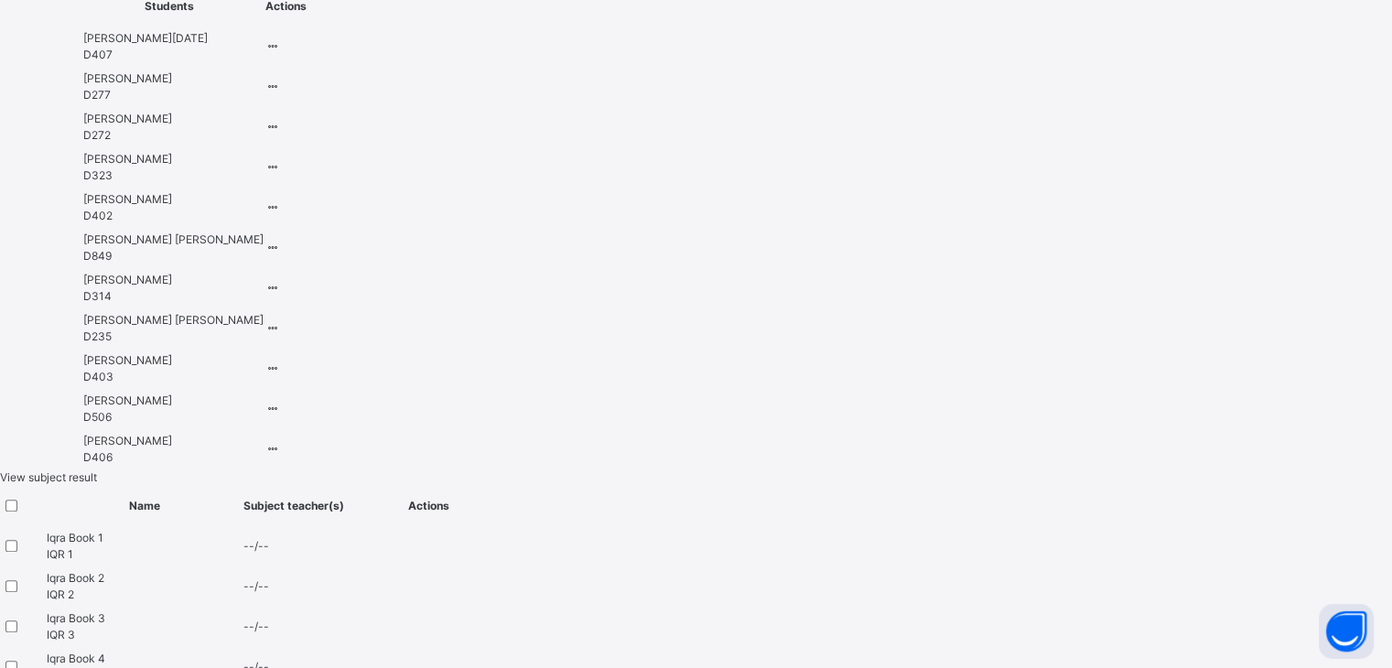
scroll to position [1757, 0]
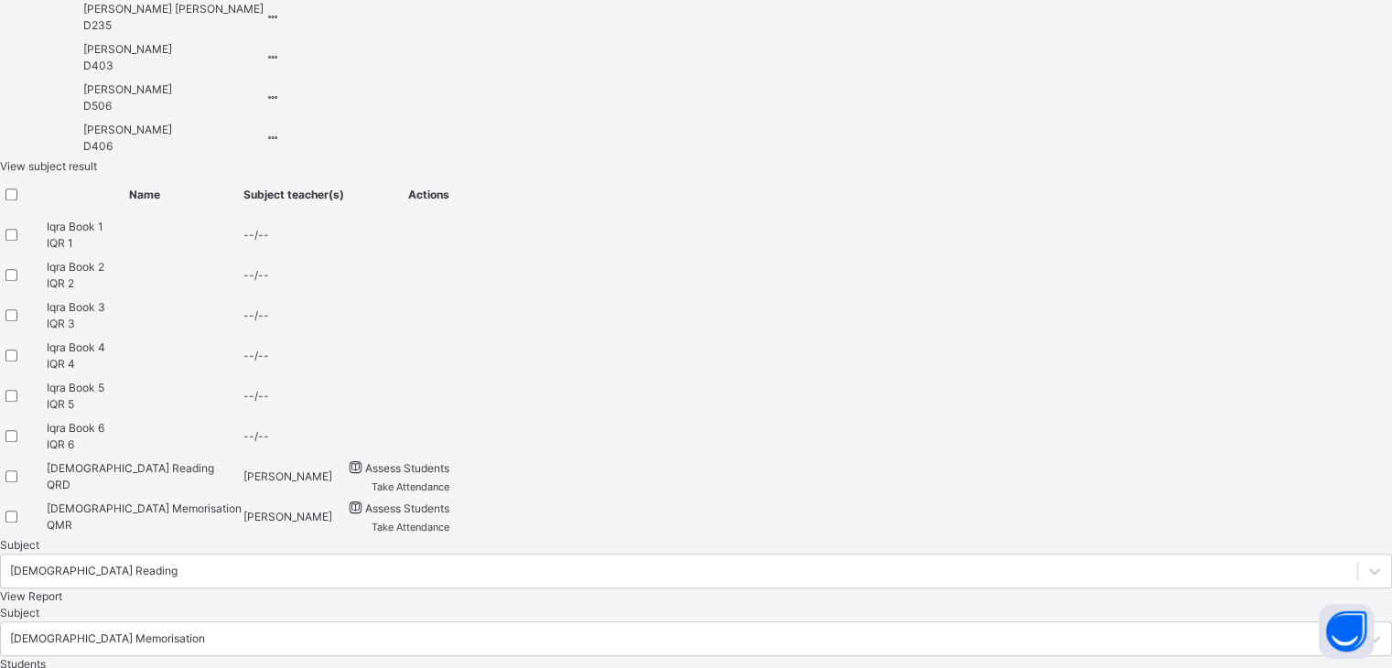
paste textarea "**********"
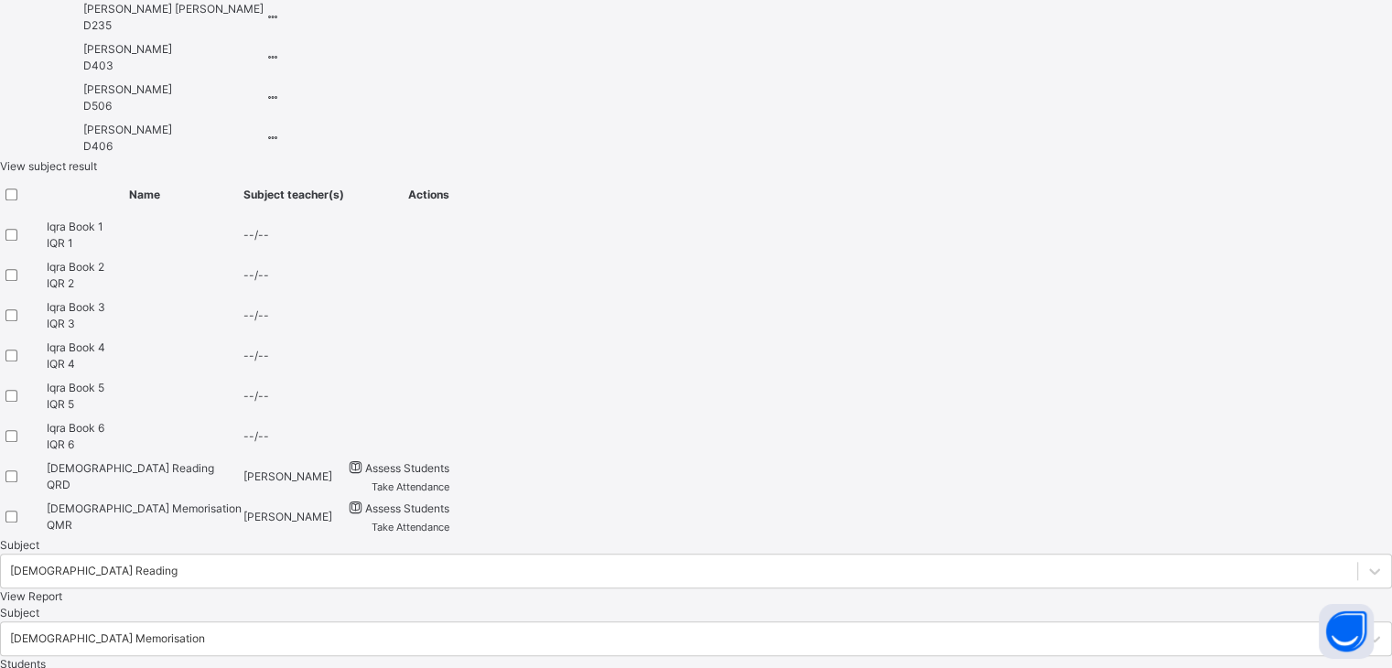
scroll to position [29, 0]
type textarea "**********"
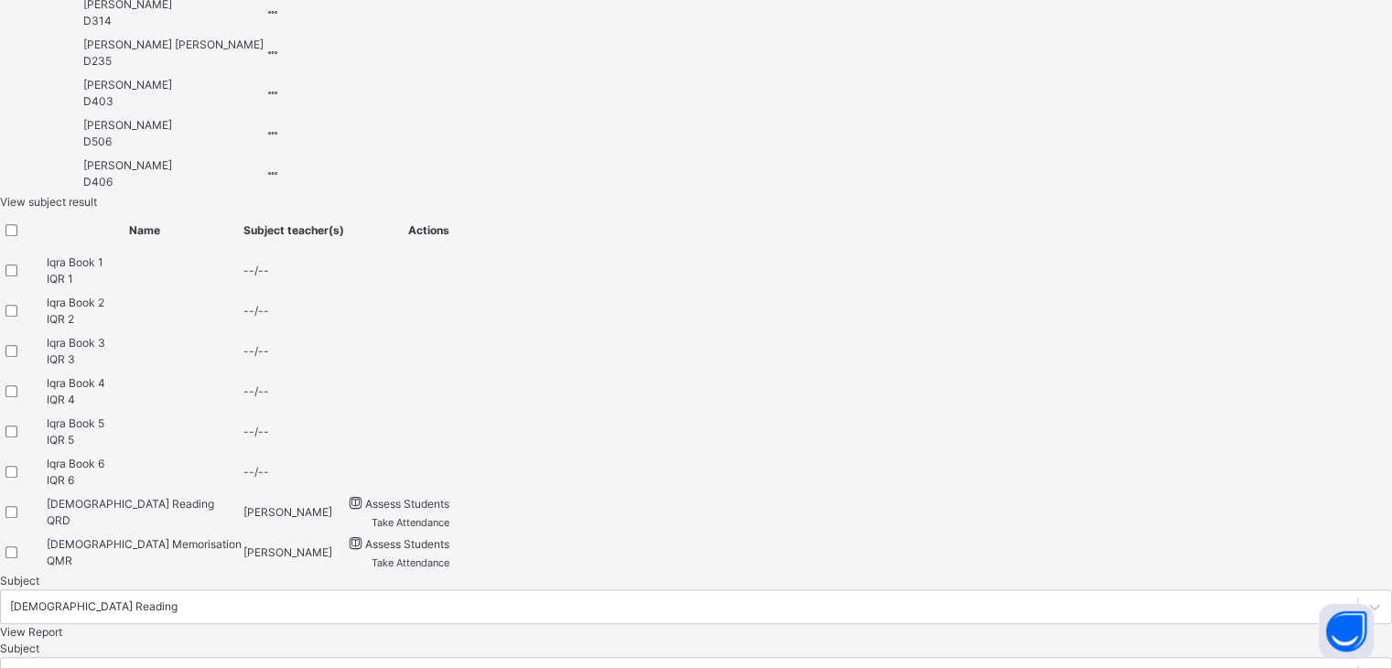
scroll to position [1757, 0]
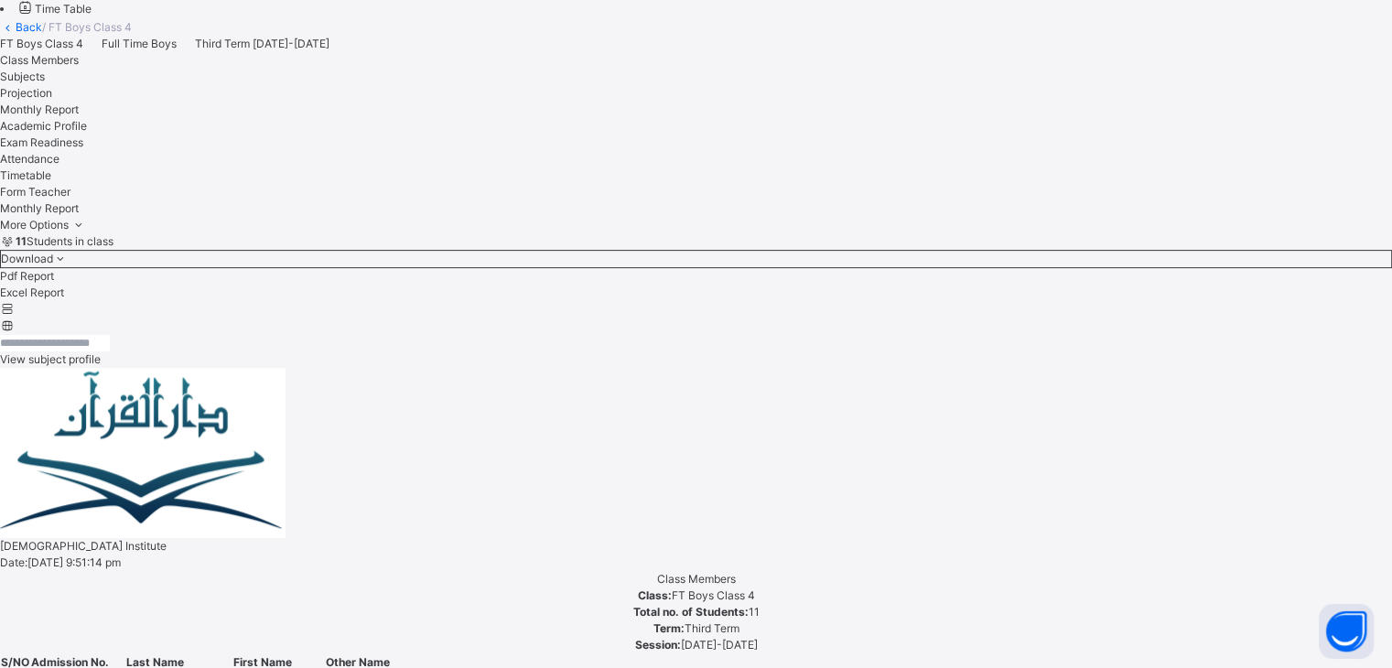
scroll to position [395, 0]
